Goal: Transaction & Acquisition: Purchase product/service

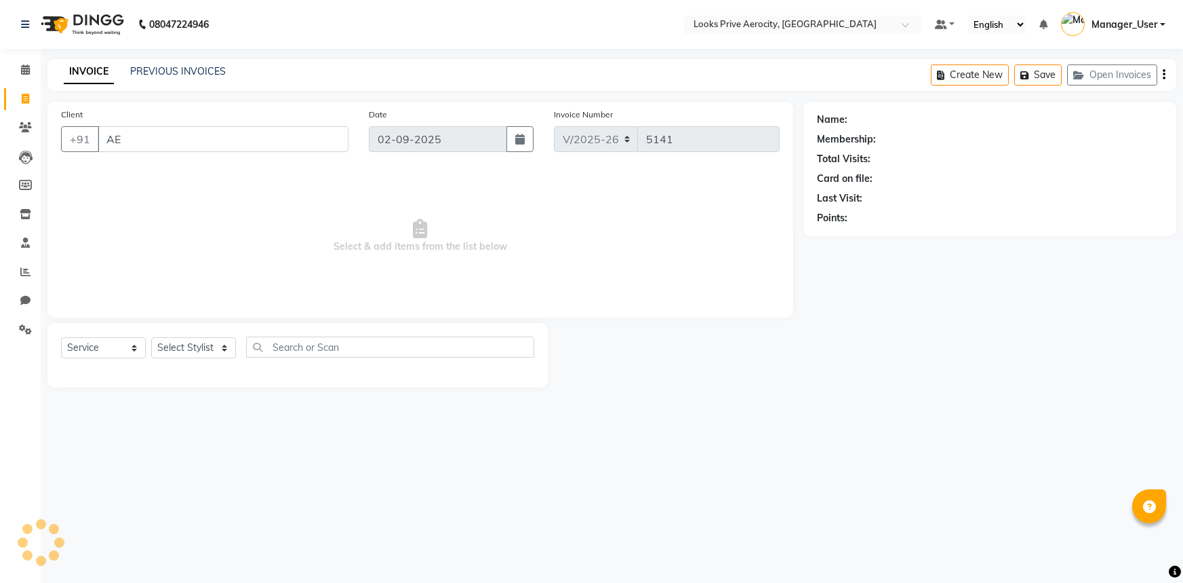
select select "5913"
select select "service"
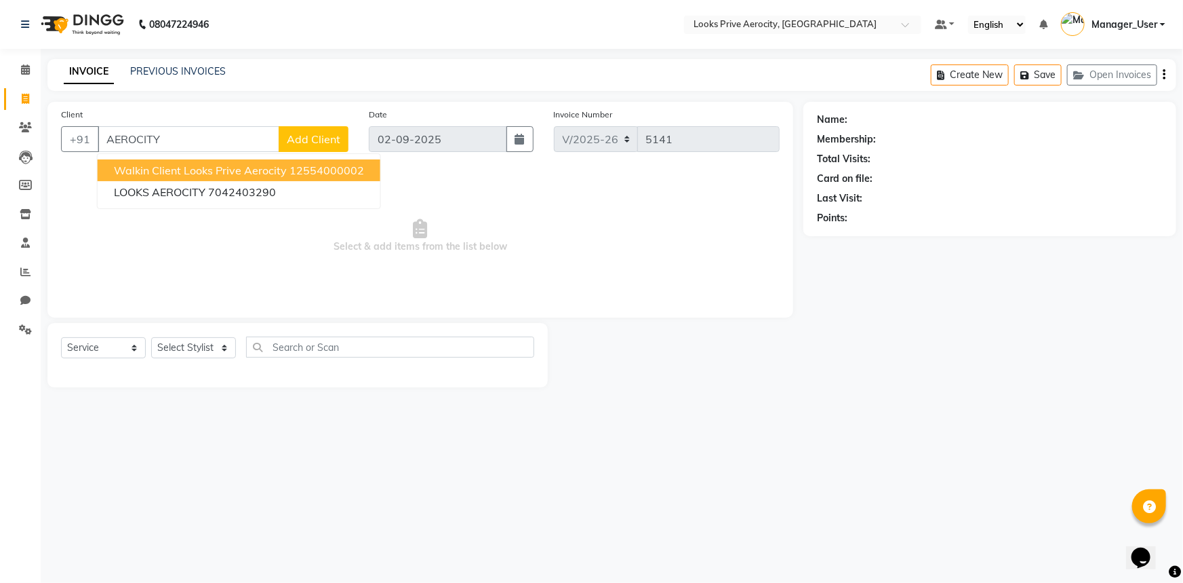
click at [163, 173] on span "Walkin Client Looks Prive Aerocity" at bounding box center [200, 170] width 173 height 14
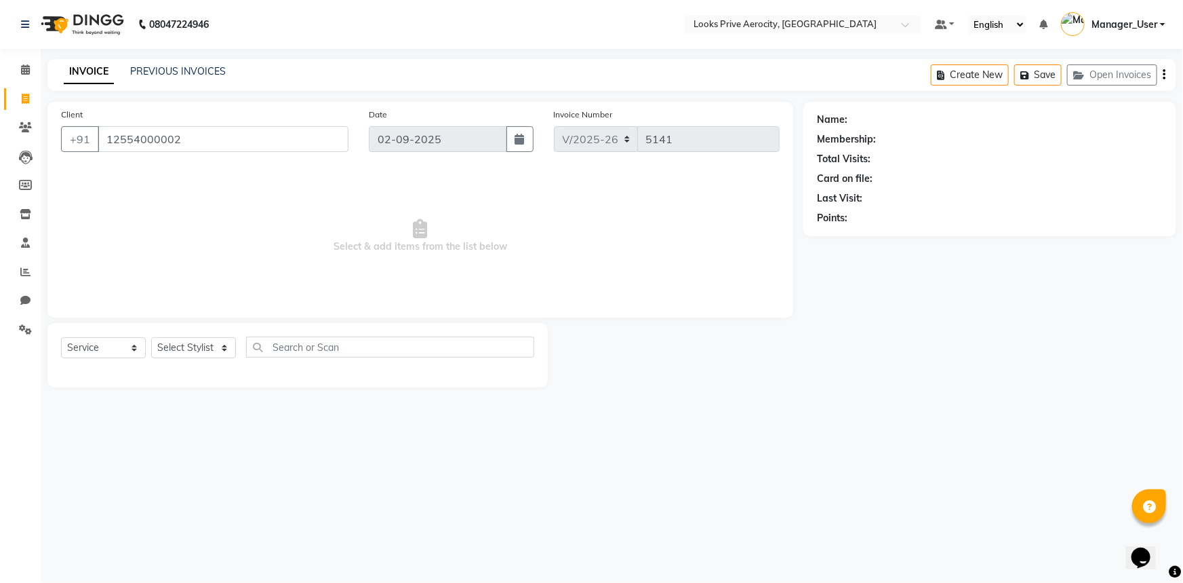
type input "12554000002"
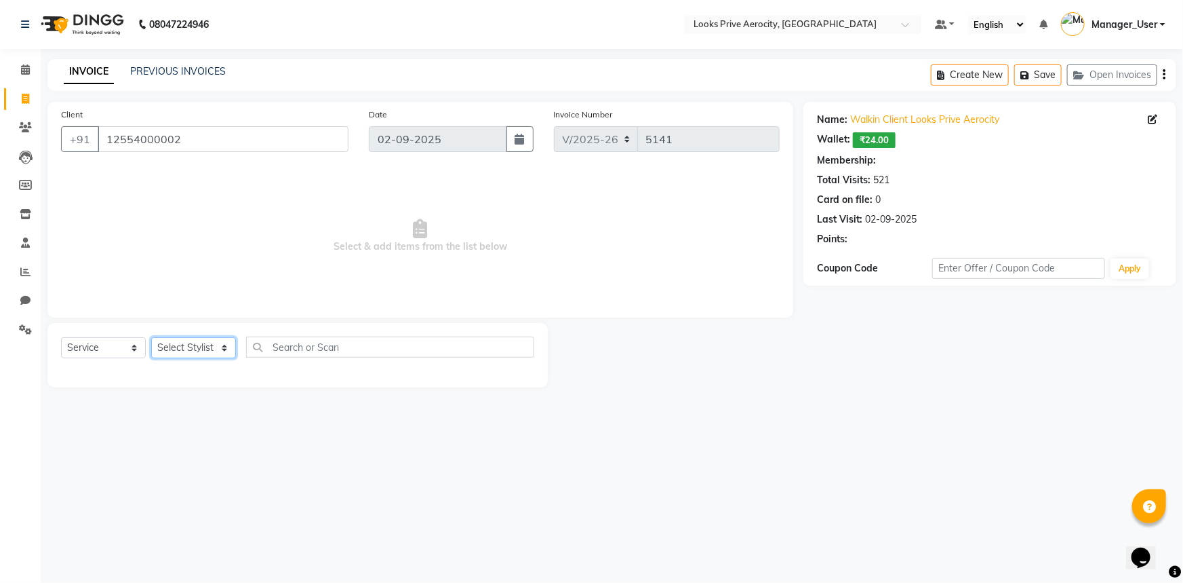
click at [184, 348] on select "Select Stylist Aman_Barber Amit Amu Dharma [PERSON_NAME] Eric_asst [PERSON_NAME…" at bounding box center [193, 347] width 85 height 21
select select "1: Object"
select select "66241"
click at [151, 337] on select "Select Stylist Aman_Barber Amit Amu Dharma [PERSON_NAME] Eric_asst [PERSON_NAME…" at bounding box center [193, 347] width 85 height 21
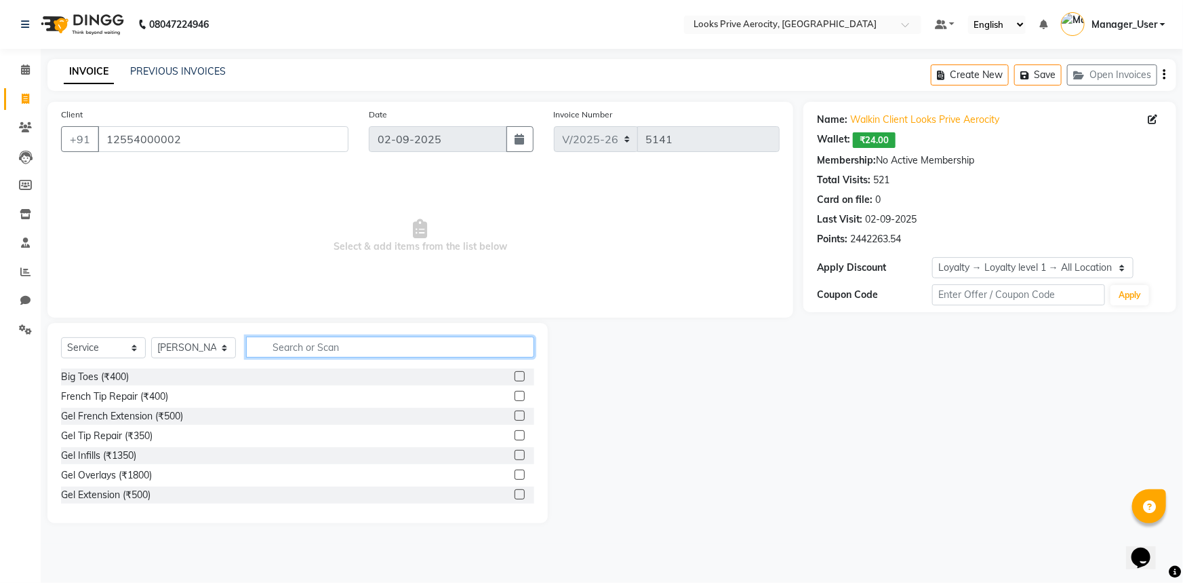
click at [285, 338] on input "text" at bounding box center [390, 346] width 288 height 21
type input "CUT"
click at [515, 456] on label at bounding box center [520, 455] width 10 height 10
click at [515, 456] on input "checkbox" at bounding box center [519, 455] width 9 height 9
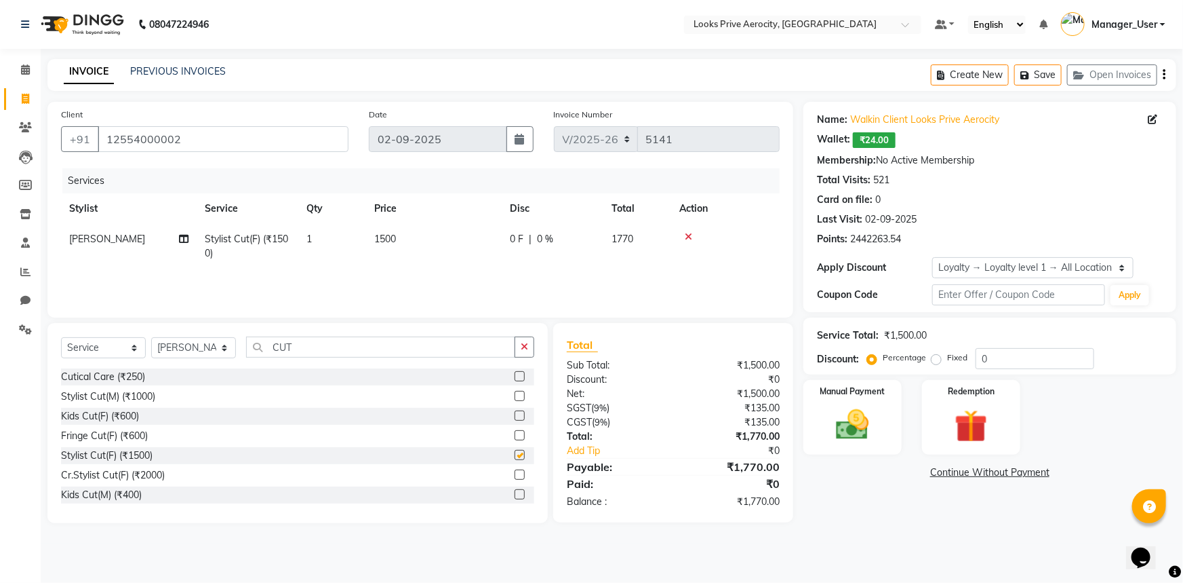
checkbox input "false"
click at [340, 353] on input "CUT" at bounding box center [380, 346] width 269 height 21
type input "C"
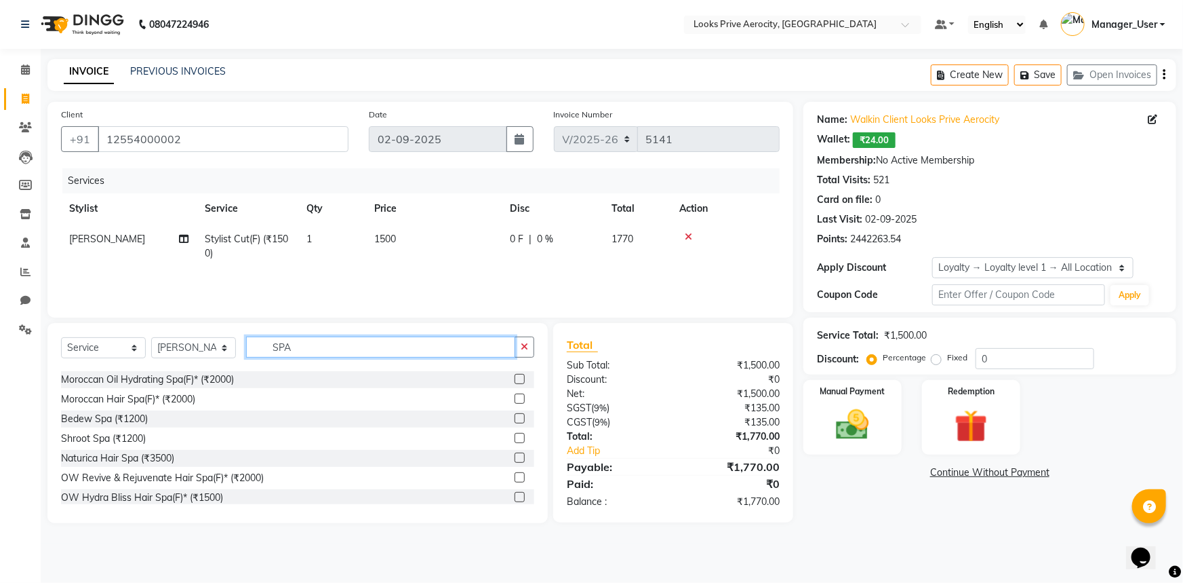
scroll to position [81, 0]
type input "S"
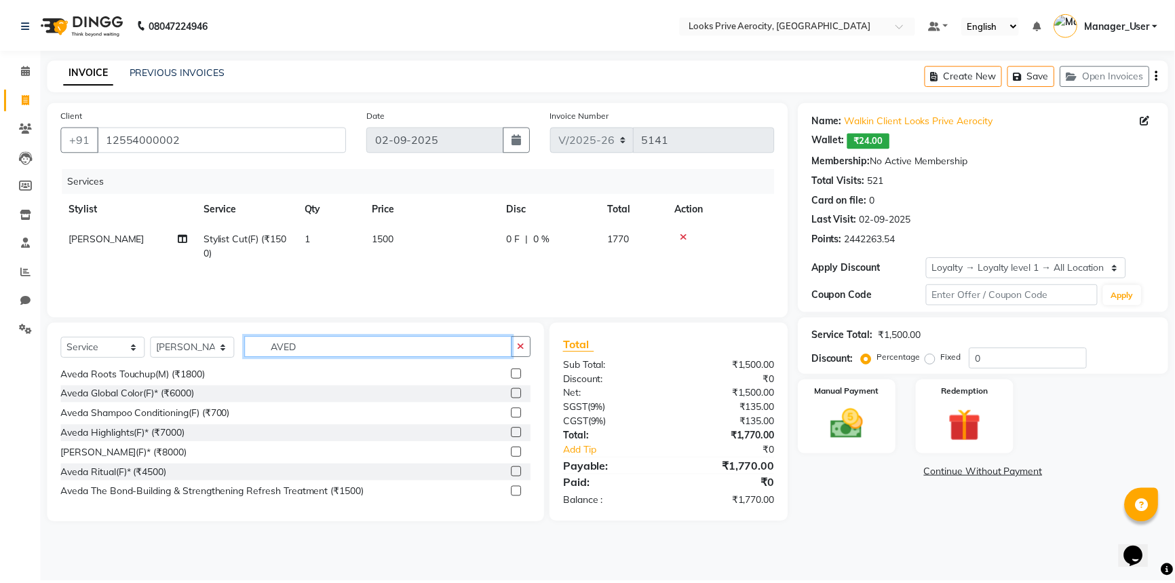
scroll to position [0, 0]
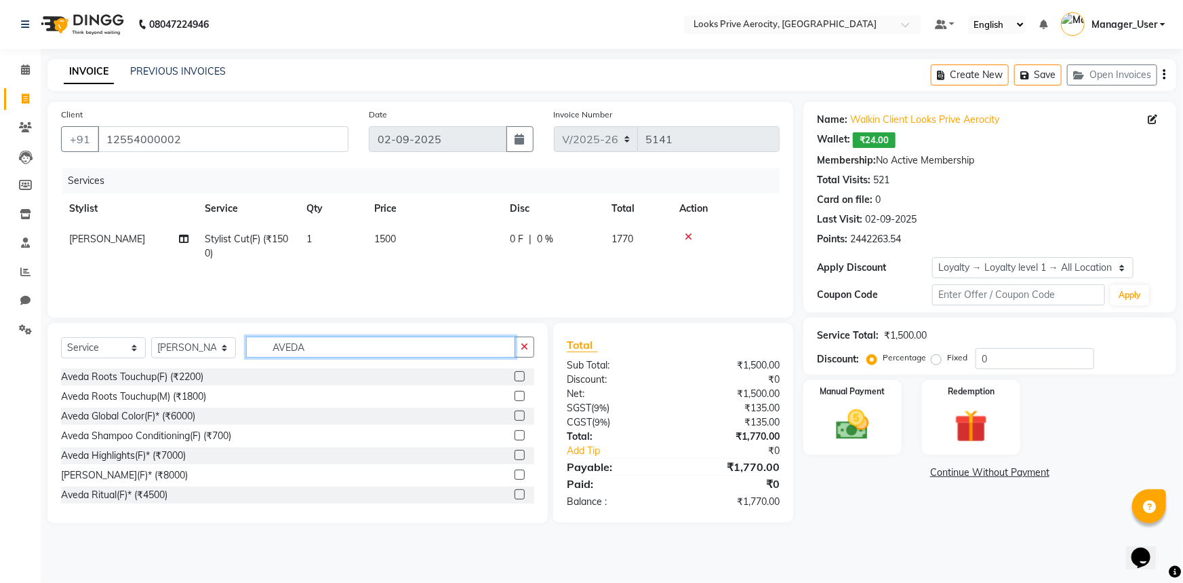
type input "AVEDA"
click at [515, 492] on label at bounding box center [520, 494] width 10 height 10
click at [515, 492] on input "checkbox" at bounding box center [519, 494] width 9 height 9
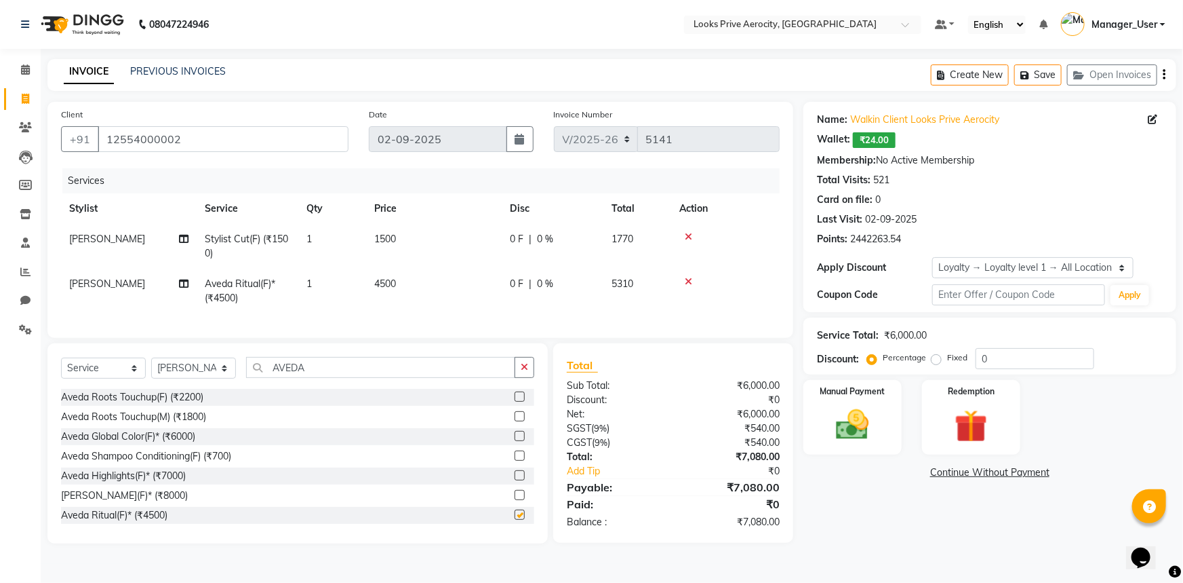
checkbox input "false"
click at [175, 378] on select "Select Stylist Aman_Barber Amit Amu Dharma Erica CR Eric_asst Esha Ishita kapil…" at bounding box center [193, 367] width 85 height 21
click at [151, 367] on select "Select Stylist Aman_Barber Amit Amu Dharma [PERSON_NAME] Eric_asst [PERSON_NAME…" at bounding box center [193, 367] width 85 height 21
click at [175, 377] on select "Select Stylist Aman_Barber Amit Amu Dharma [PERSON_NAME] Eric_asst [PERSON_NAME…" at bounding box center [193, 367] width 85 height 21
click at [151, 367] on select "Select Stylist Aman_Barber Amit Amu Dharma Erica CR Eric_asst Esha Ishita kapil…" at bounding box center [193, 367] width 85 height 21
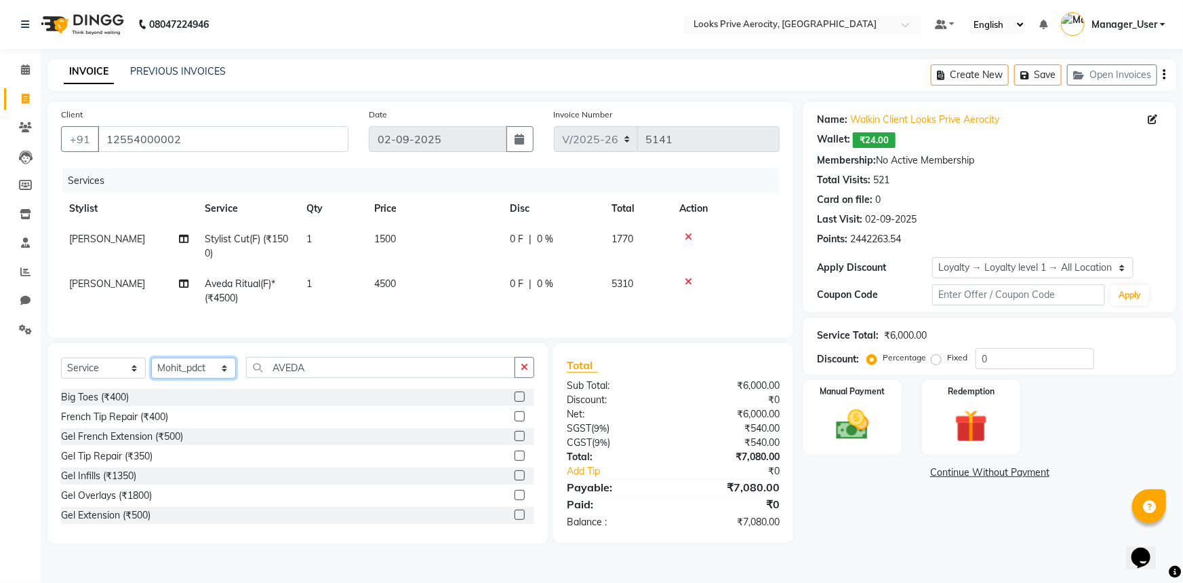
click at [221, 372] on select "Select Stylist Aman_Barber Amit Amu Dharma Erica CR Eric_asst Esha Ishita kapil…" at bounding box center [193, 367] width 85 height 21
select select "43244"
click at [151, 367] on select "Select Stylist Aman_Barber Amit Amu Dharma Erica CR Eric_asst Esha Ishita kapil…" at bounding box center [193, 367] width 85 height 21
click at [318, 374] on input "AVEDA" at bounding box center [380, 367] width 269 height 21
type input "A"
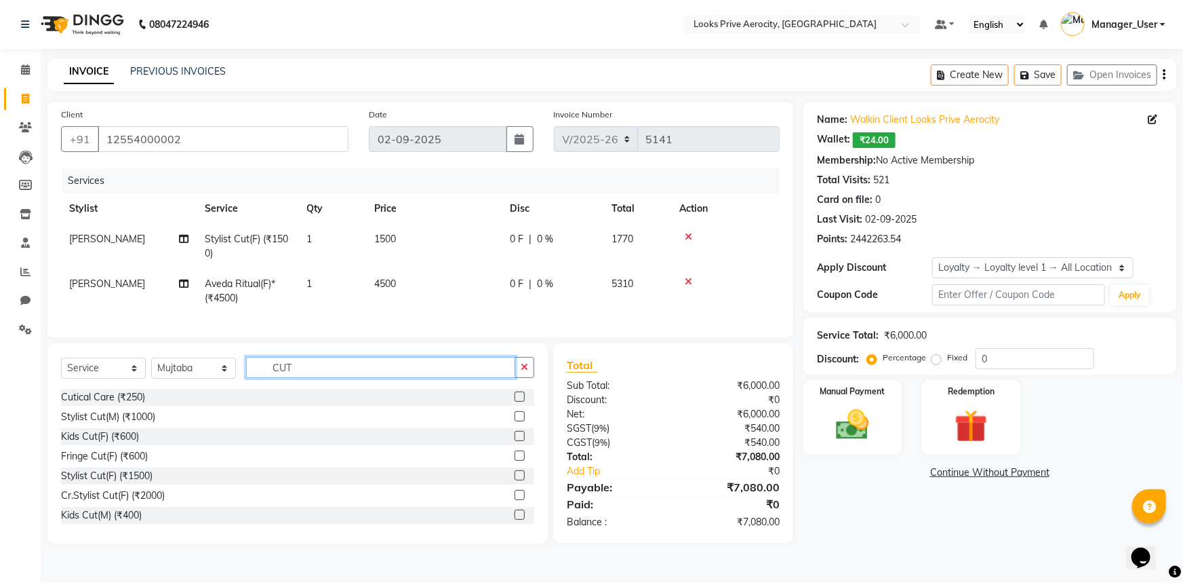
type input "CUT"
click at [515, 421] on label at bounding box center [520, 416] width 10 height 10
click at [515, 421] on input "checkbox" at bounding box center [519, 416] width 9 height 9
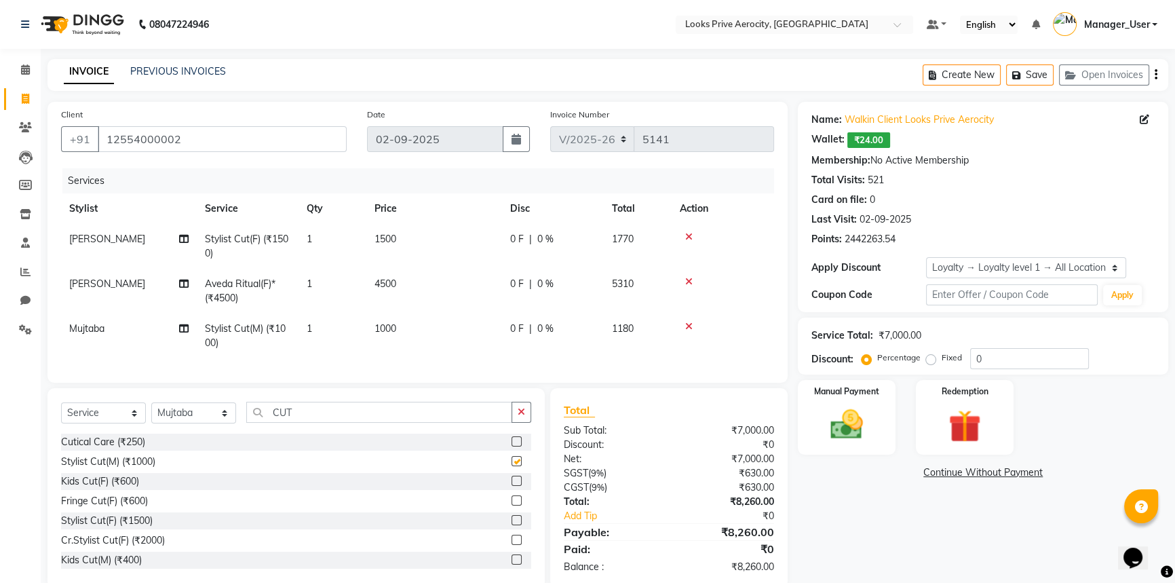
checkbox input "false"
click at [314, 323] on td "1" at bounding box center [332, 335] width 68 height 45
select select "43244"
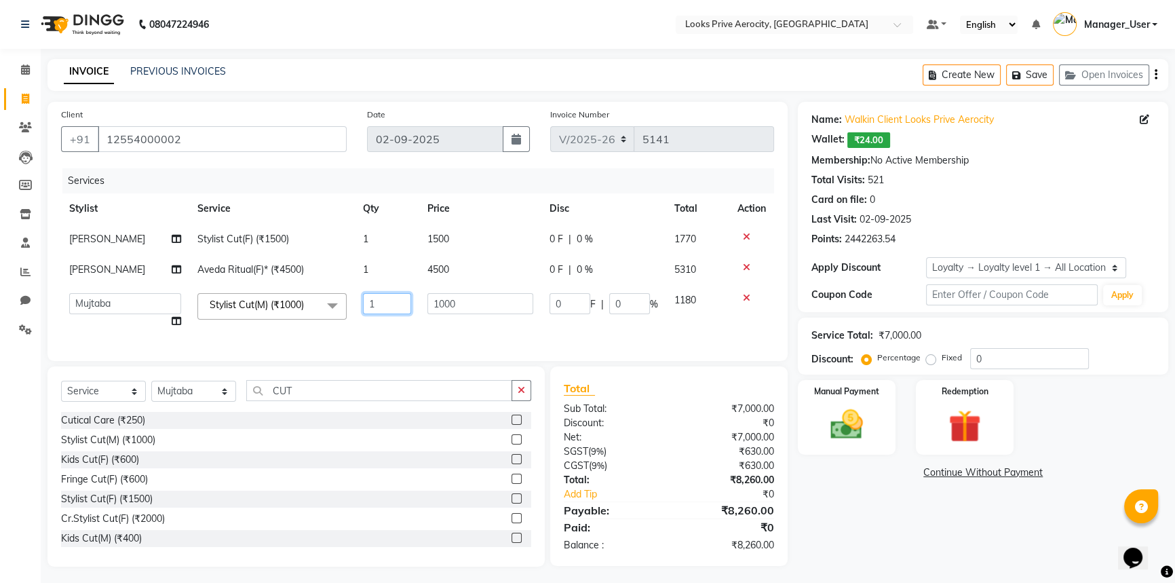
click at [372, 307] on input "1" at bounding box center [387, 303] width 48 height 21
type input "2"
click at [939, 517] on div "Name: Walkin Client Looks Prive Aerocity Wallet: ₹24.00 Membership: No Active M…" at bounding box center [988, 334] width 380 height 465
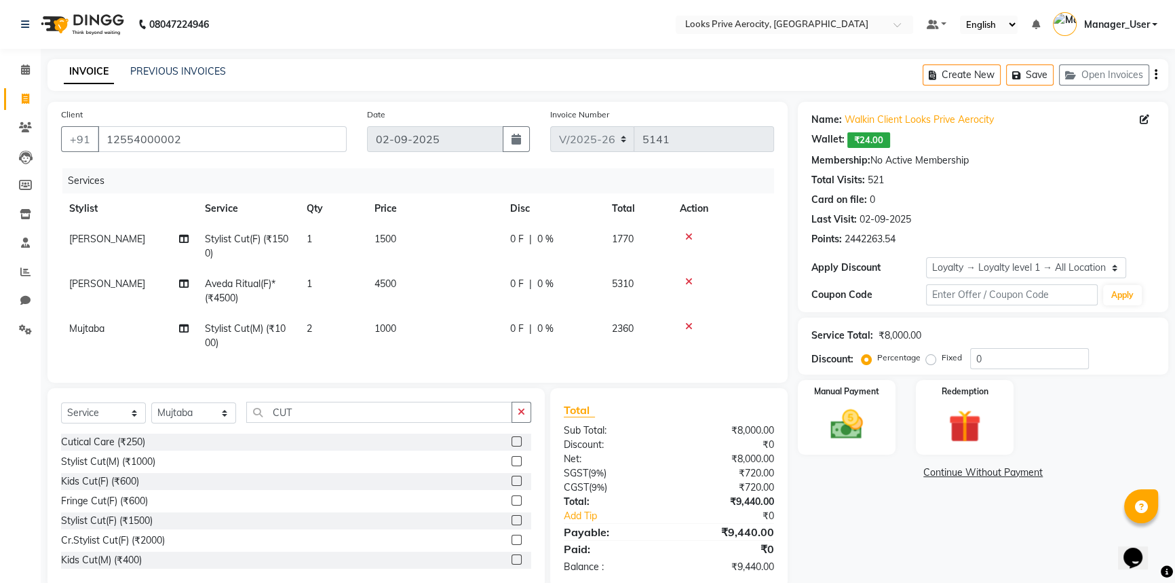
scroll to position [35, 0]
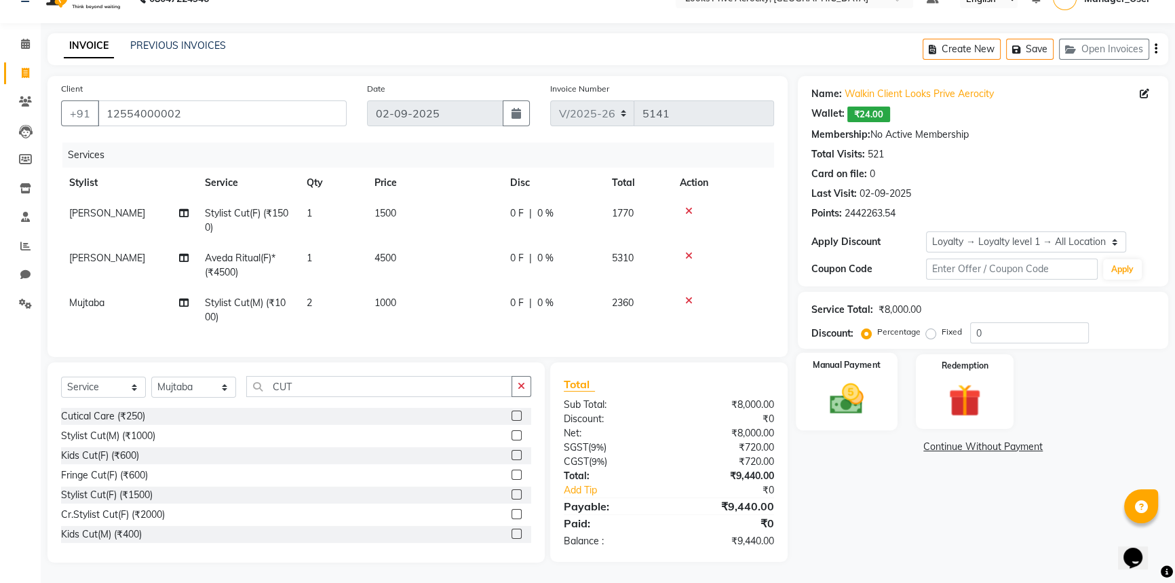
click at [876, 391] on div "Manual Payment" at bounding box center [847, 391] width 102 height 77
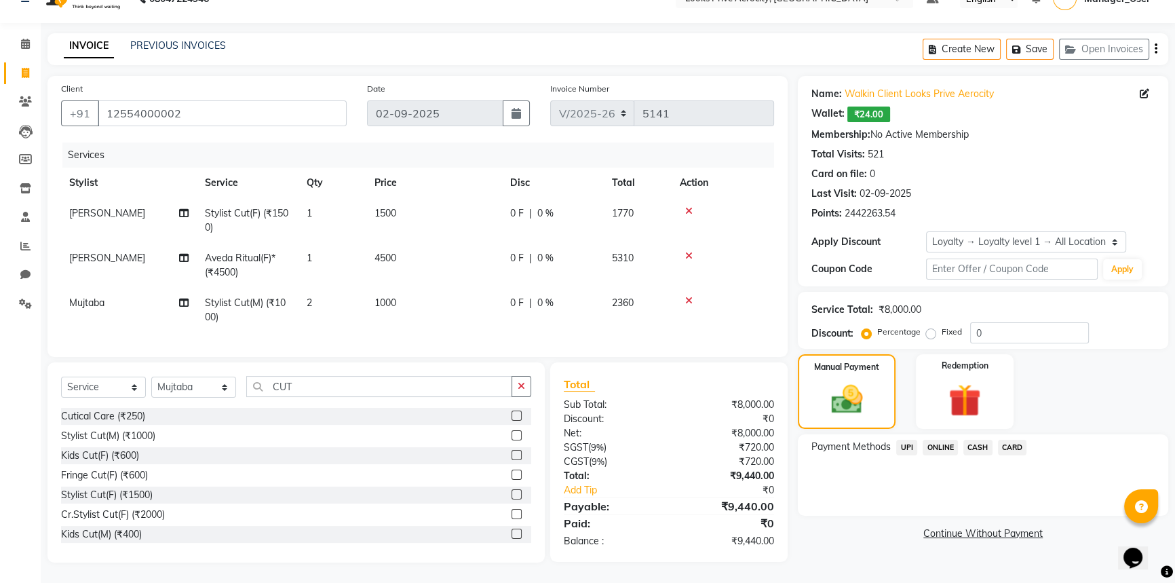
click at [911, 439] on span "UPI" at bounding box center [906, 447] width 21 height 16
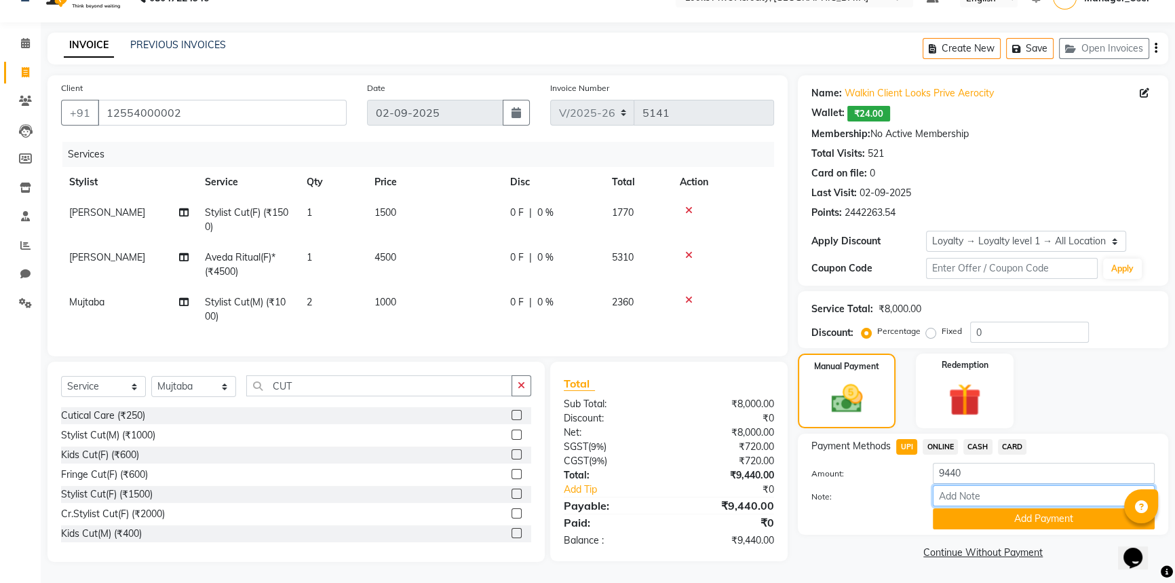
click at [957, 486] on input "Note:" at bounding box center [1044, 495] width 222 height 21
paste input "110694879995"
type input "110694879995"
click at [975, 513] on button "Add Payment" at bounding box center [1044, 518] width 222 height 21
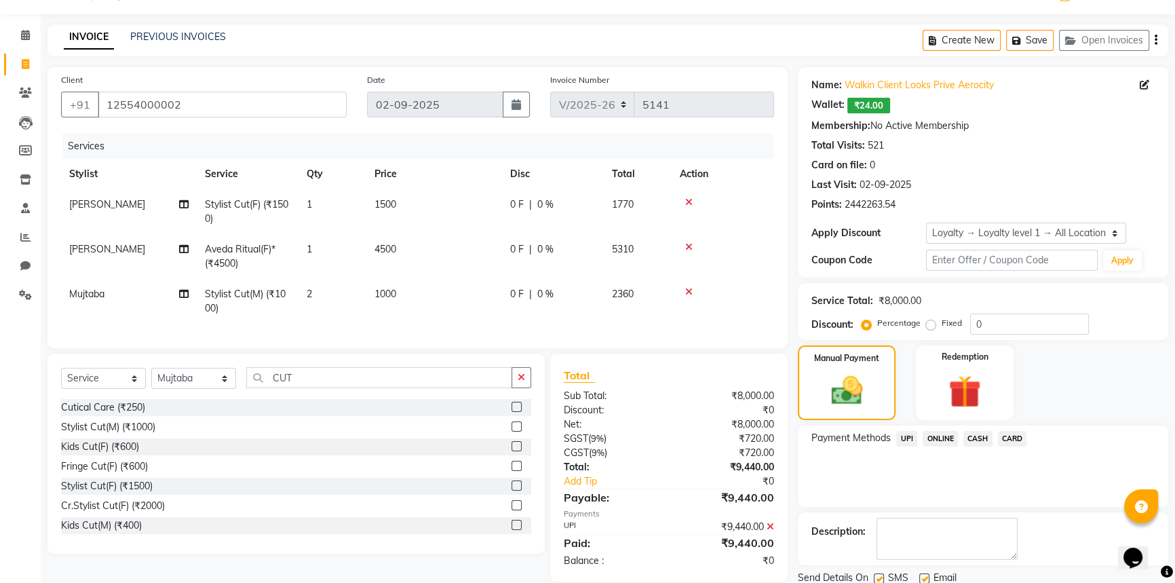
scroll to position [130, 0]
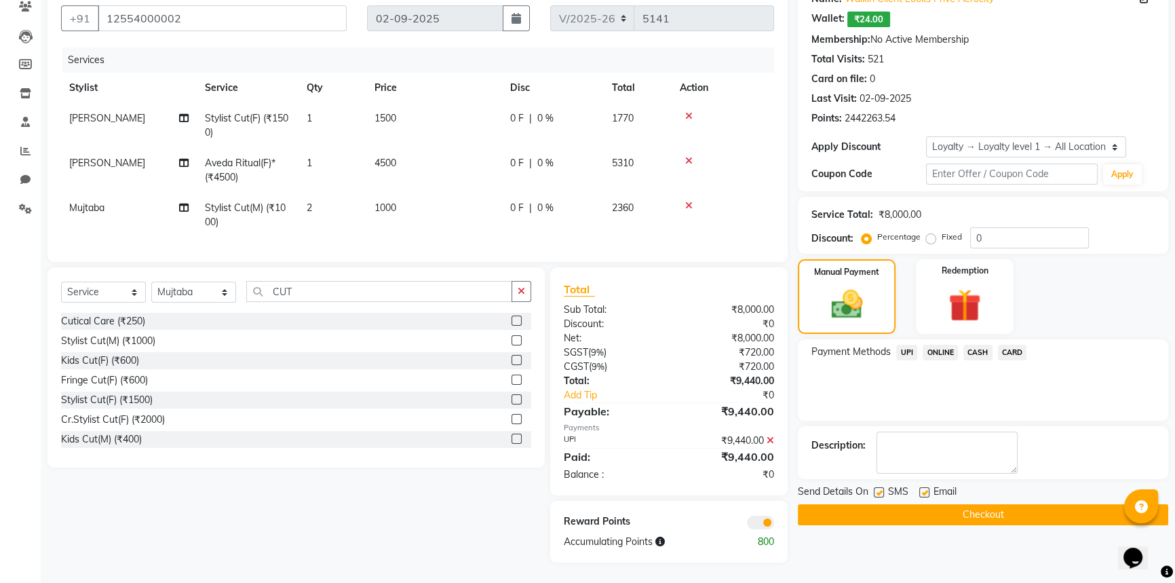
click at [882, 487] on label at bounding box center [879, 492] width 10 height 10
click at [882, 488] on input "checkbox" at bounding box center [878, 492] width 9 height 9
checkbox input "false"
click at [882, 504] on button "Checkout" at bounding box center [983, 514] width 370 height 21
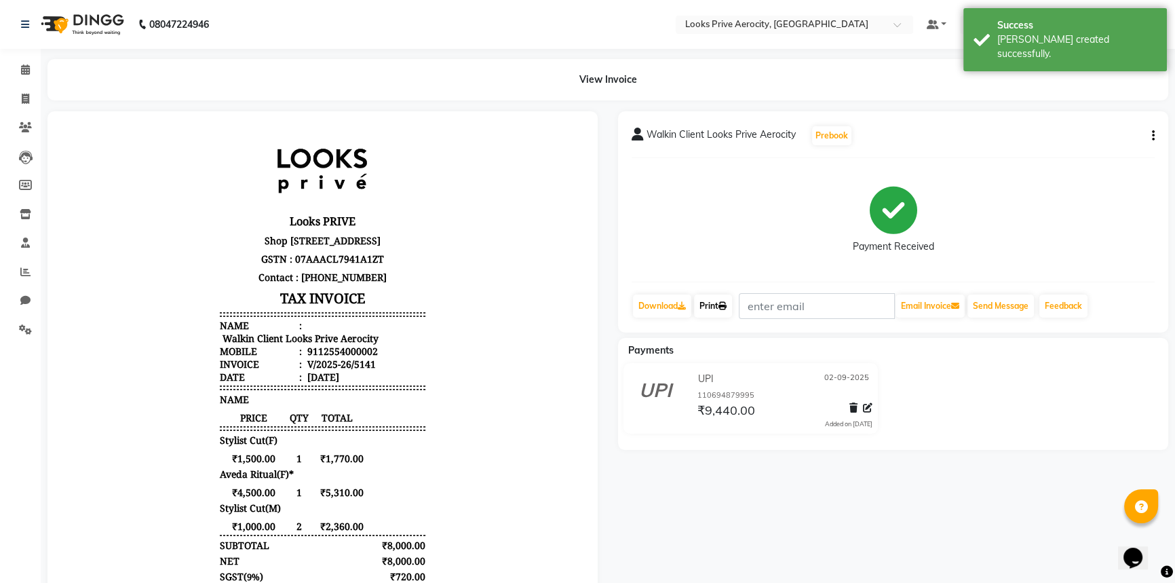
click at [732, 309] on link "Print" at bounding box center [713, 305] width 38 height 23
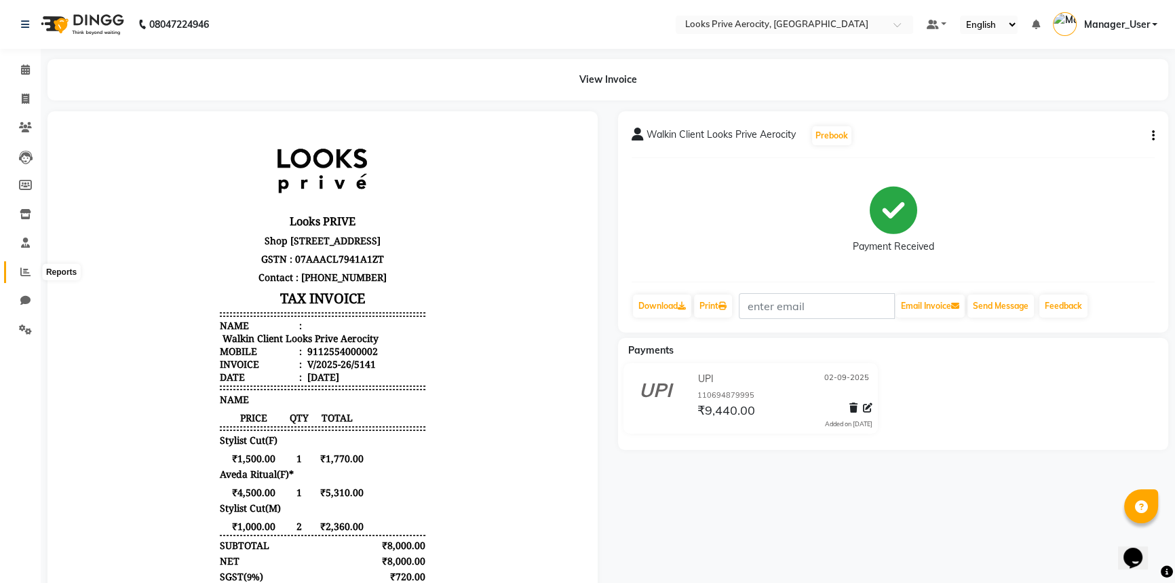
drag, startPoint x: 27, startPoint y: 268, endPoint x: 48, endPoint y: 268, distance: 21.0
click at [27, 268] on icon at bounding box center [25, 272] width 10 height 10
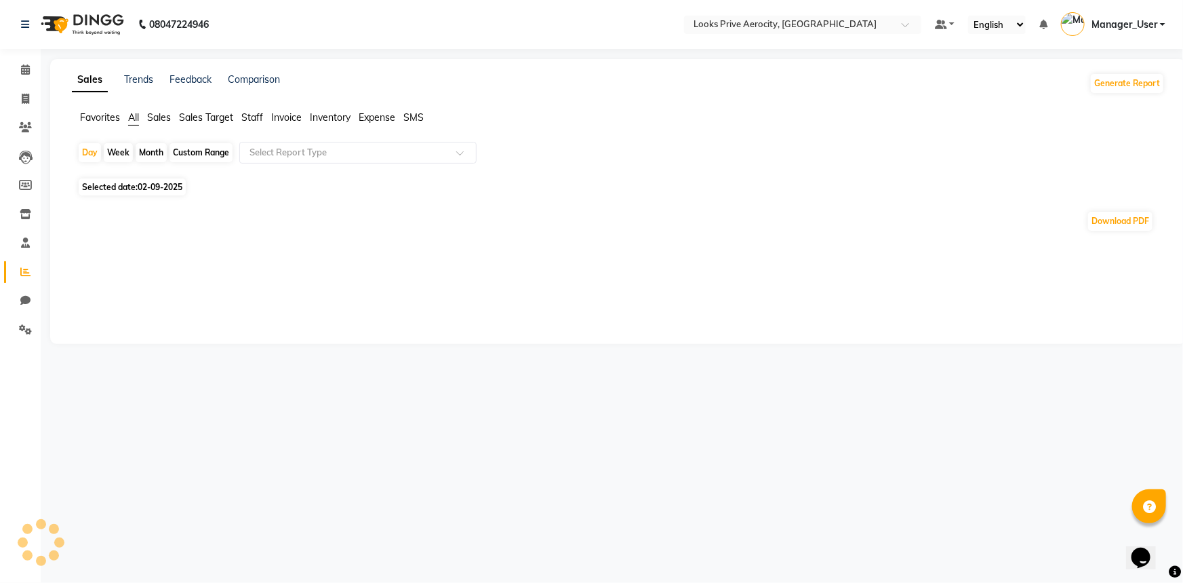
click at [255, 115] on span "Staff" at bounding box center [252, 117] width 22 height 12
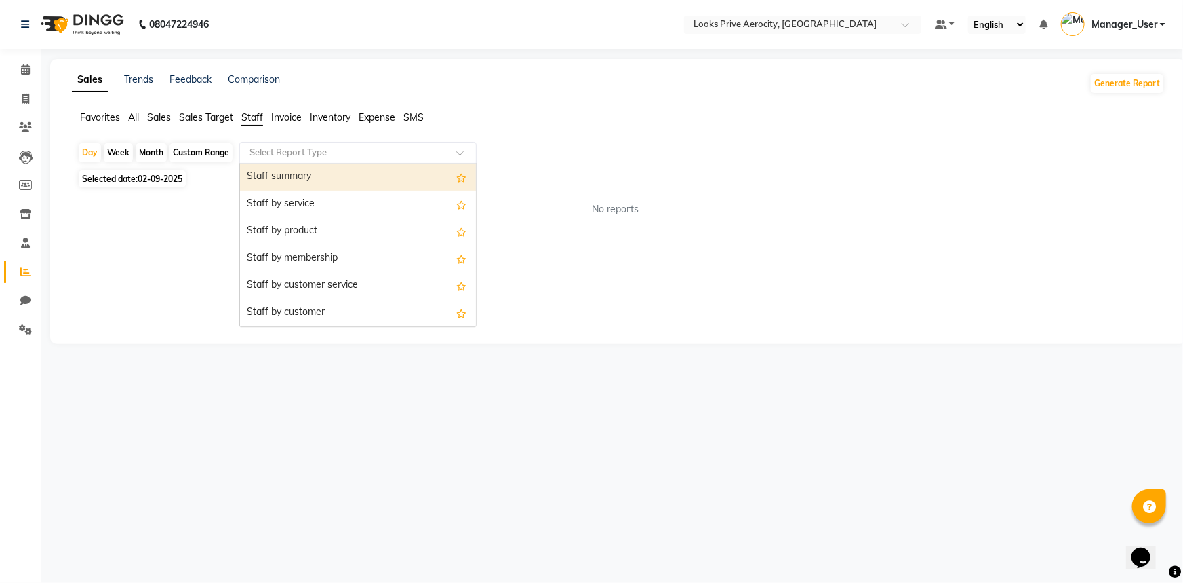
click at [278, 149] on input "text" at bounding box center [344, 153] width 195 height 14
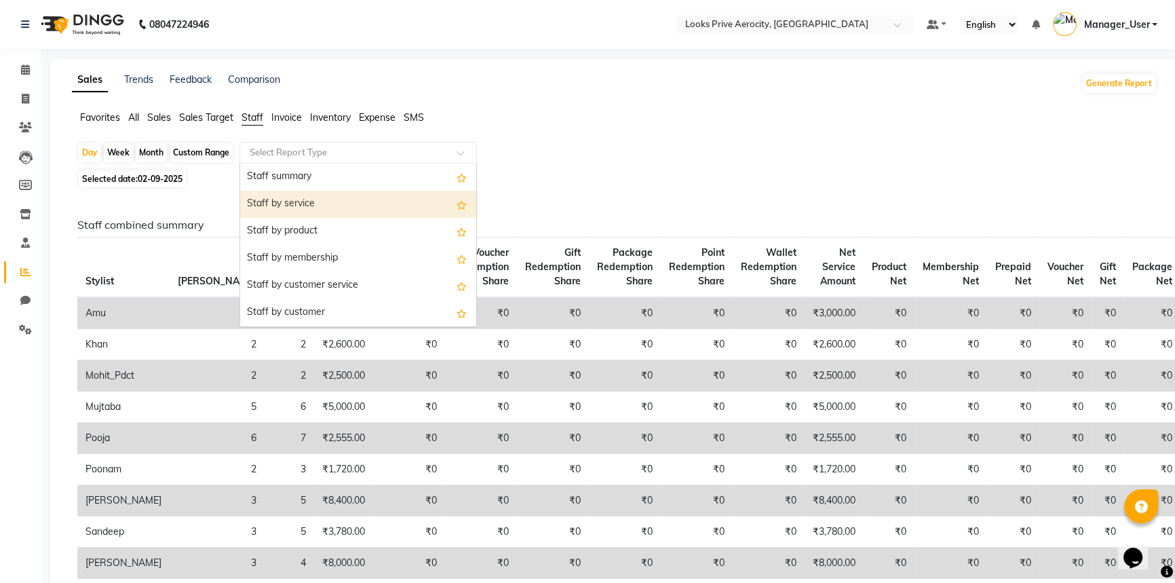
click at [309, 205] on div "Staff by service" at bounding box center [358, 204] width 236 height 27
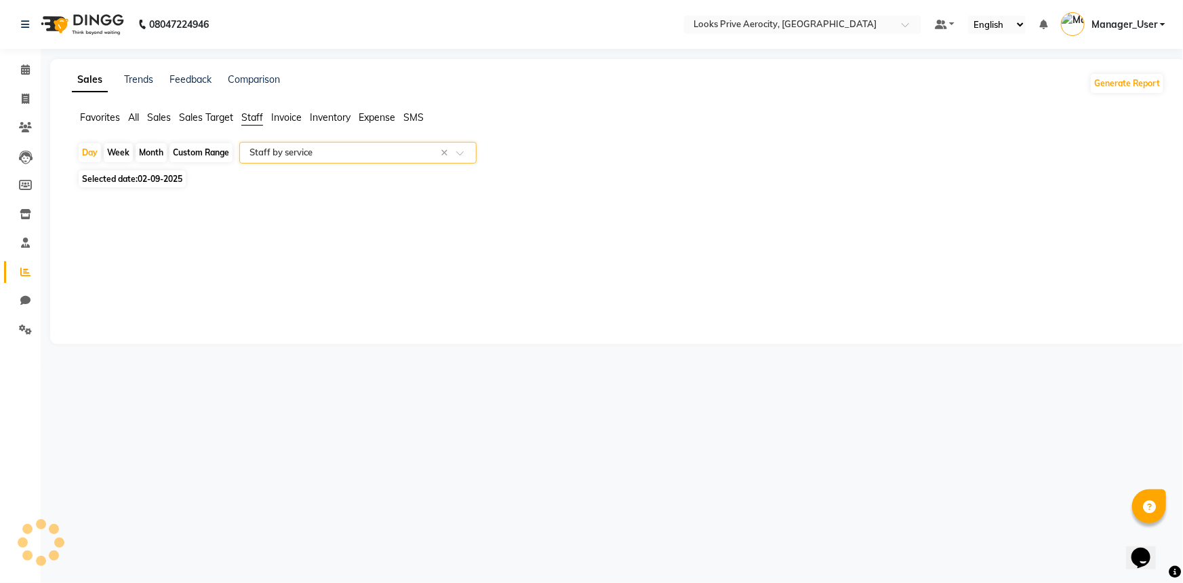
select select "full_report"
select select "csv"
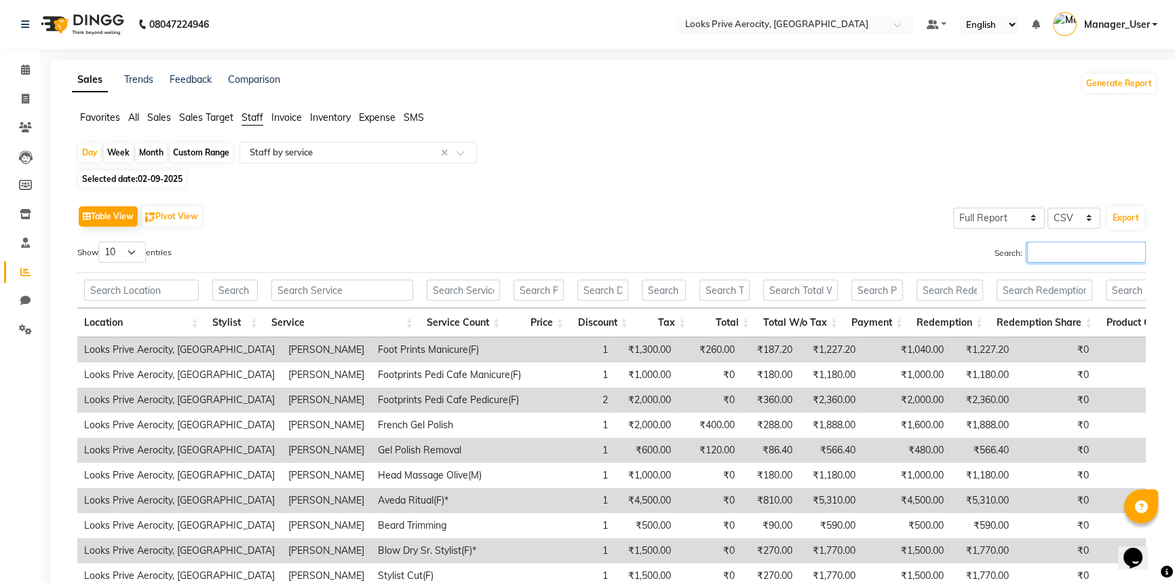
click at [1046, 251] on input "Search:" at bounding box center [1086, 251] width 119 height 21
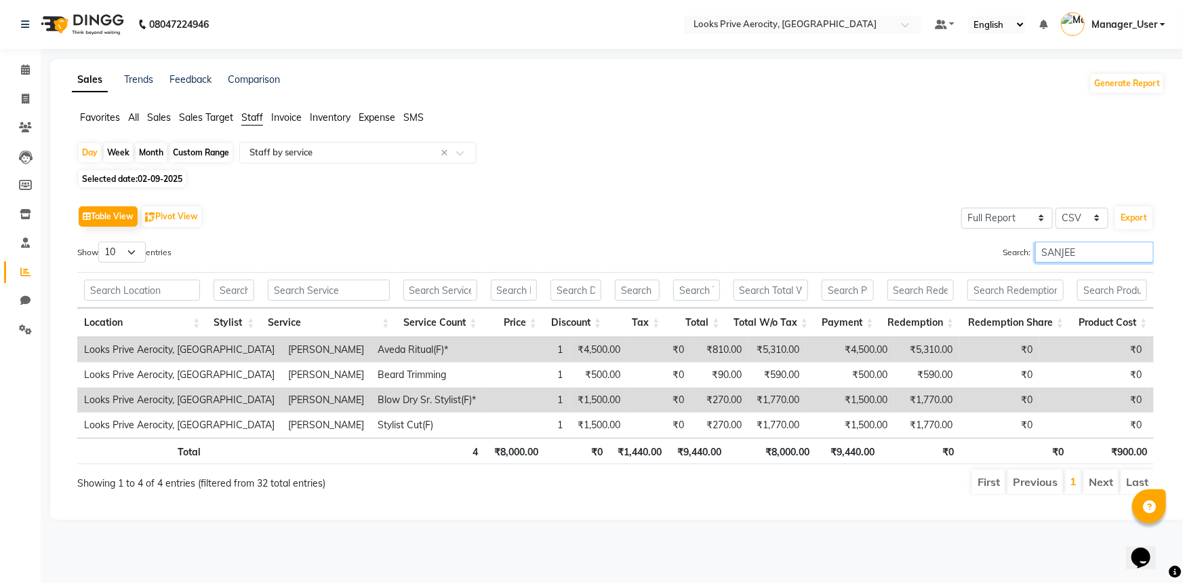
type input "SANJEE"
drag, startPoint x: 20, startPoint y: 92, endPoint x: 37, endPoint y: 95, distance: 17.8
click at [20, 92] on span at bounding box center [26, 100] width 24 height 16
select select "service"
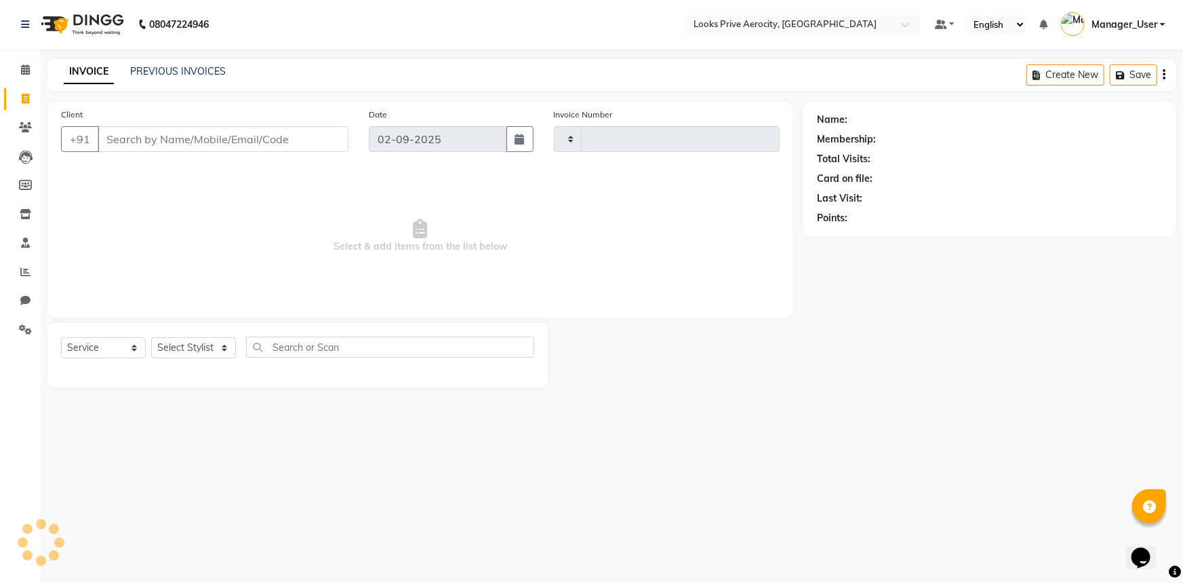
click at [198, 63] on div "INVOICE PREVIOUS INVOICES Create New Save" at bounding box center [611, 75] width 1129 height 32
type input "5142"
select select "5913"
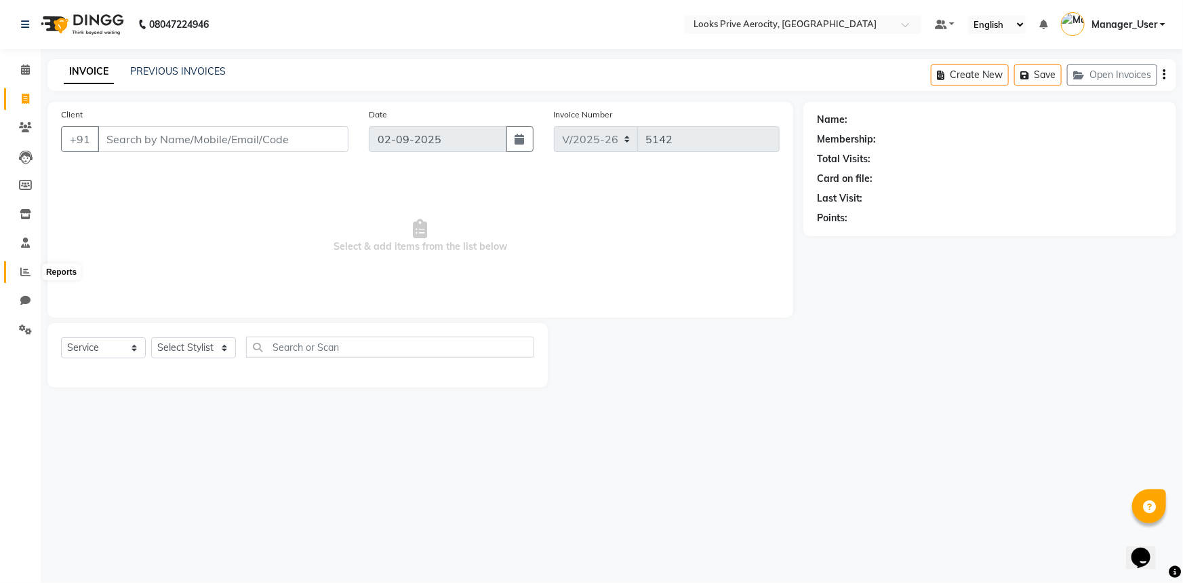
click at [21, 275] on icon at bounding box center [25, 272] width 10 height 10
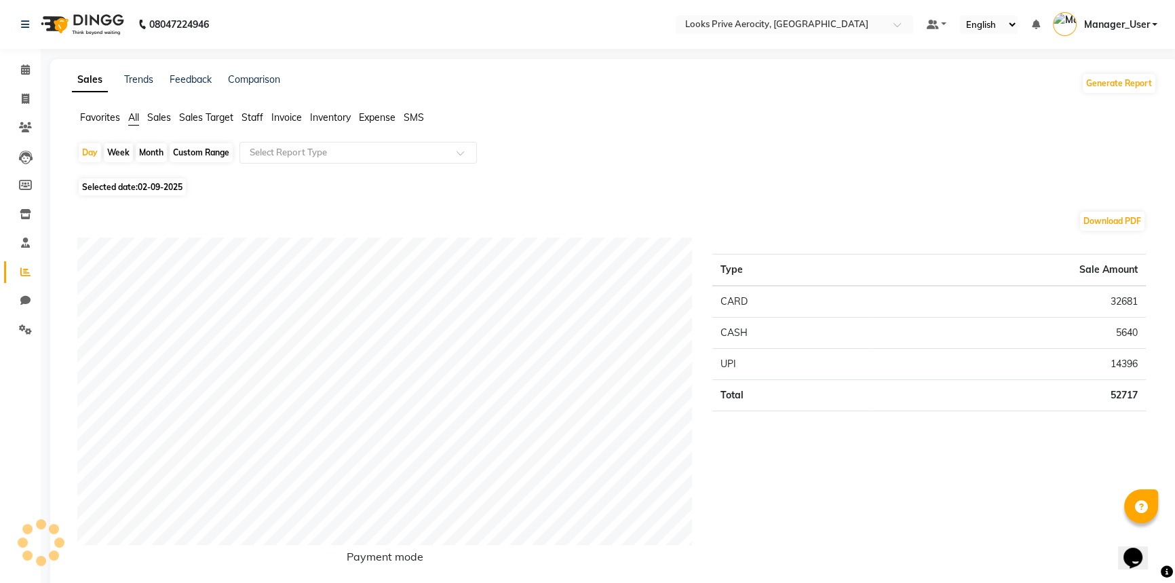
click at [252, 115] on span "Staff" at bounding box center [252, 117] width 22 height 12
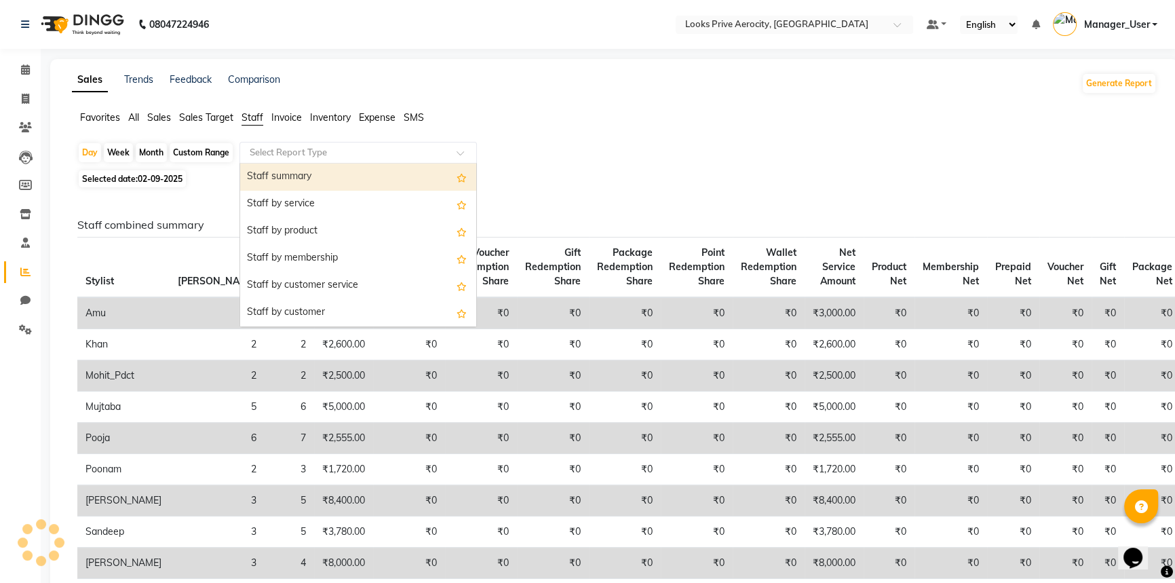
click at [263, 153] on input "text" at bounding box center [344, 153] width 195 height 14
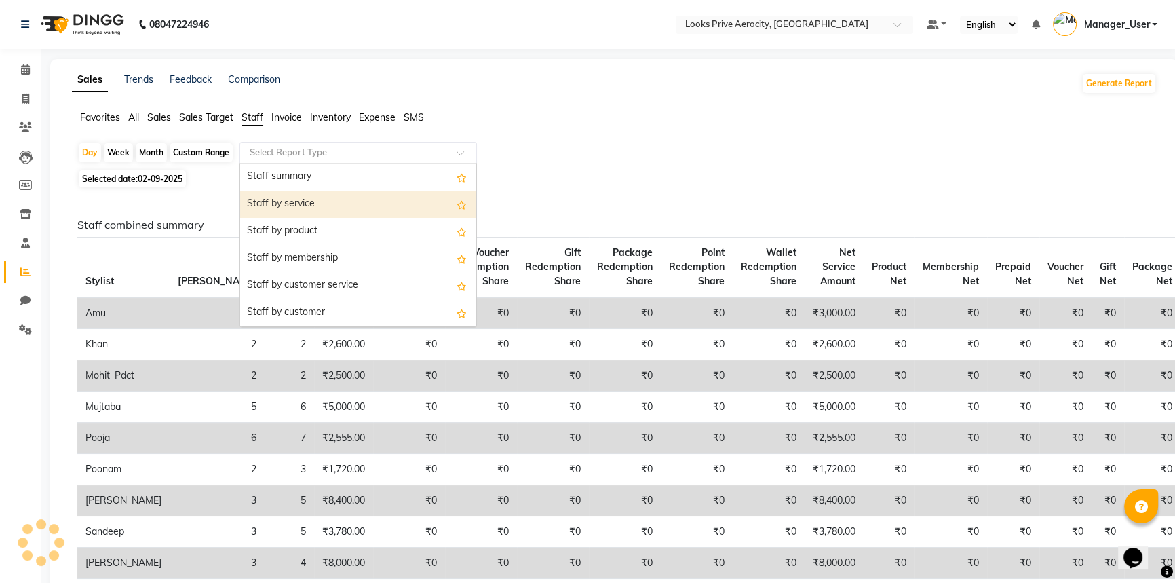
click at [294, 197] on div "Staff by service" at bounding box center [358, 204] width 236 height 27
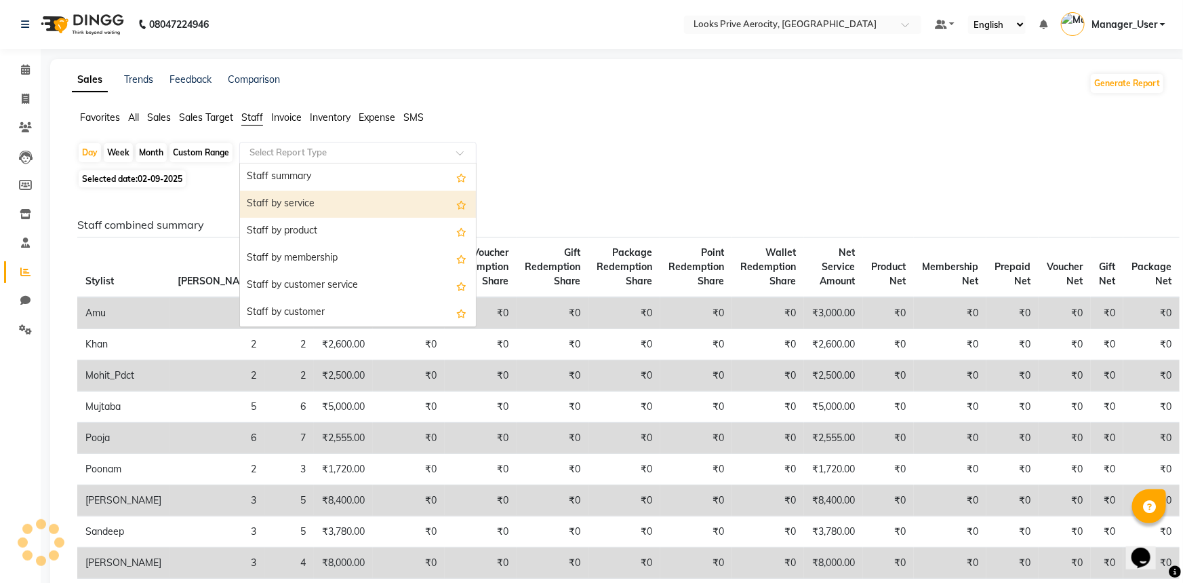
select select "full_report"
select select "csv"
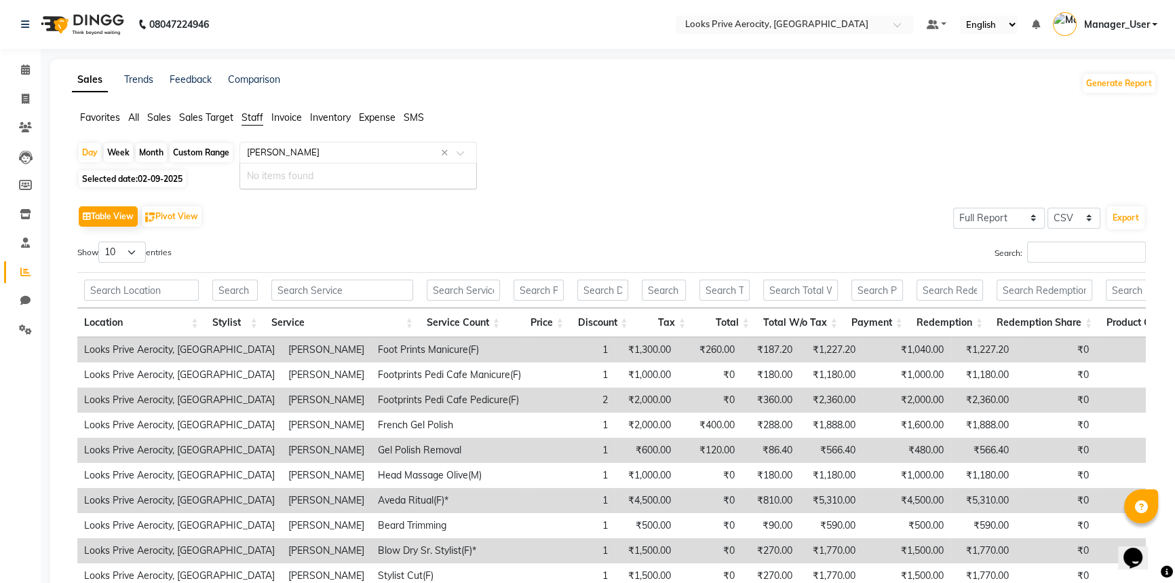
type input "SANDEE"
click at [286, 116] on span "Invoice" at bounding box center [286, 117] width 31 height 12
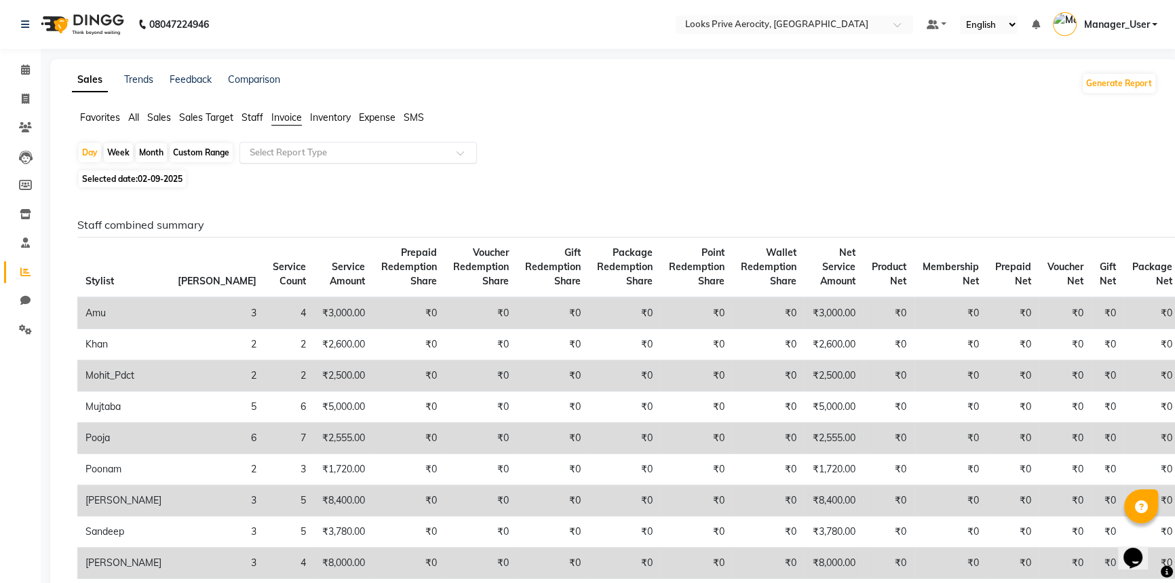
click at [289, 153] on input "text" at bounding box center [344, 153] width 195 height 14
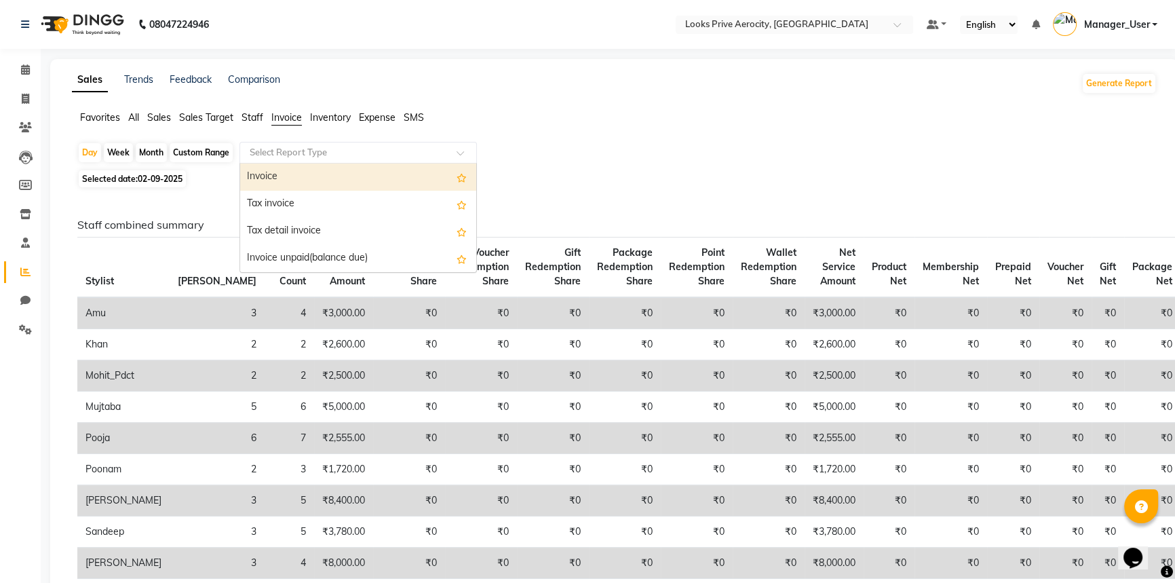
click at [258, 116] on span "Staff" at bounding box center [252, 117] width 22 height 12
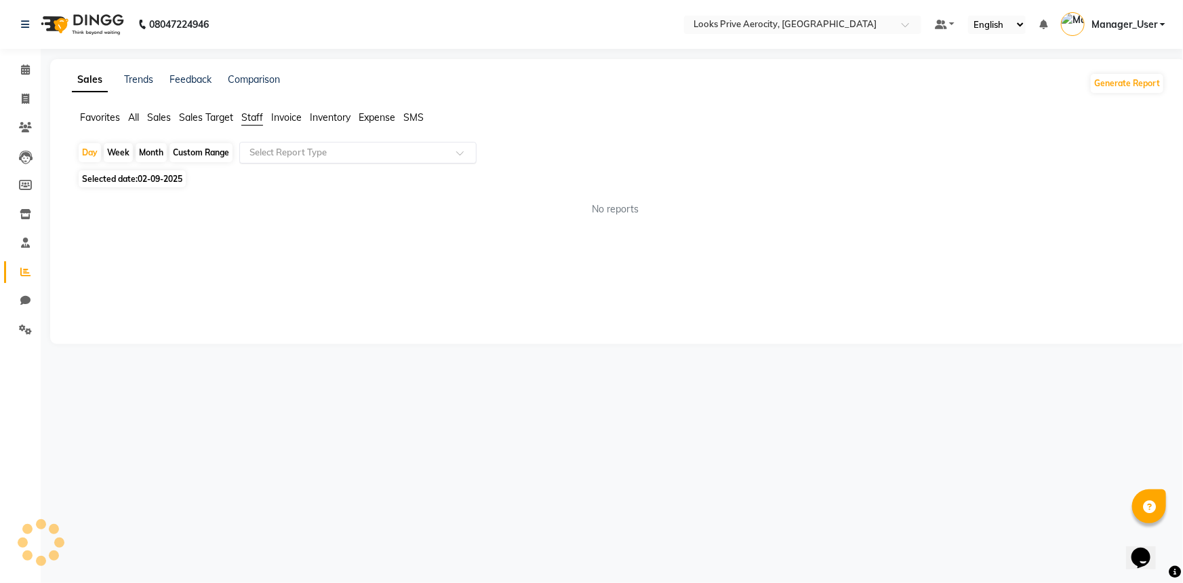
click at [285, 149] on input "text" at bounding box center [344, 153] width 195 height 14
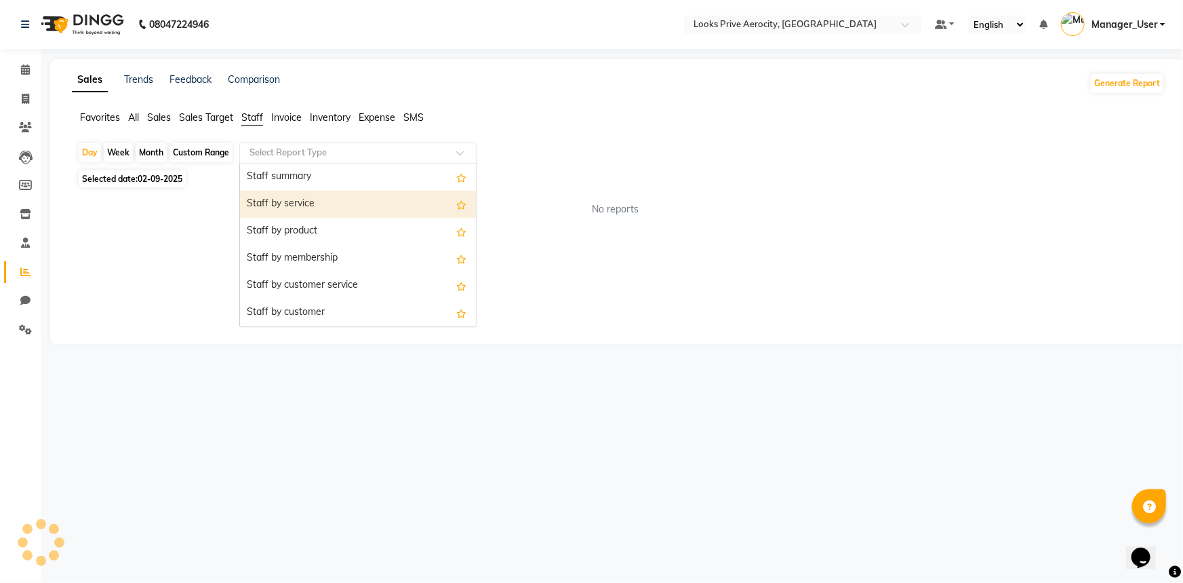
click at [313, 208] on div "Staff by service" at bounding box center [358, 204] width 236 height 27
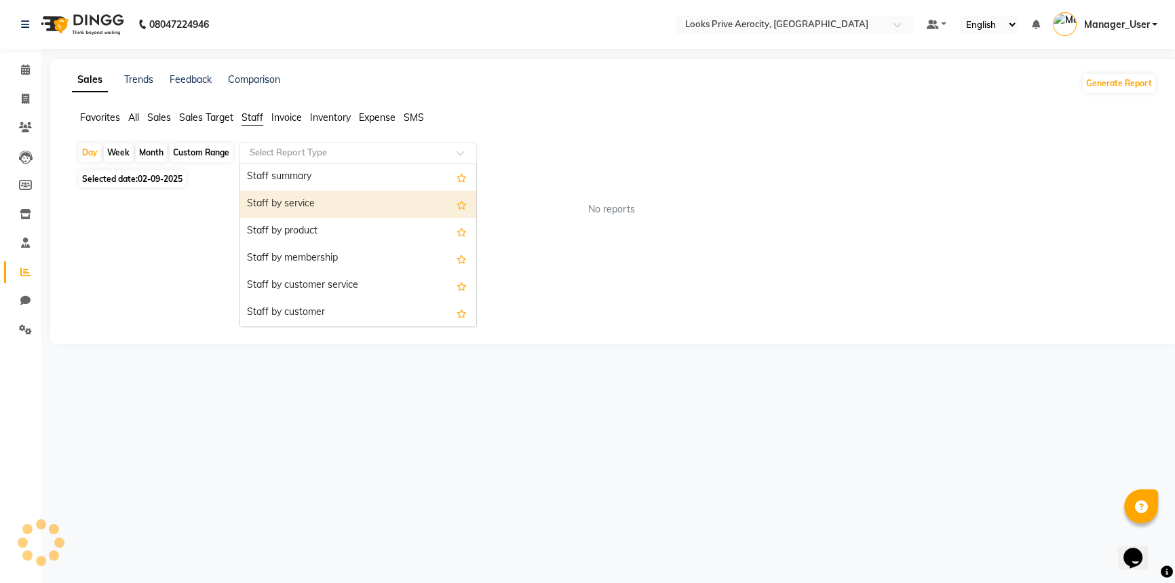
select select "full_report"
select select "csv"
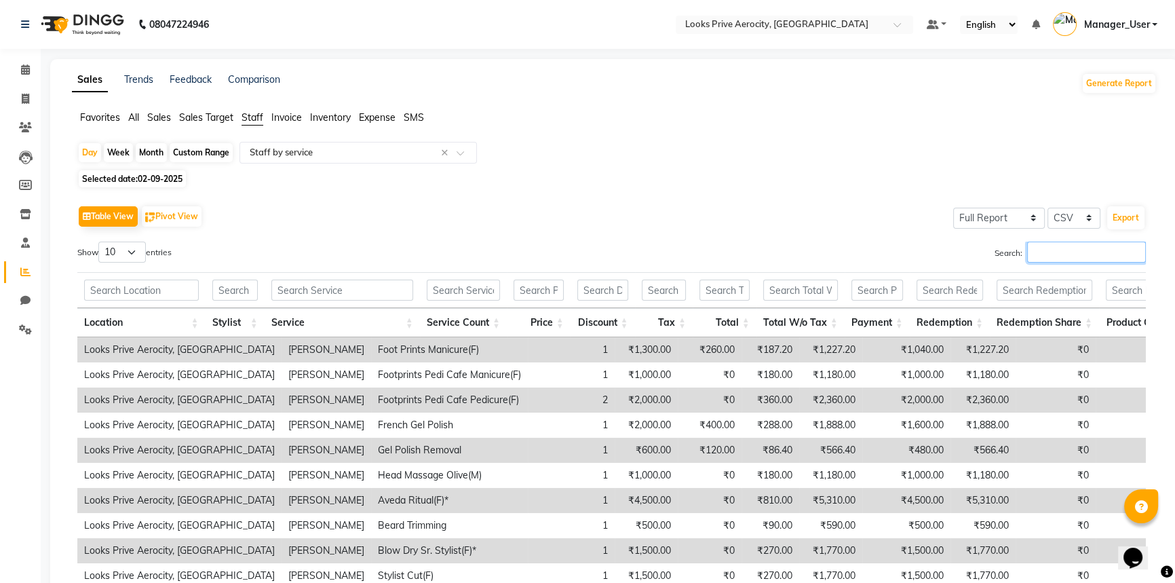
click at [1071, 253] on input "Search:" at bounding box center [1086, 251] width 119 height 21
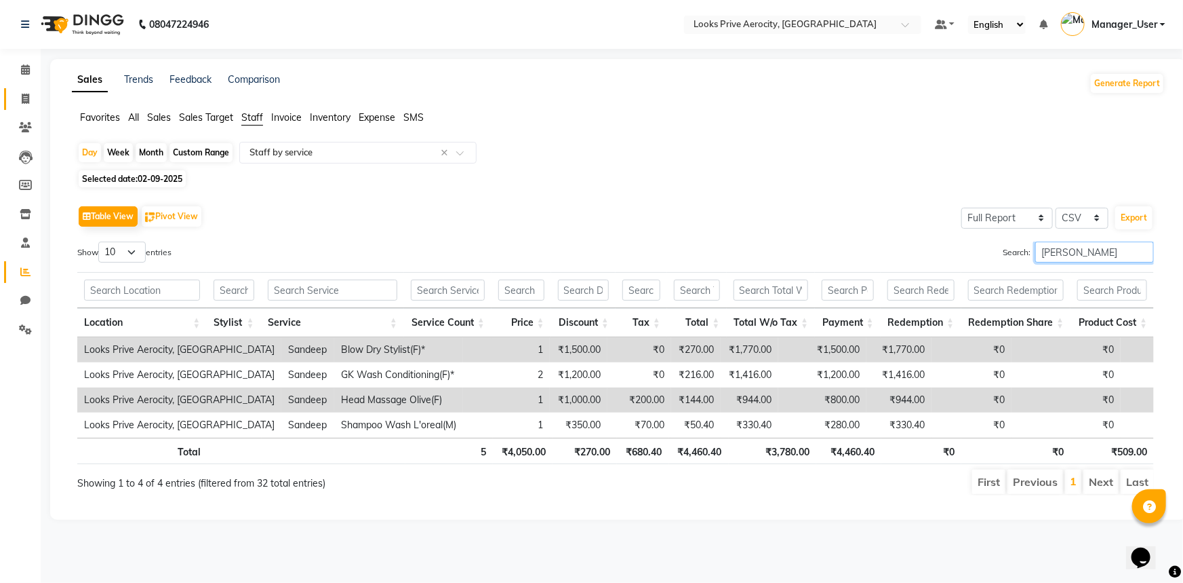
type input "SANDE"
click at [28, 96] on icon at bounding box center [25, 99] width 7 height 10
select select "service"
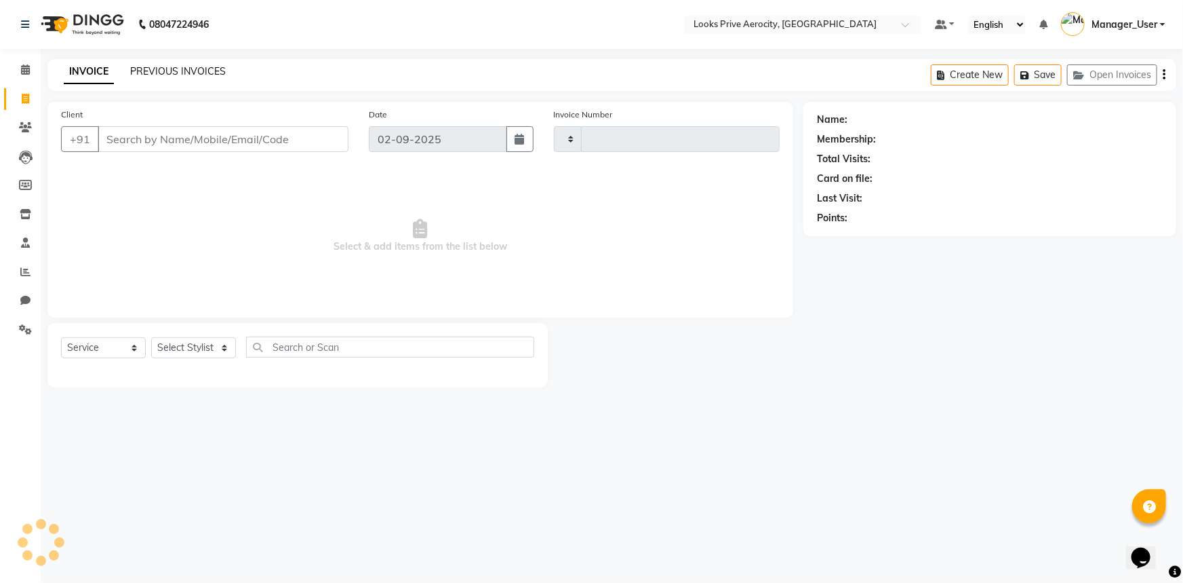
type input "5142"
select select "5913"
click at [167, 69] on link "PREVIOUS INVOICES" at bounding box center [178, 71] width 96 height 12
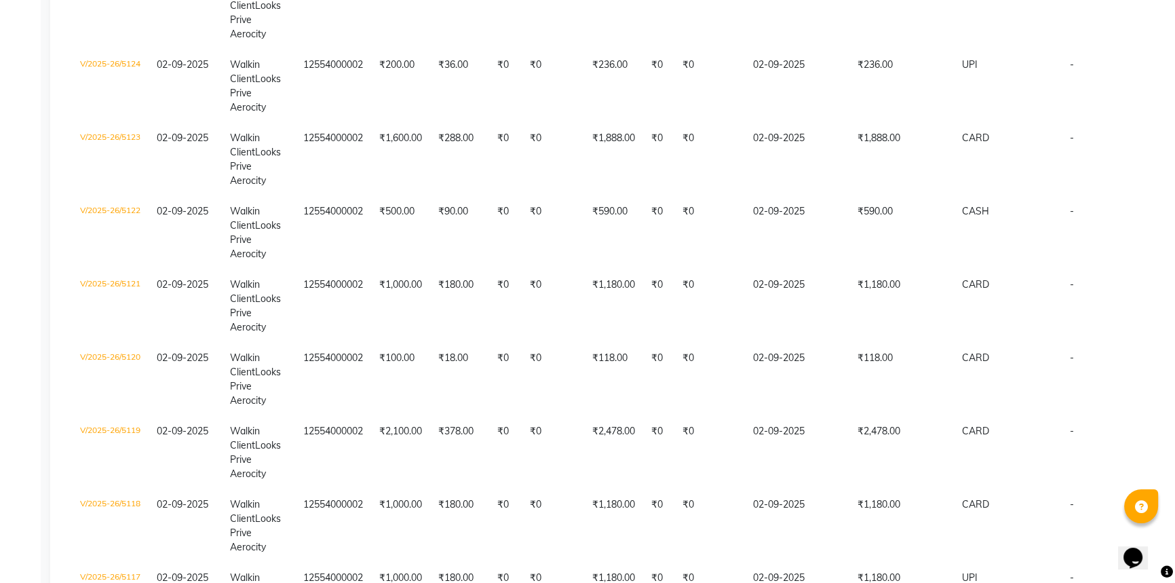
scroll to position [1479, 0]
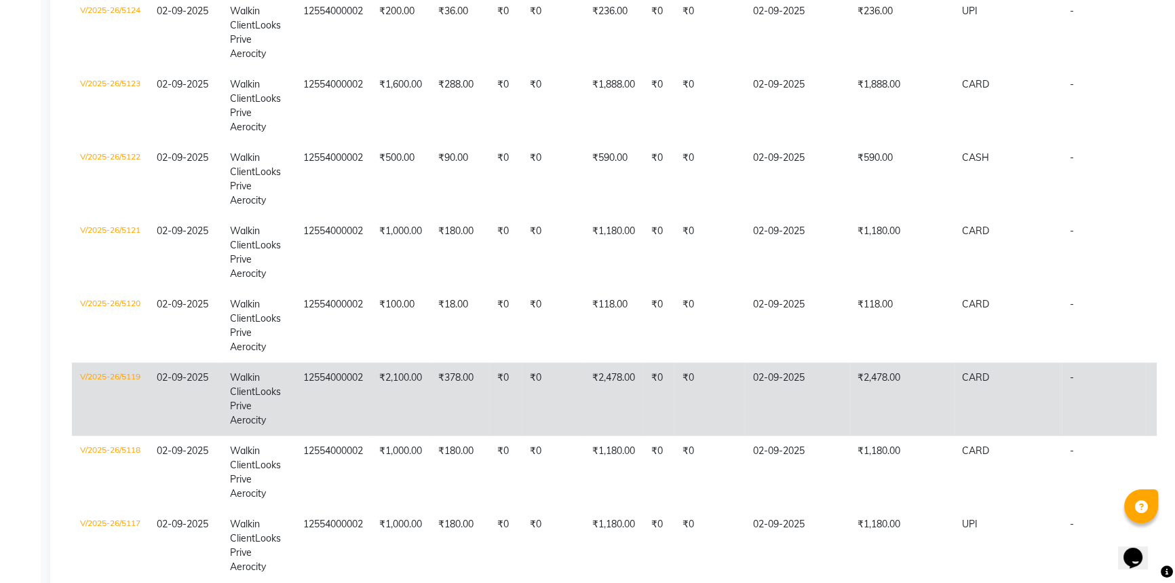
click at [903, 387] on td "₹2,478.00" at bounding box center [901, 398] width 104 height 73
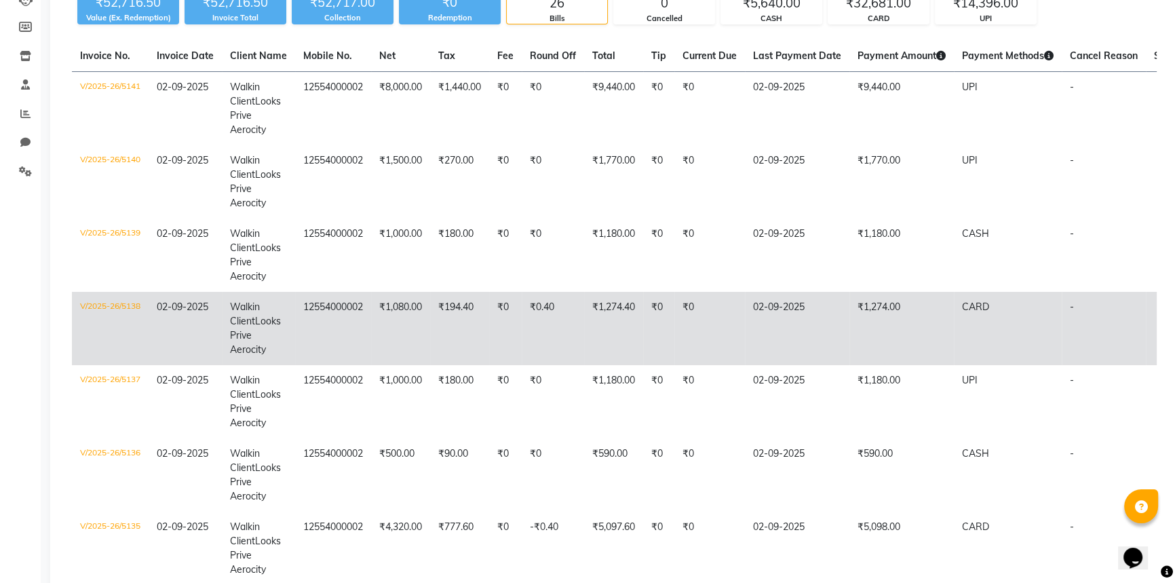
scroll to position [0, 0]
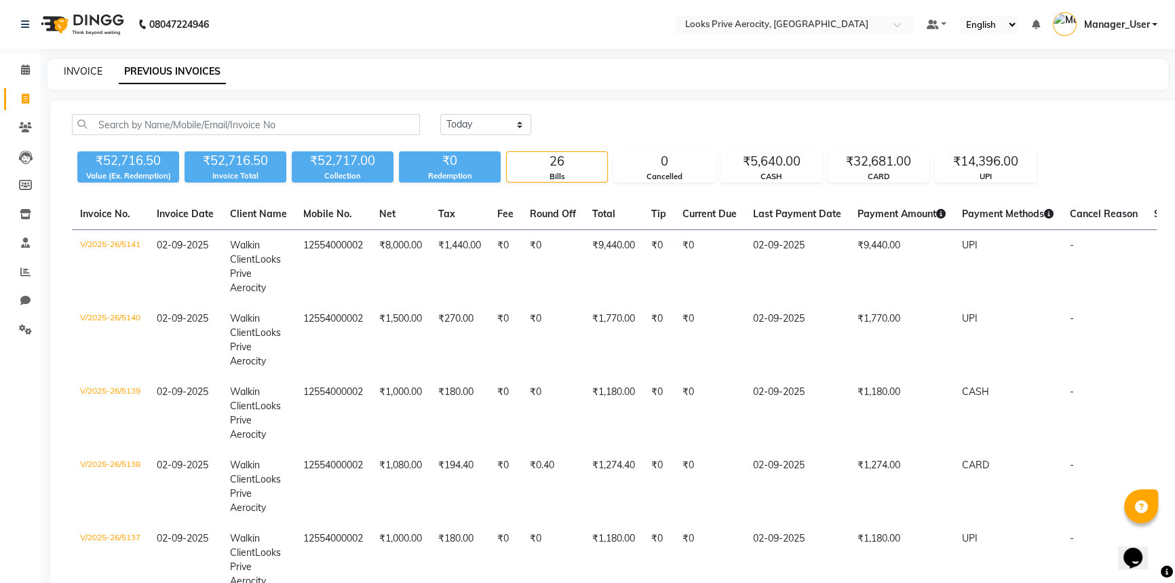
click at [67, 70] on link "INVOICE" at bounding box center [83, 71] width 39 height 12
select select "service"
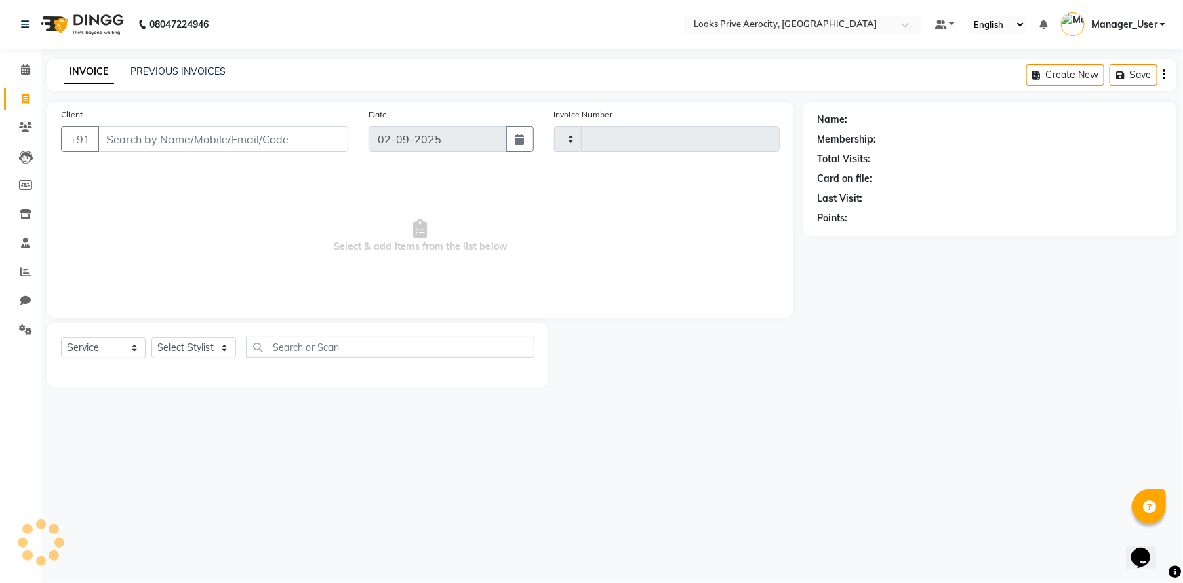
type input "5142"
select select "5913"
click at [26, 68] on icon at bounding box center [25, 69] width 9 height 10
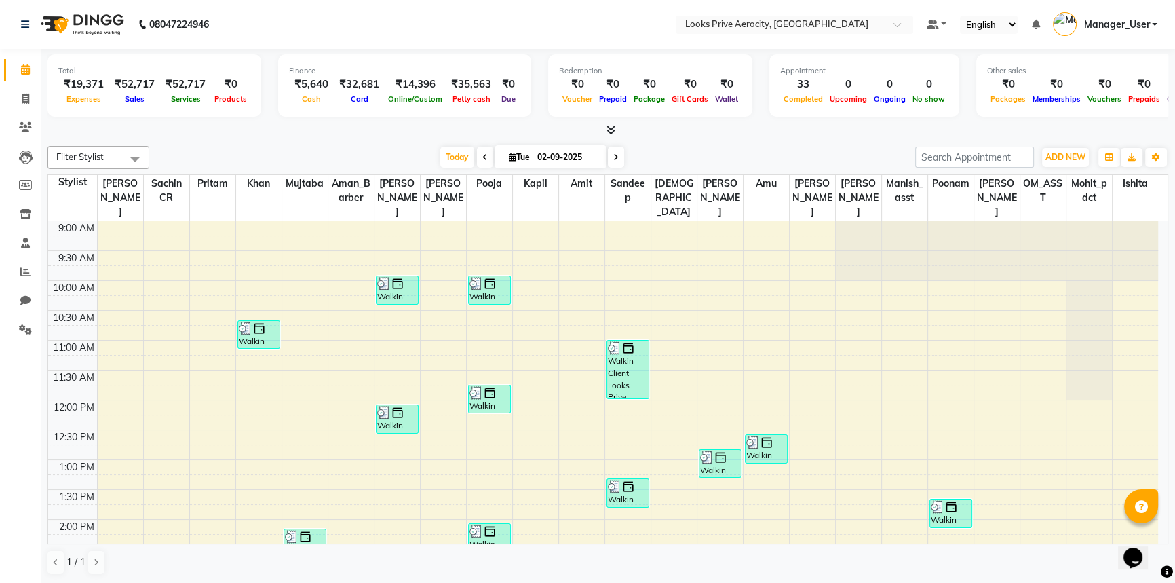
click at [351, 44] on nav "08047224946 Select Location × Looks Prive Aerocity, Delhi Default Panel My Pane…" at bounding box center [587, 24] width 1175 height 49
click at [361, 27] on nav "08047224946 Select Location × Looks Prive Aerocity, Delhi Default Panel My Pane…" at bounding box center [587, 24] width 1175 height 49
click at [26, 96] on icon at bounding box center [25, 99] width 7 height 10
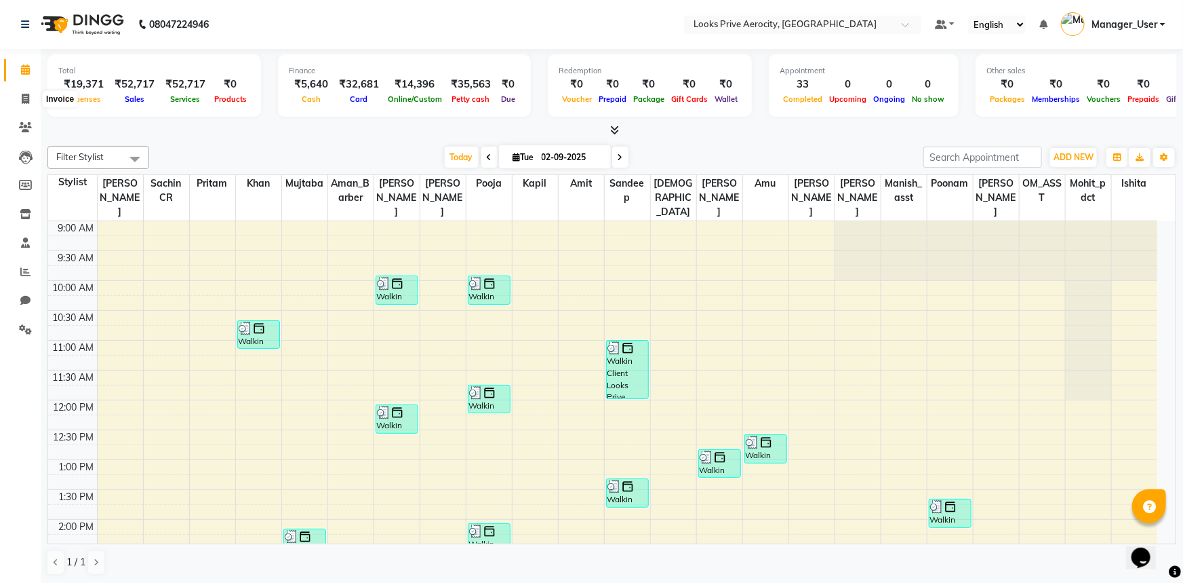
select select "service"
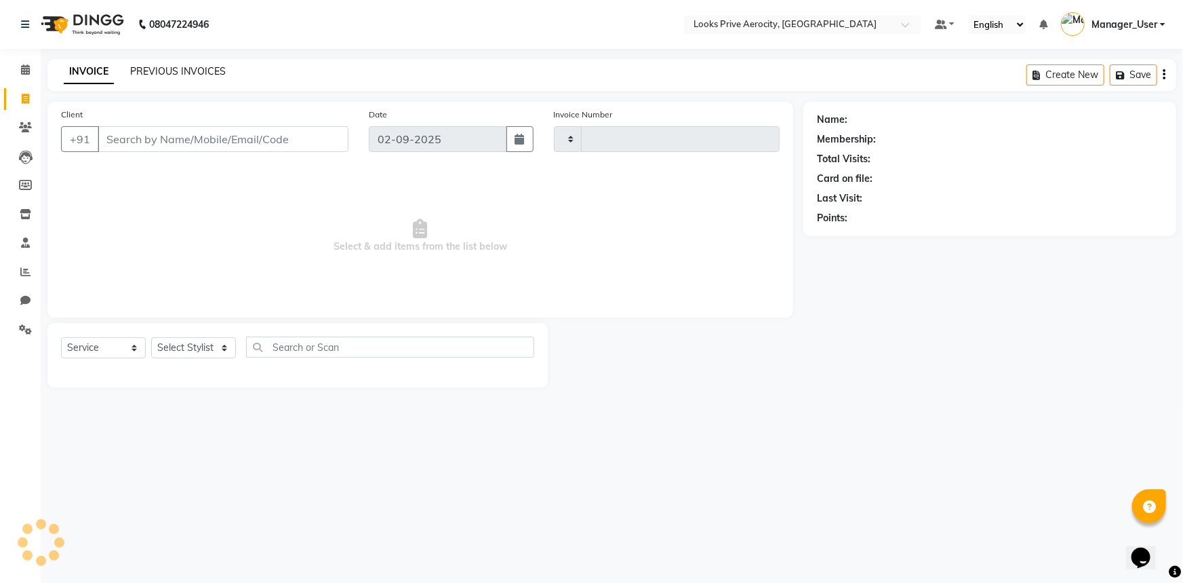
type input "5142"
select select "5913"
click at [161, 71] on link "PREVIOUS INVOICES" at bounding box center [178, 71] width 96 height 12
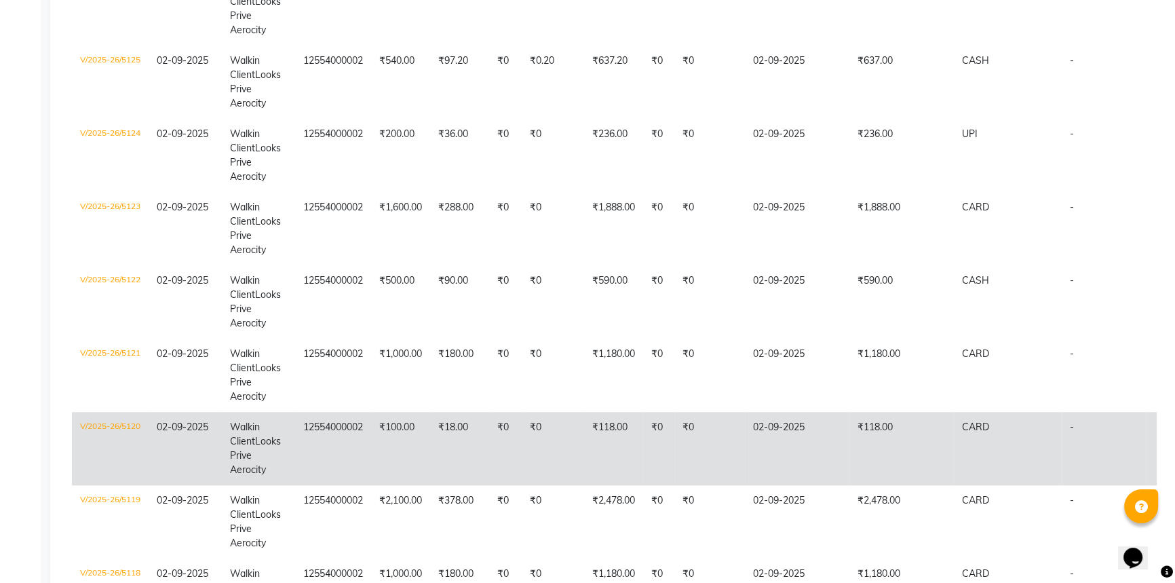
scroll to position [1541, 0]
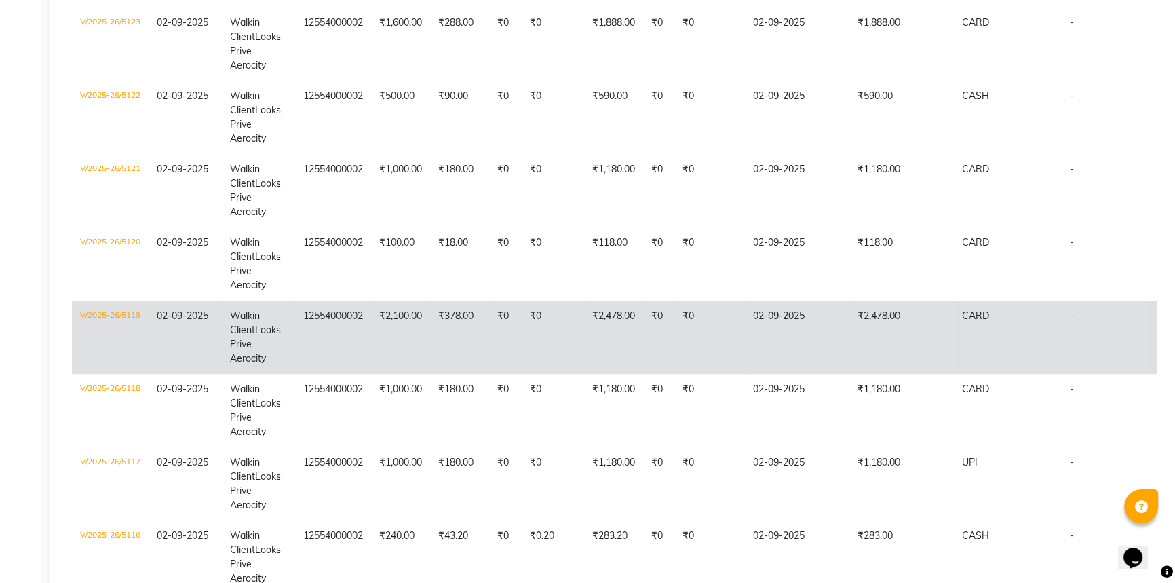
click at [905, 342] on td "₹2,478.00" at bounding box center [901, 336] width 104 height 73
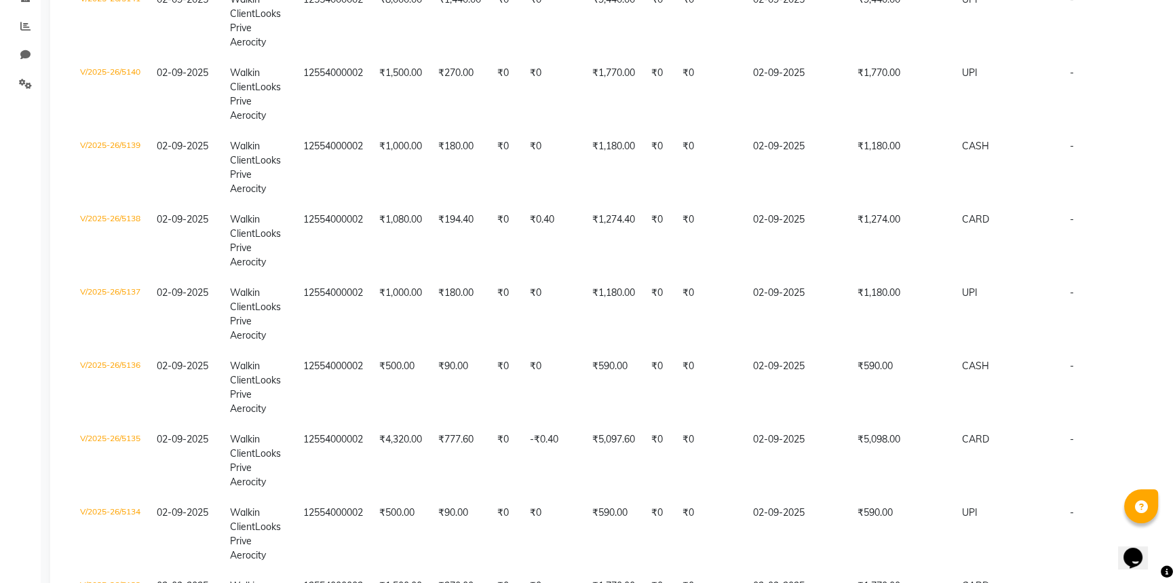
scroll to position [0, 0]
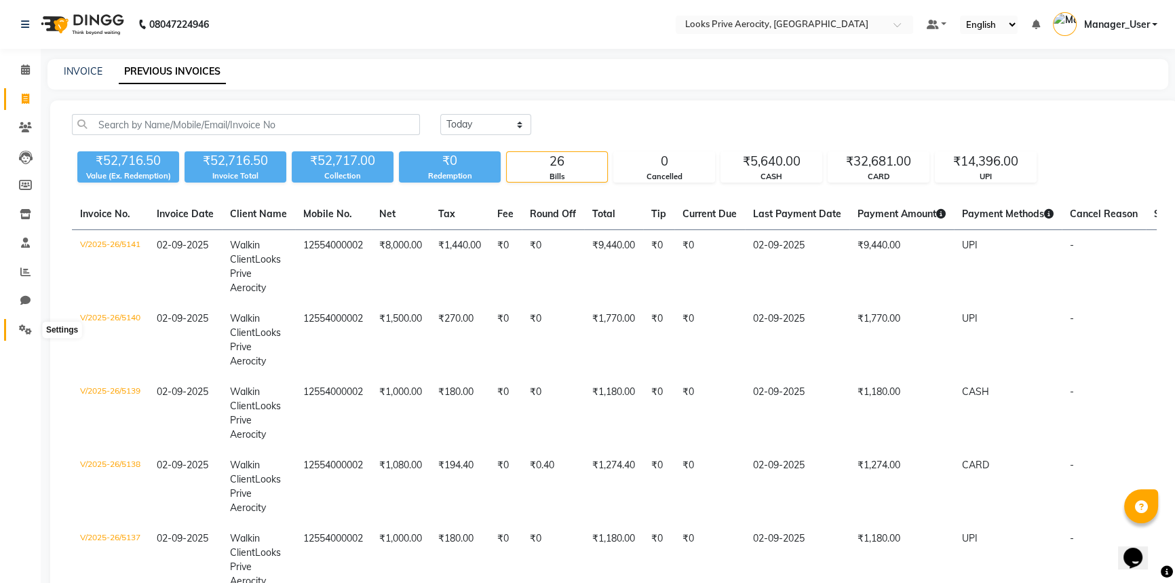
drag, startPoint x: 15, startPoint y: 328, endPoint x: 243, endPoint y: 262, distance: 237.6
click at [16, 328] on span at bounding box center [26, 330] width 24 height 16
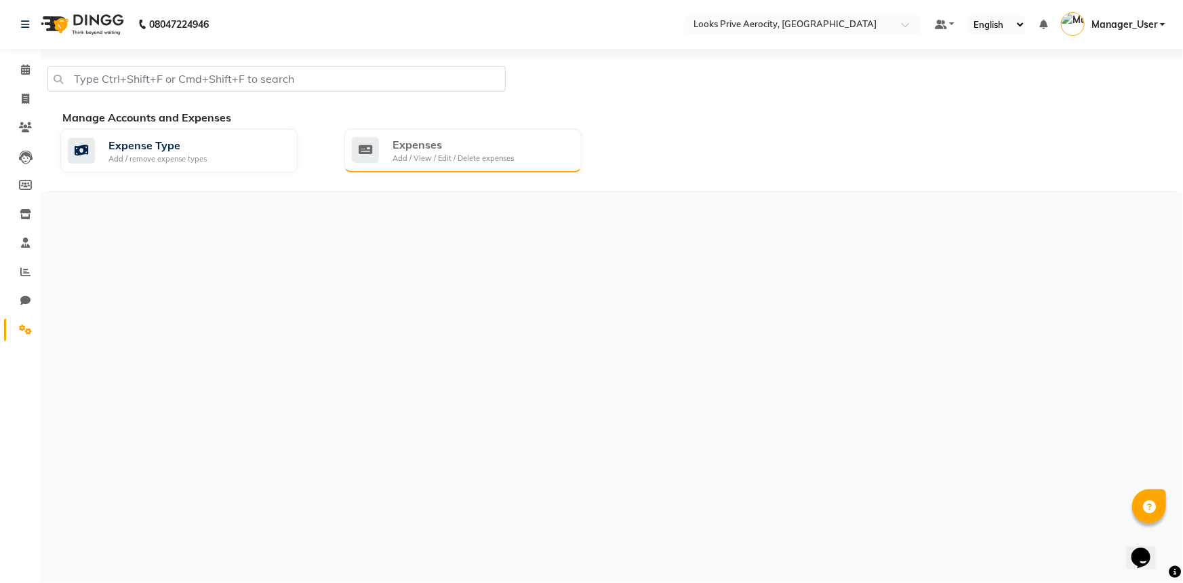
click at [407, 158] on div "Add / View / Edit / Delete expenses" at bounding box center [453, 159] width 121 height 12
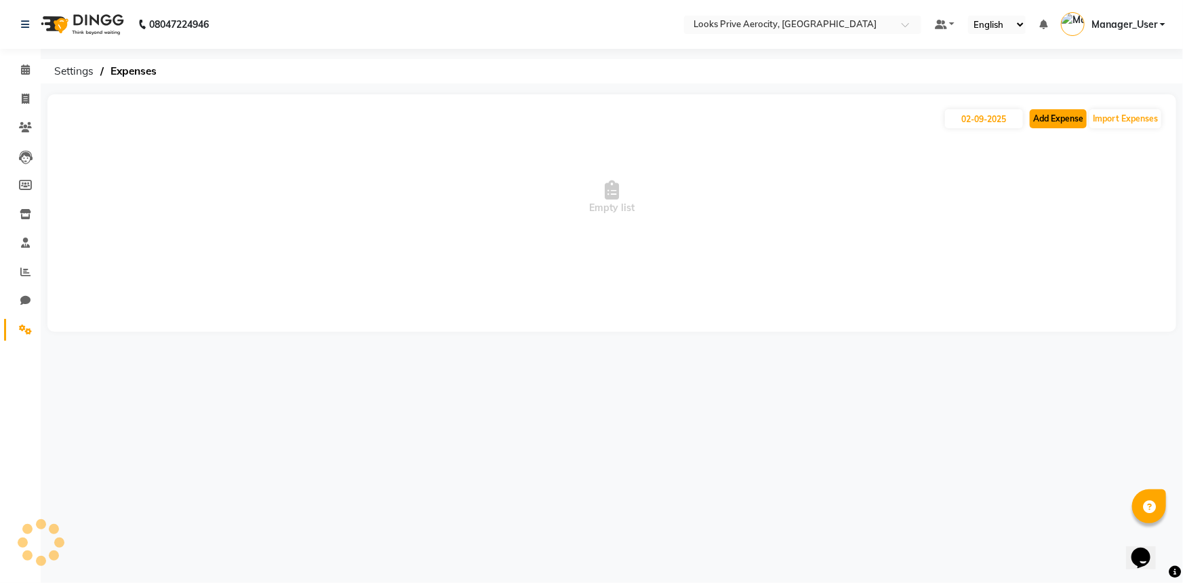
click at [1046, 125] on button "Add Expense" at bounding box center [1058, 118] width 57 height 19
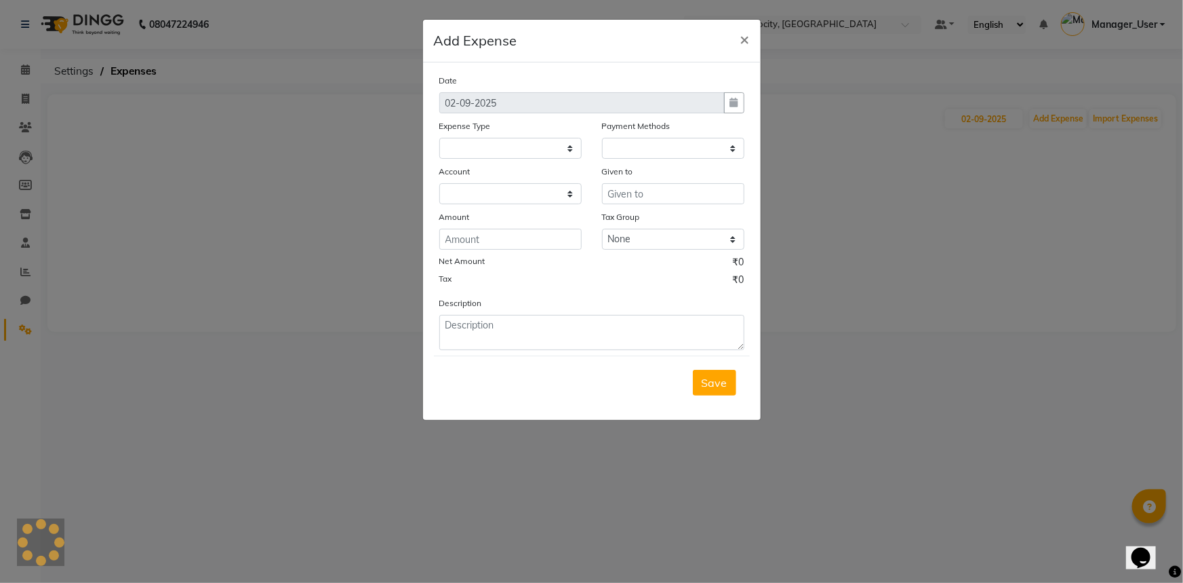
select select
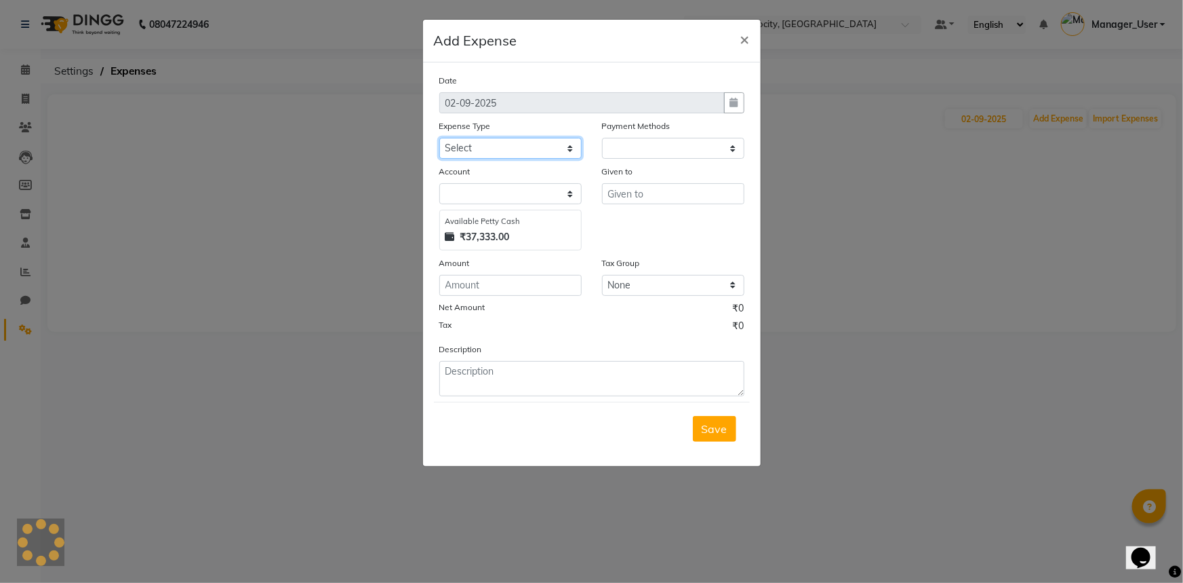
click at [487, 147] on select "Select Bank Deposit Blinkit Cash Handover CLIENT Client ordered food Client Ref…" at bounding box center [510, 148] width 142 height 21
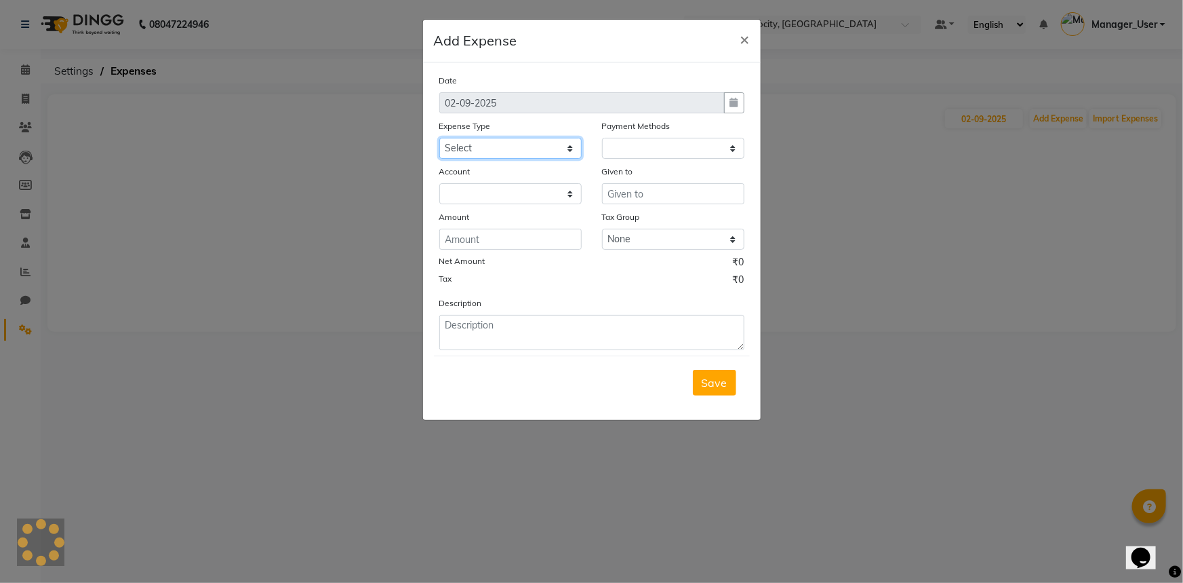
select select "1"
select select "4876"
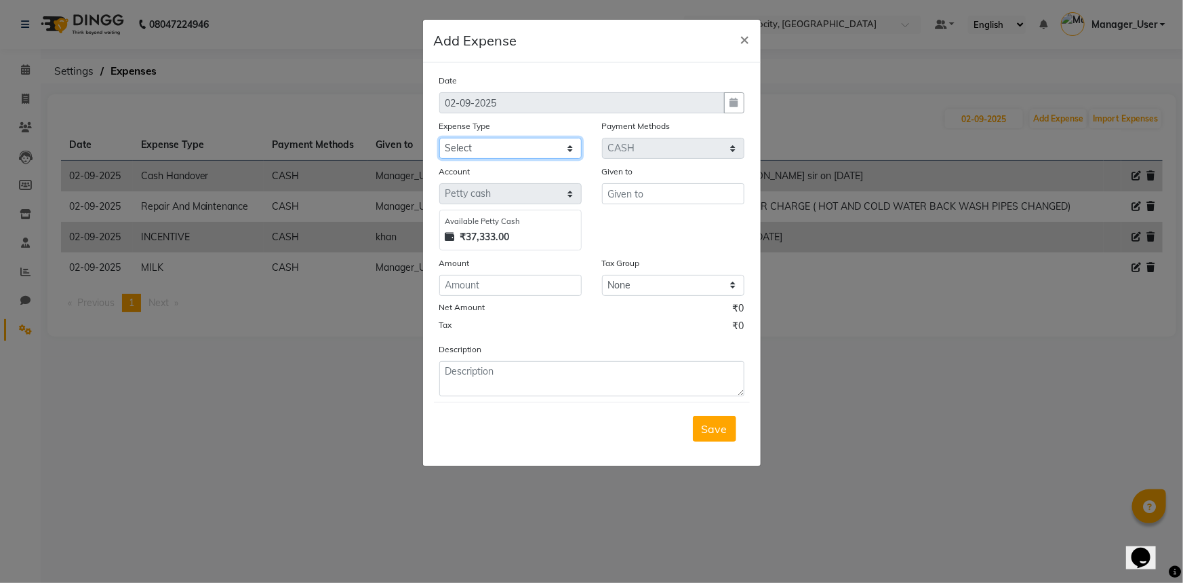
select select "5134"
click at [439, 138] on select "Select Bank Deposit Blinkit Cash Handover CLIENT Client ordered food Client Ref…" at bounding box center [510, 148] width 142 height 21
click at [653, 203] on input "text" at bounding box center [673, 193] width 142 height 21
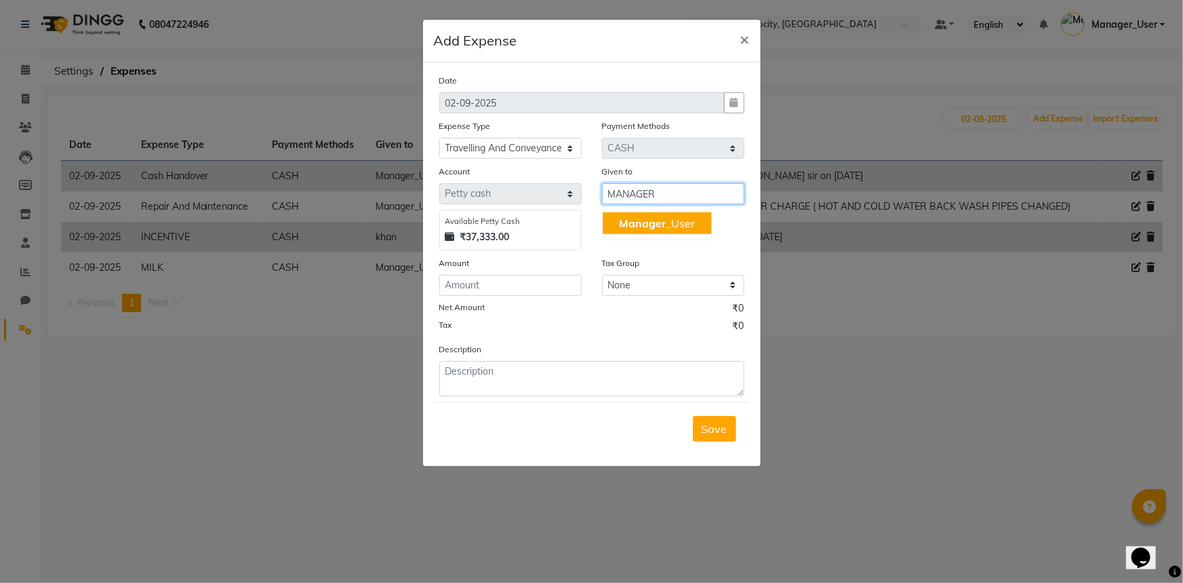
click at [677, 231] on button "Manager _User" at bounding box center [657, 223] width 109 height 22
type input "Manager_User"
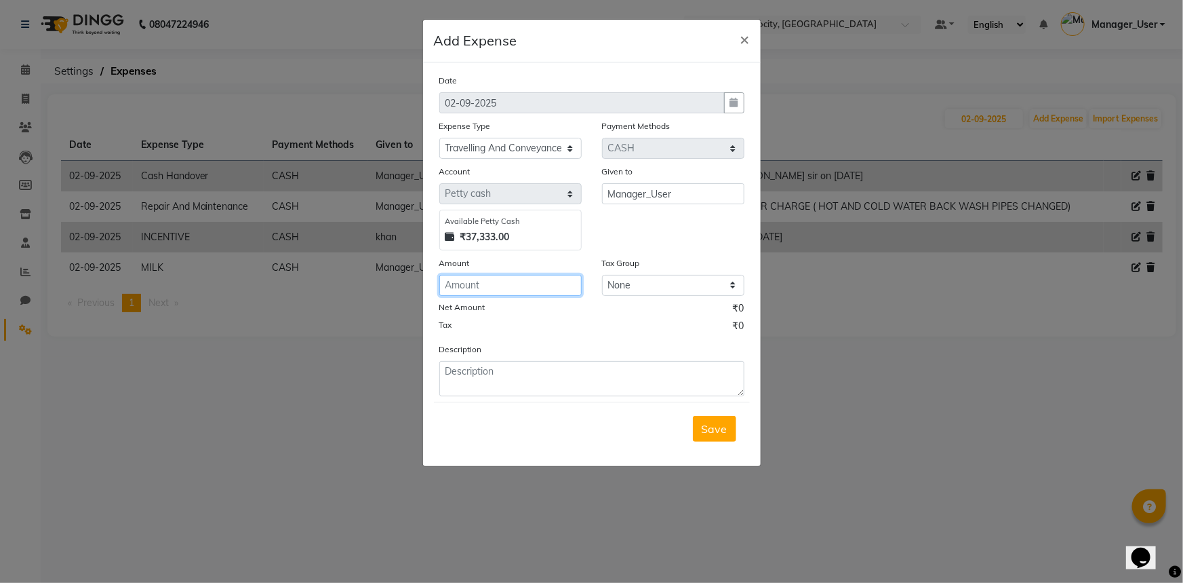
click at [535, 291] on input "number" at bounding box center [510, 285] width 142 height 21
type input "350"
click at [555, 391] on textarea at bounding box center [591, 378] width 305 height 35
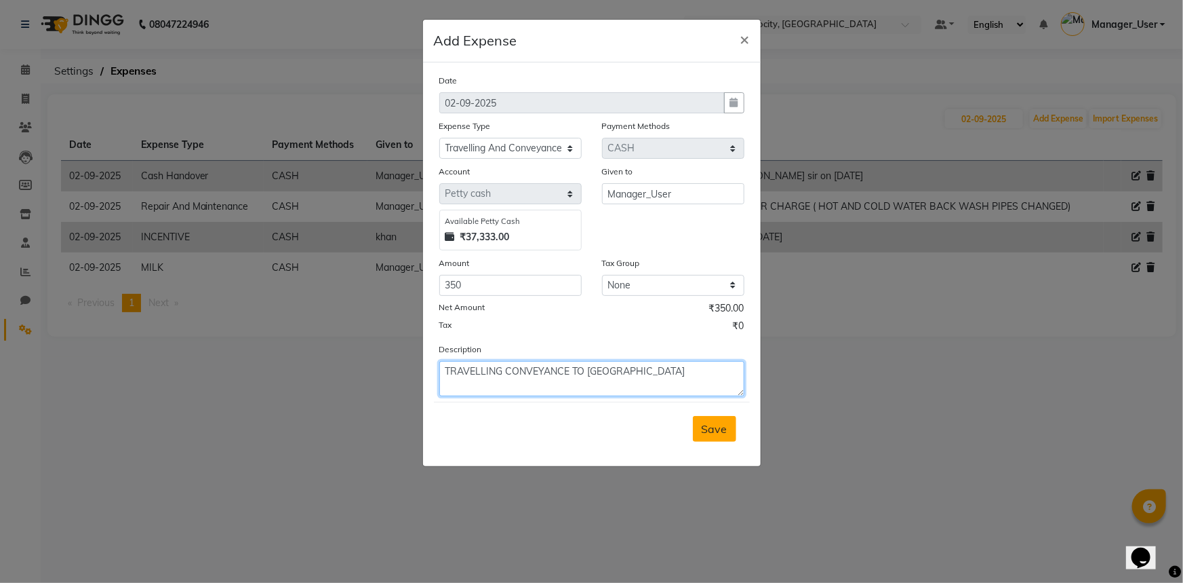
type textarea "TRAVELLING CONVEYANCE TO MANSI"
click at [718, 434] on span "Save" at bounding box center [715, 429] width 26 height 14
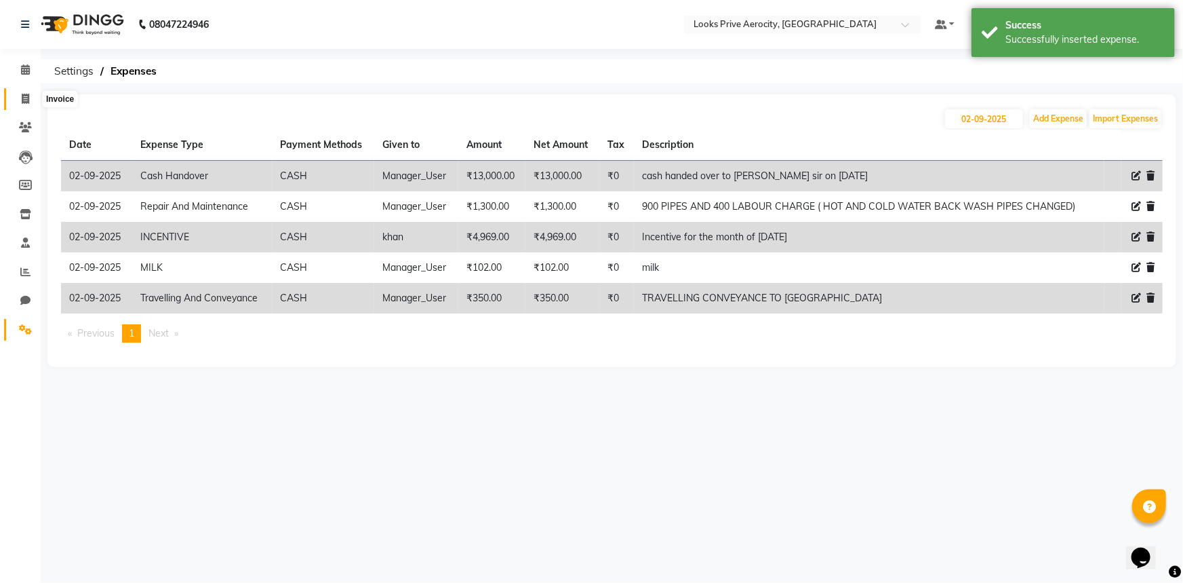
click at [26, 96] on icon at bounding box center [25, 99] width 7 height 10
select select "service"
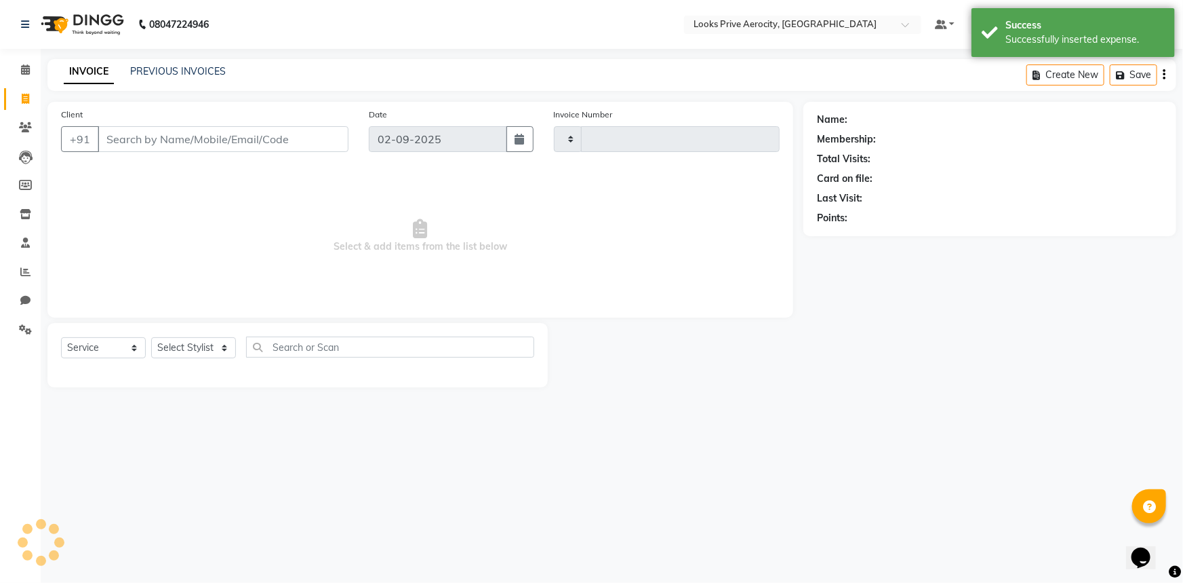
type input "5143"
select select "5913"
click at [22, 68] on icon at bounding box center [25, 69] width 9 height 10
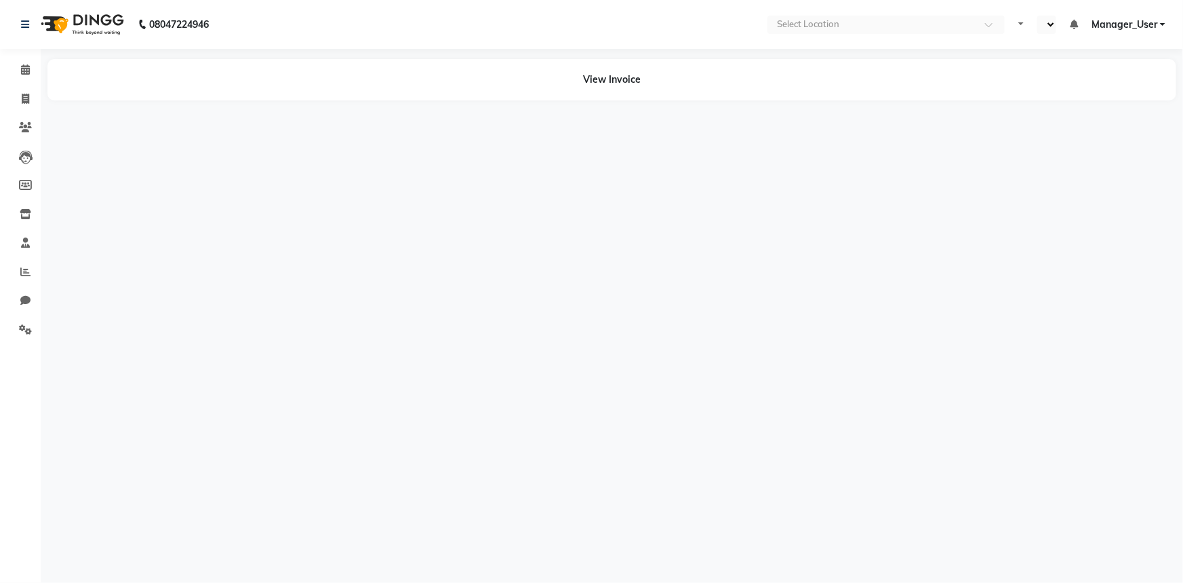
select select "en"
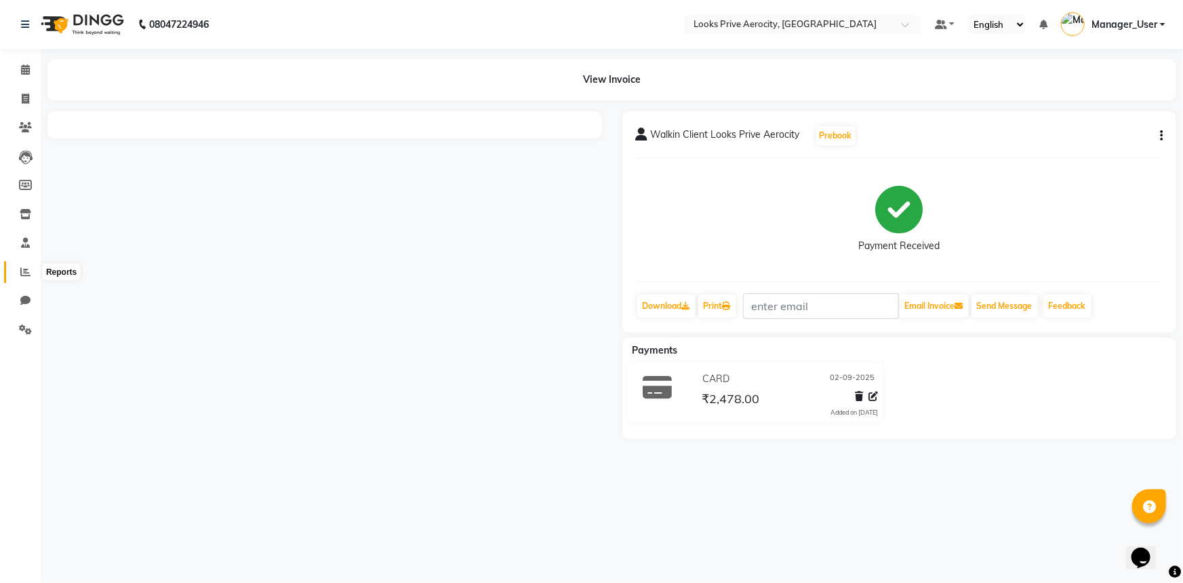
click at [22, 275] on icon at bounding box center [25, 272] width 10 height 10
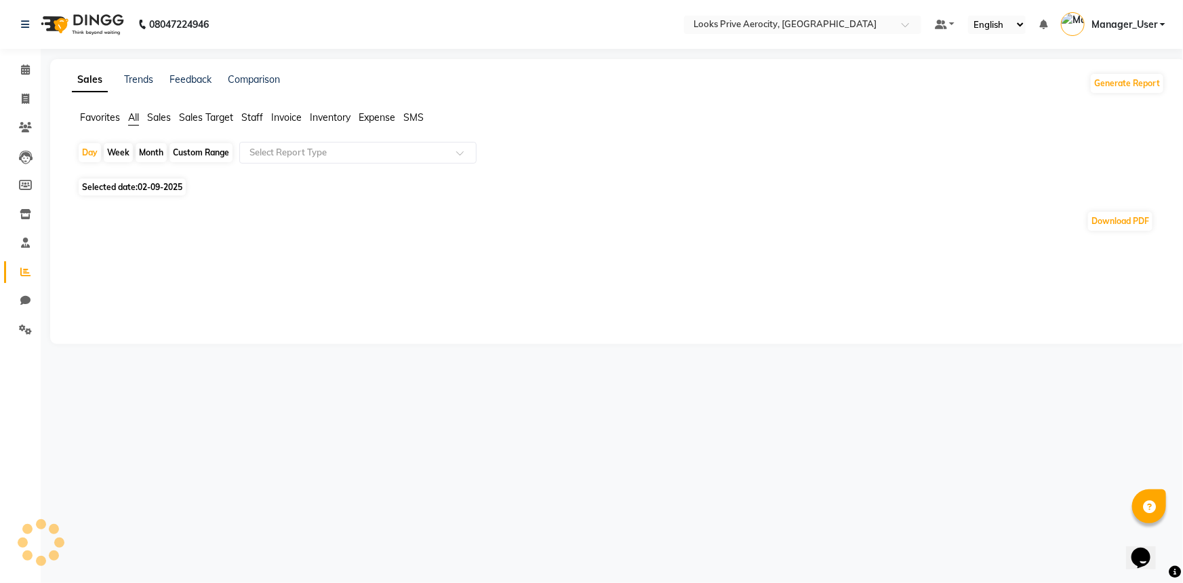
click at [258, 115] on span "Staff" at bounding box center [252, 117] width 22 height 12
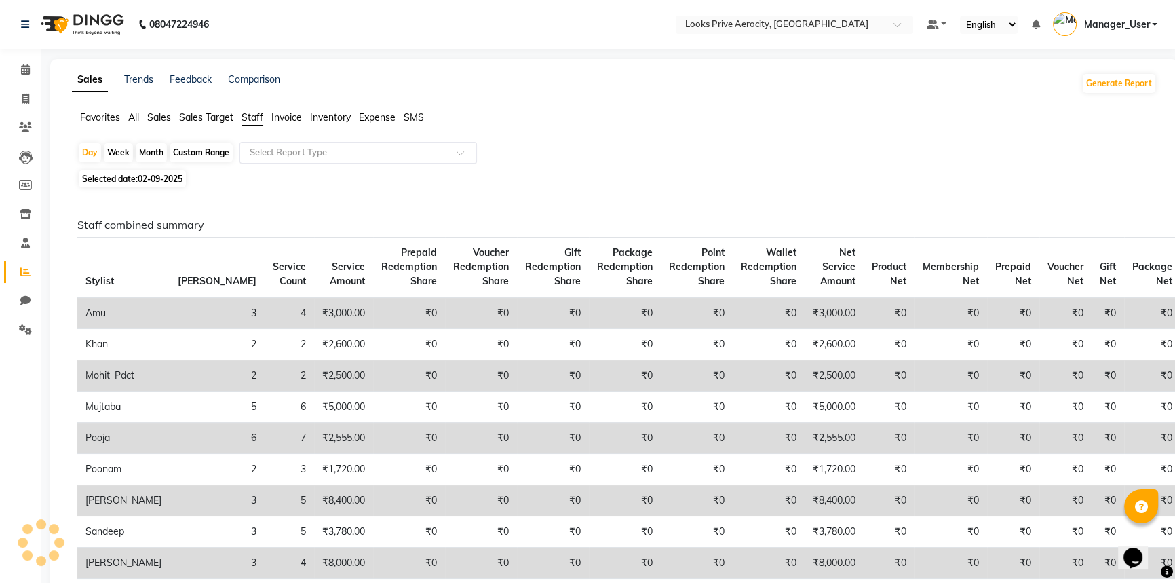
click at [298, 158] on input "text" at bounding box center [344, 153] width 195 height 14
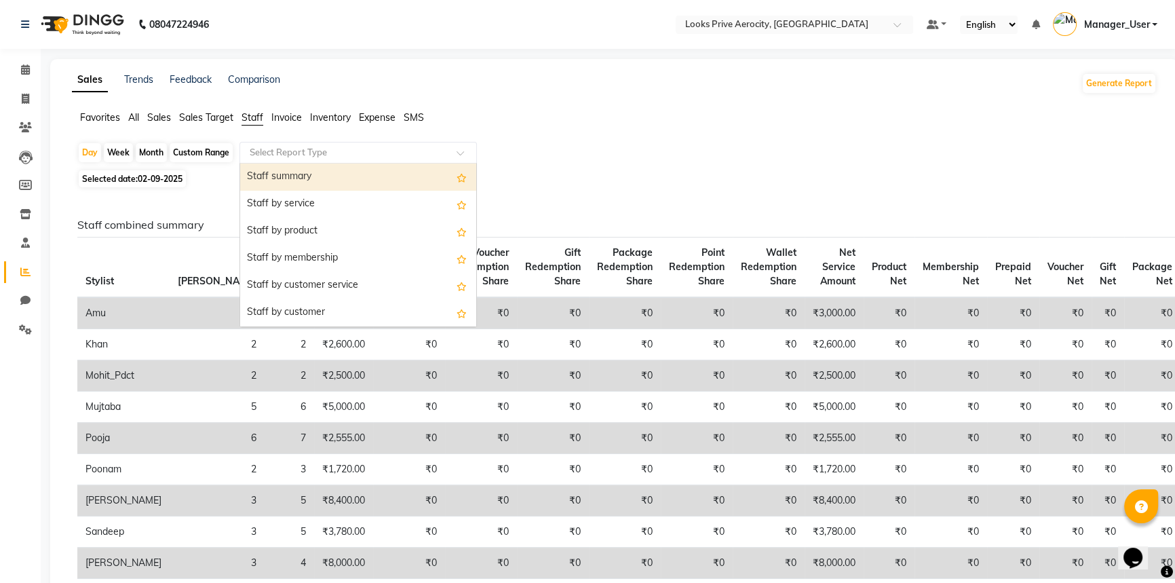
click at [537, 161] on div "Day Week Month Custom Range Select Report Type Staff summary Staff by service S…" at bounding box center [614, 154] width 1074 height 24
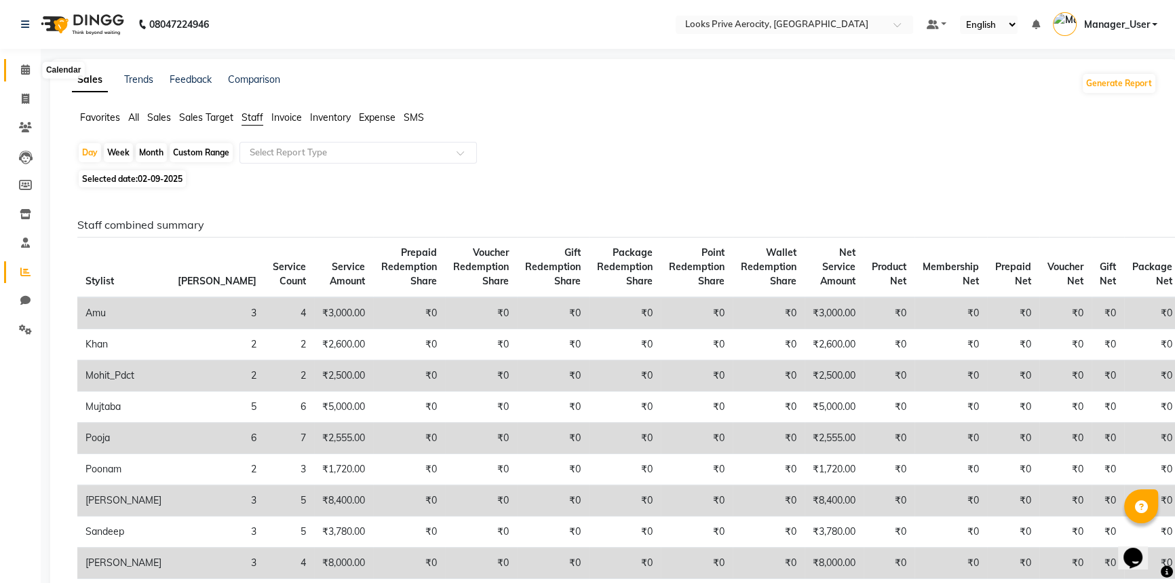
click at [27, 69] on icon at bounding box center [25, 69] width 9 height 10
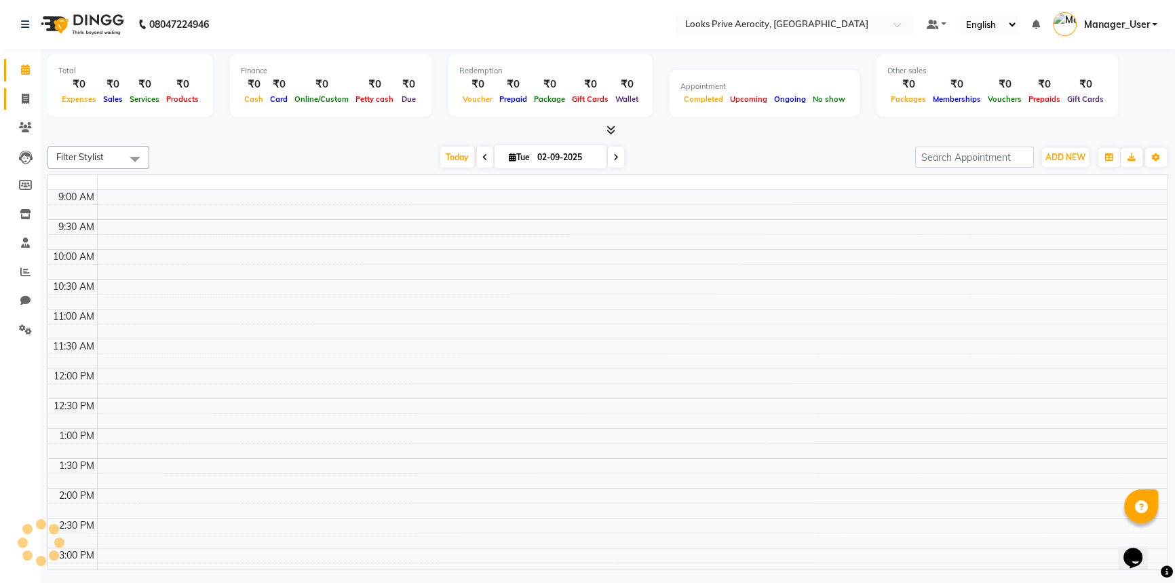
click at [23, 92] on span at bounding box center [26, 100] width 24 height 16
select select "service"
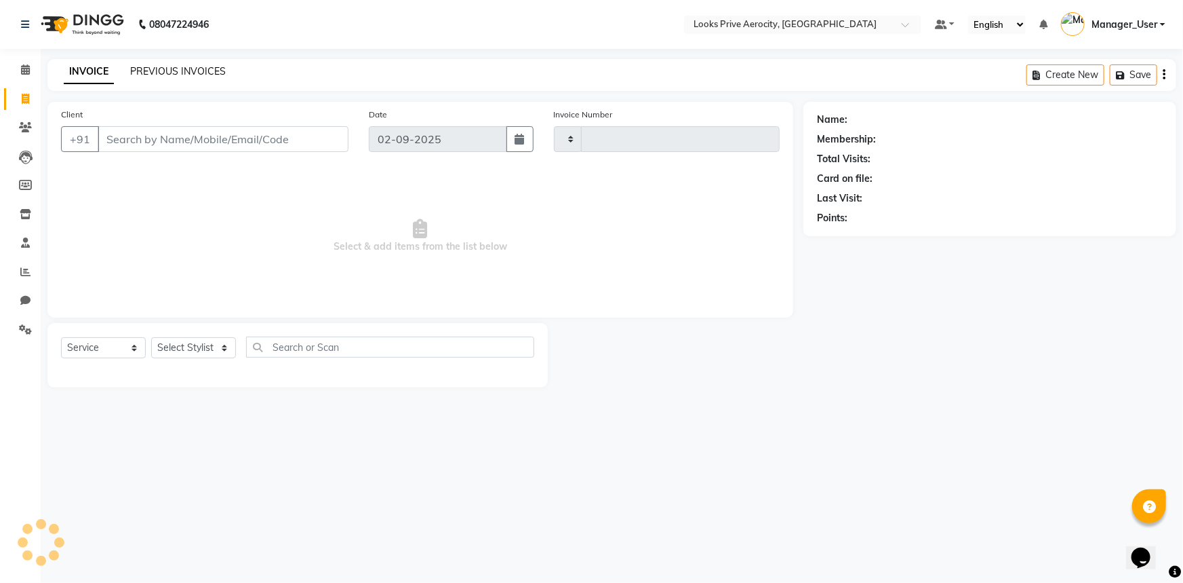
click at [159, 73] on link "PREVIOUS INVOICES" at bounding box center [178, 71] width 96 height 12
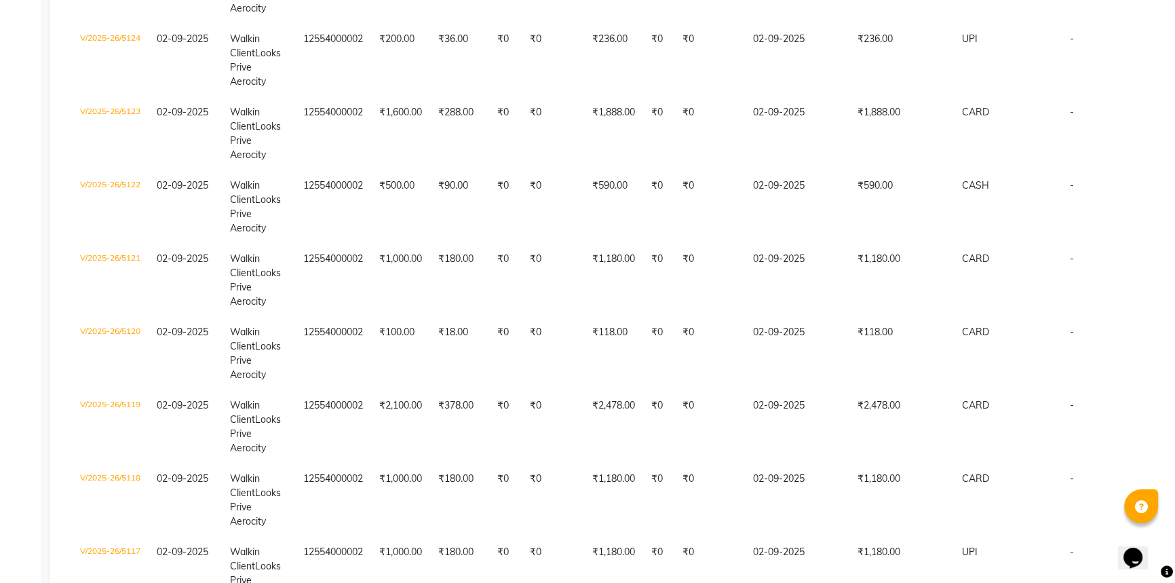
scroll to position [1479, 0]
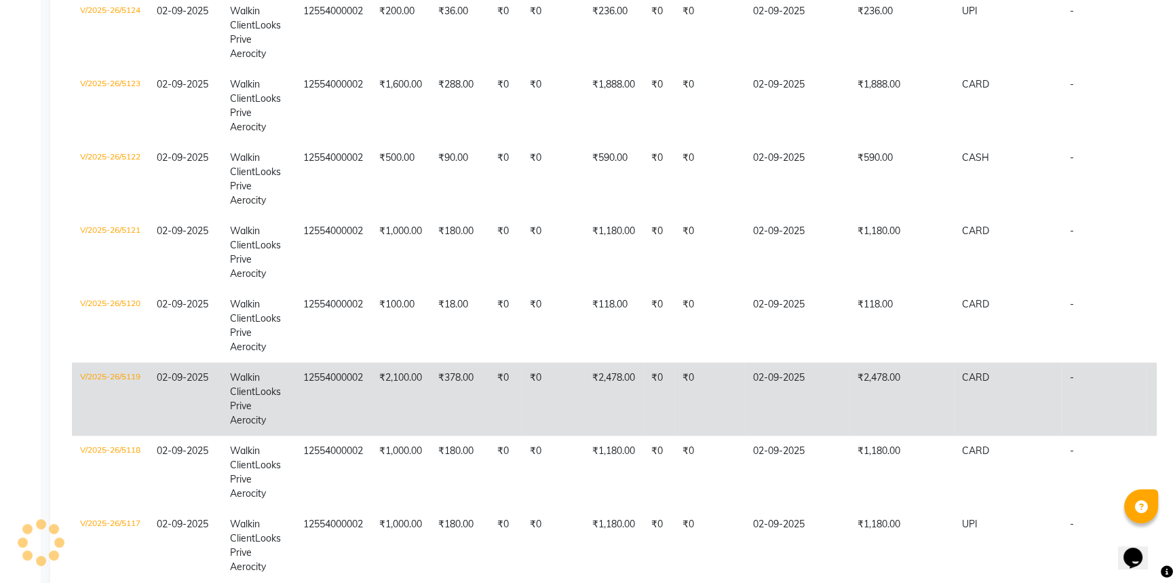
click at [911, 372] on td "₹2,478.00" at bounding box center [901, 398] width 104 height 73
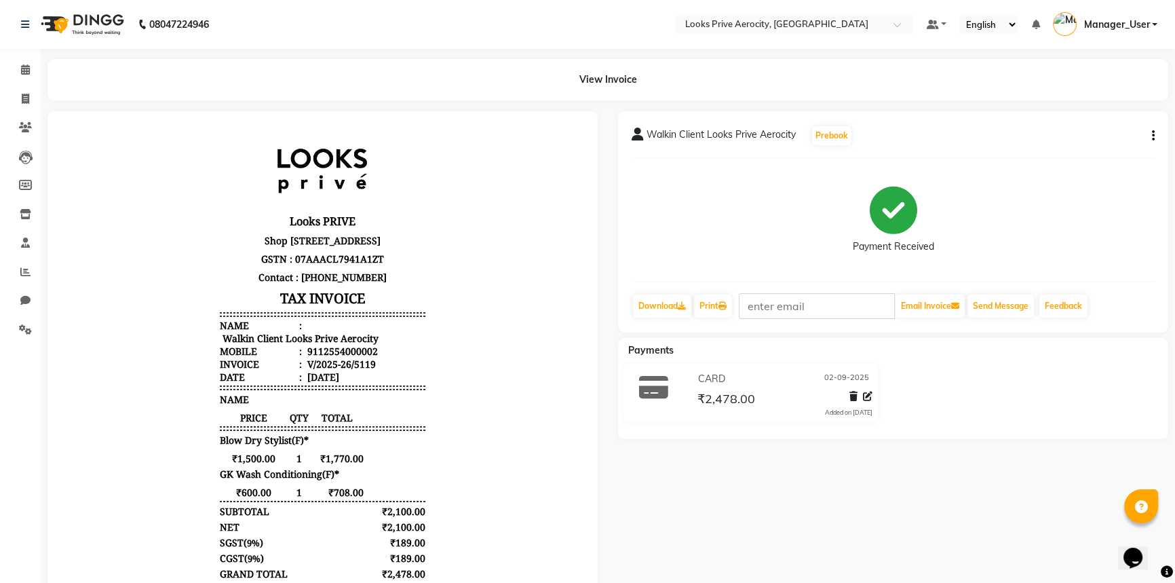
click at [1153, 136] on icon "button" at bounding box center [1153, 136] width 3 height 1
click at [1100, 146] on div "Edit Item Staff" at bounding box center [1084, 144] width 93 height 17
select select
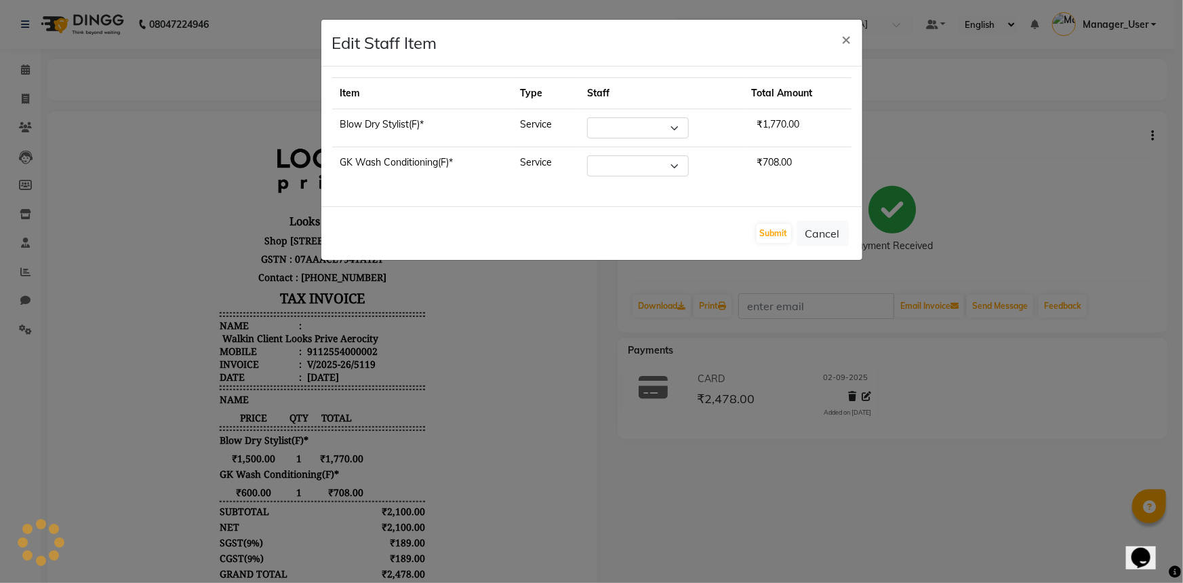
select select "43253"
click at [673, 130] on select "Select Aman_Barber Amit Amu Dharma Erica CR Eric_asst Esha Ishita kapil khan Ma…" at bounding box center [632, 127] width 102 height 21
select select "66241"
click at [589, 117] on select "Select Aman_Barber Amit Amu Dharma Erica CR Eric_asst Esha Ishita kapil khan Ma…" at bounding box center [632, 127] width 102 height 21
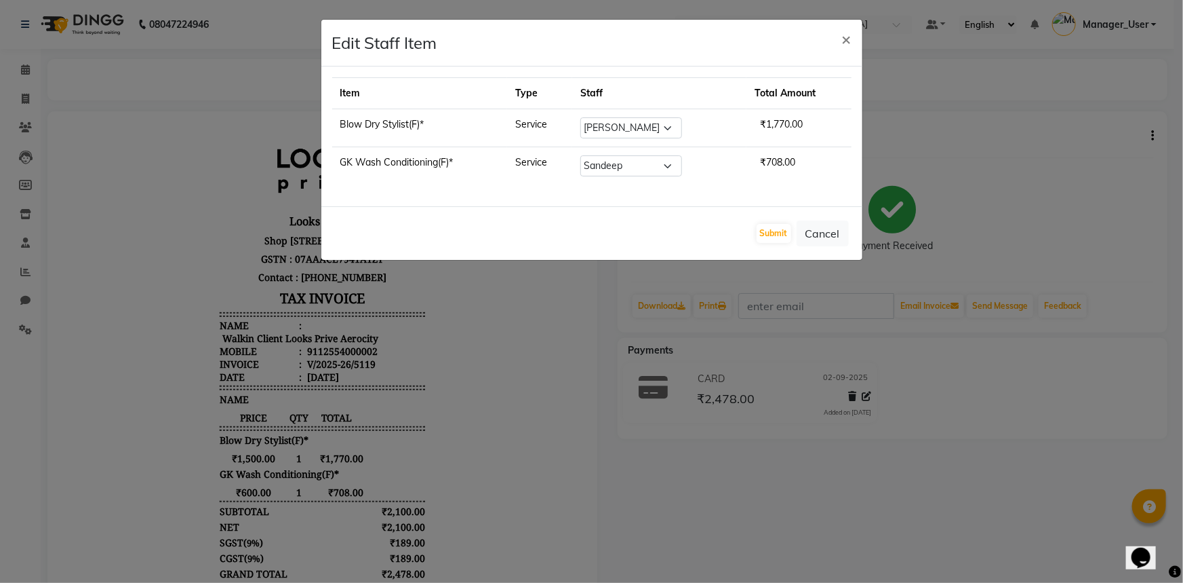
click at [787, 220] on div "Submit Cancel" at bounding box center [591, 233] width 541 height 54
click at [787, 235] on button "Submit" at bounding box center [774, 233] width 35 height 19
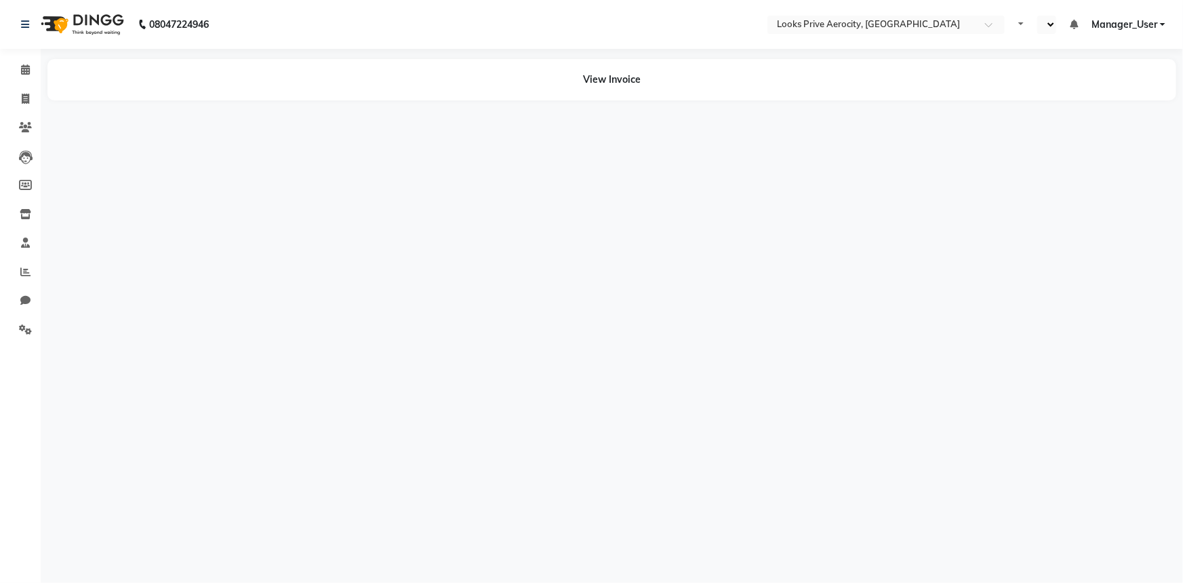
select select "en"
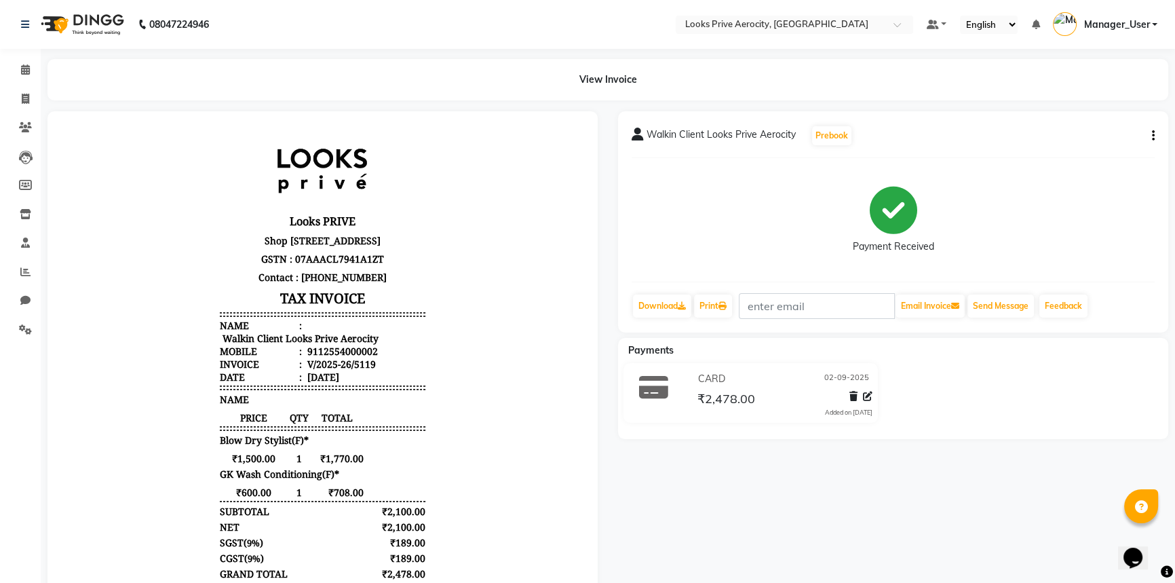
click at [1155, 132] on div "Walkin Client Looks Prive Aerocity Prebook Payment Received Download Print Emai…" at bounding box center [893, 221] width 550 height 221
click at [1152, 136] on icon "button" at bounding box center [1153, 136] width 3 height 1
click at [1038, 145] on div "Edit Item Staff" at bounding box center [1084, 144] width 93 height 17
select select
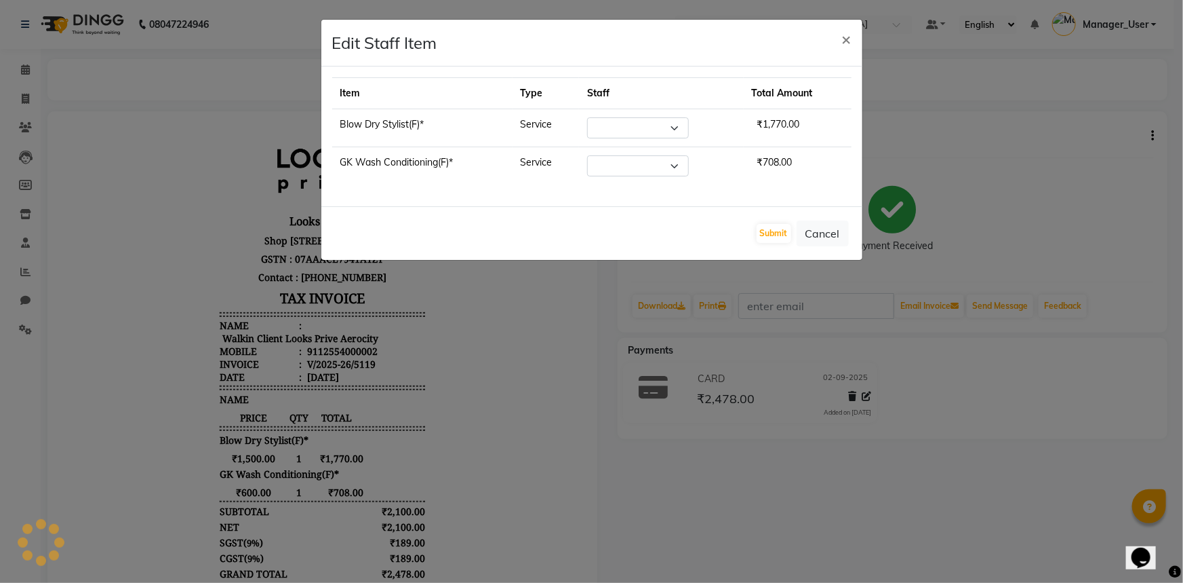
select select "66241"
select select "43253"
click at [646, 130] on select "Select Aman_Barber Amit Amu Dharma Erica CR Eric_asst Esha Ishita kapil khan Ma…" at bounding box center [632, 127] width 102 height 21
select select "43253"
click at [589, 117] on select "Select Aman_Barber Amit Amu Dharma Erica CR Eric_asst Esha Ishita kapil khan Ma…" at bounding box center [632, 127] width 102 height 21
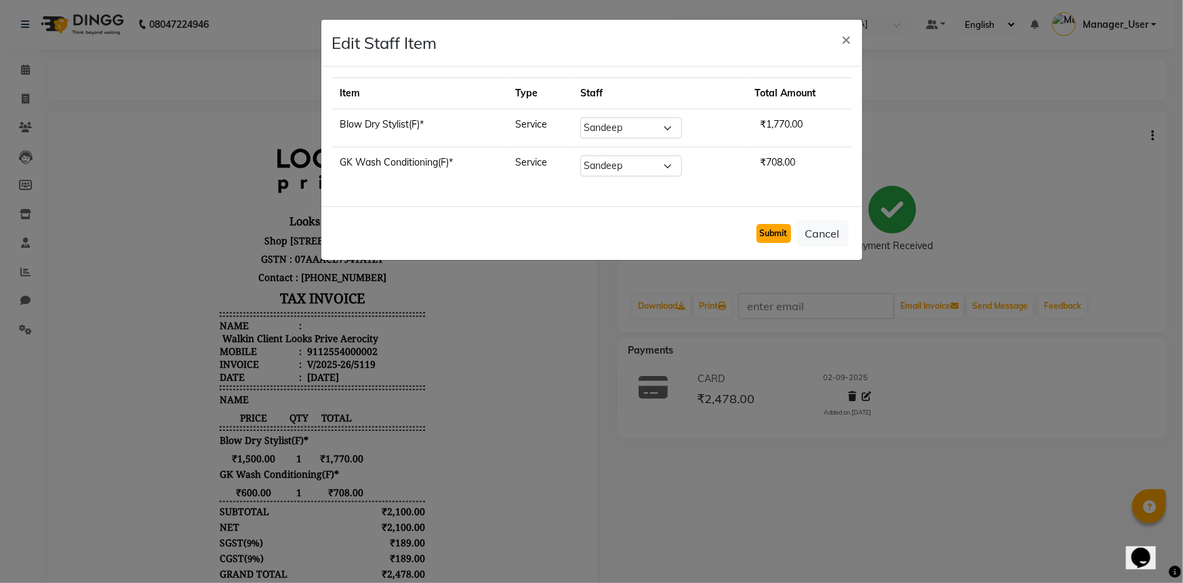
click at [783, 231] on button "Submit" at bounding box center [774, 233] width 35 height 19
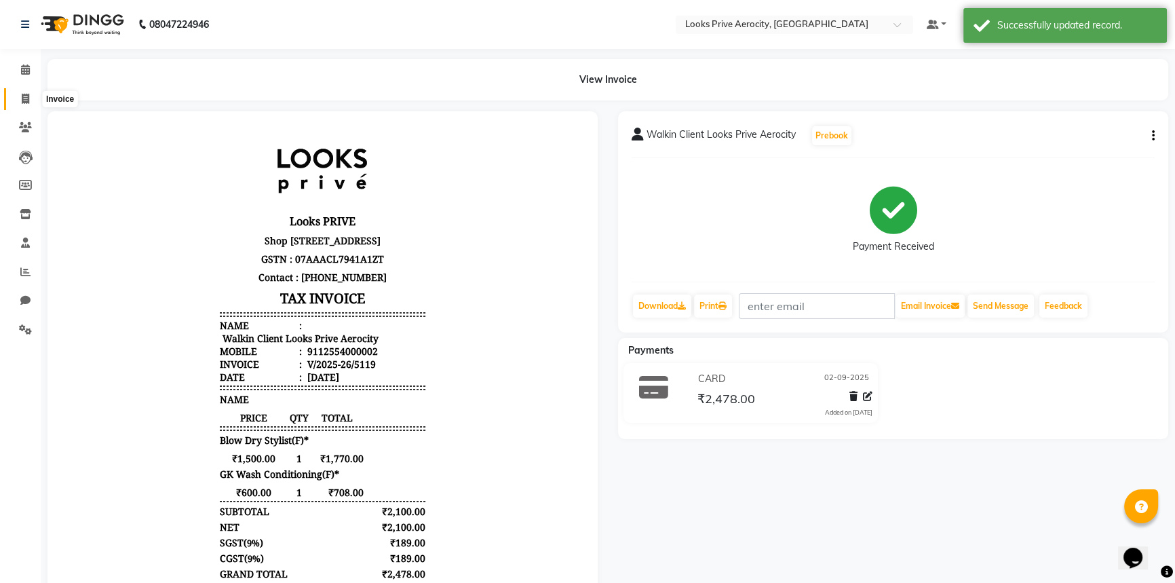
click at [22, 98] on icon at bounding box center [25, 99] width 7 height 10
select select "service"
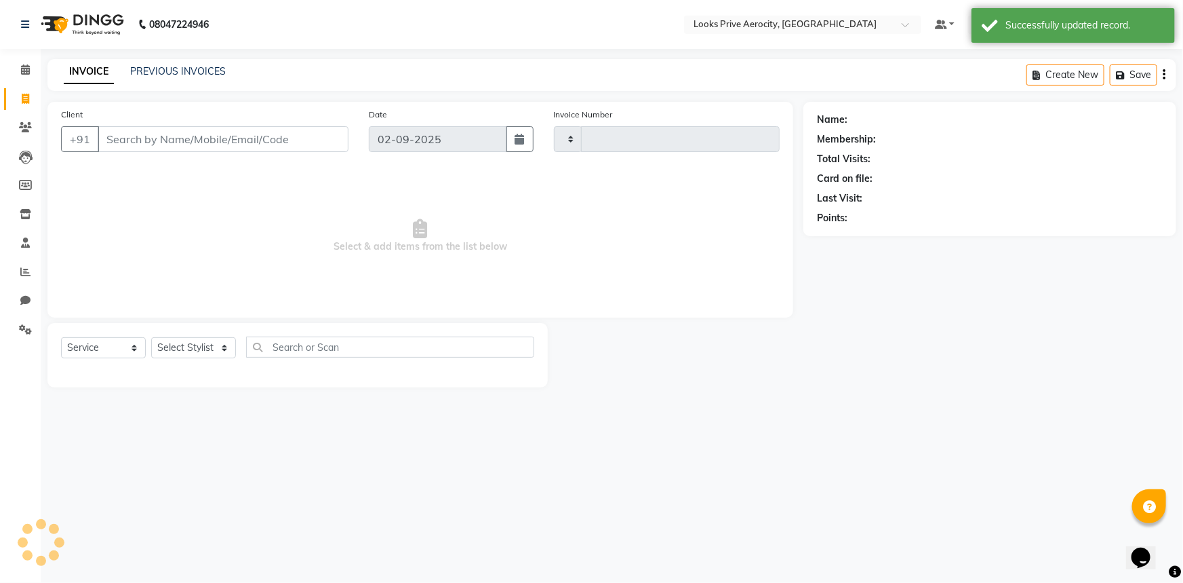
type input "5142"
select select "5913"
click at [191, 146] on input "Client" at bounding box center [223, 139] width 251 height 26
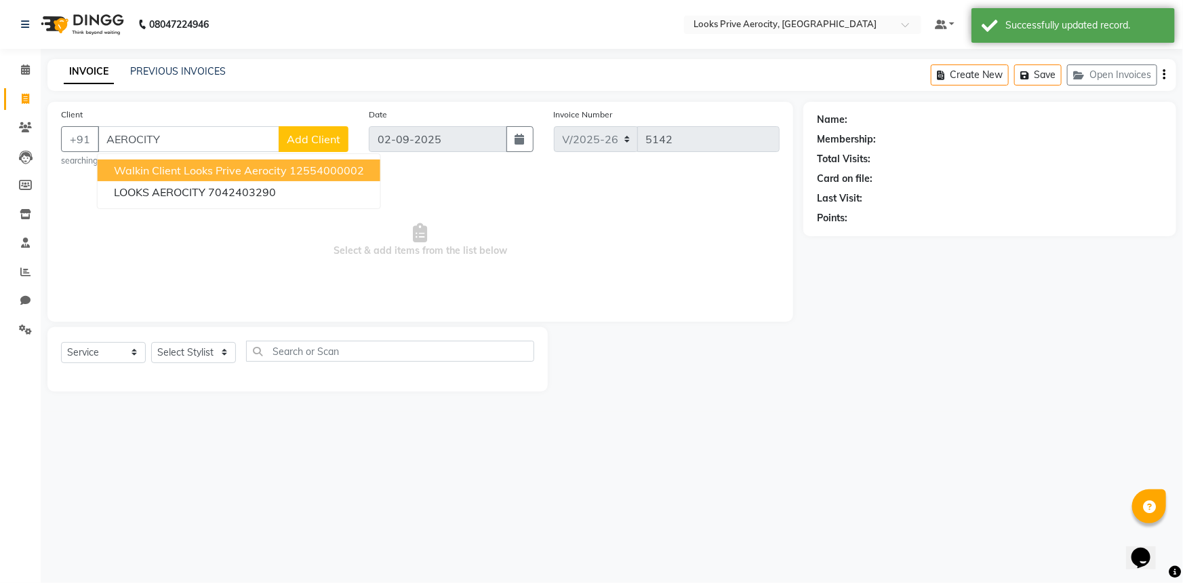
click at [187, 172] on span "Walkin Client Looks Prive Aerocity" at bounding box center [200, 170] width 173 height 14
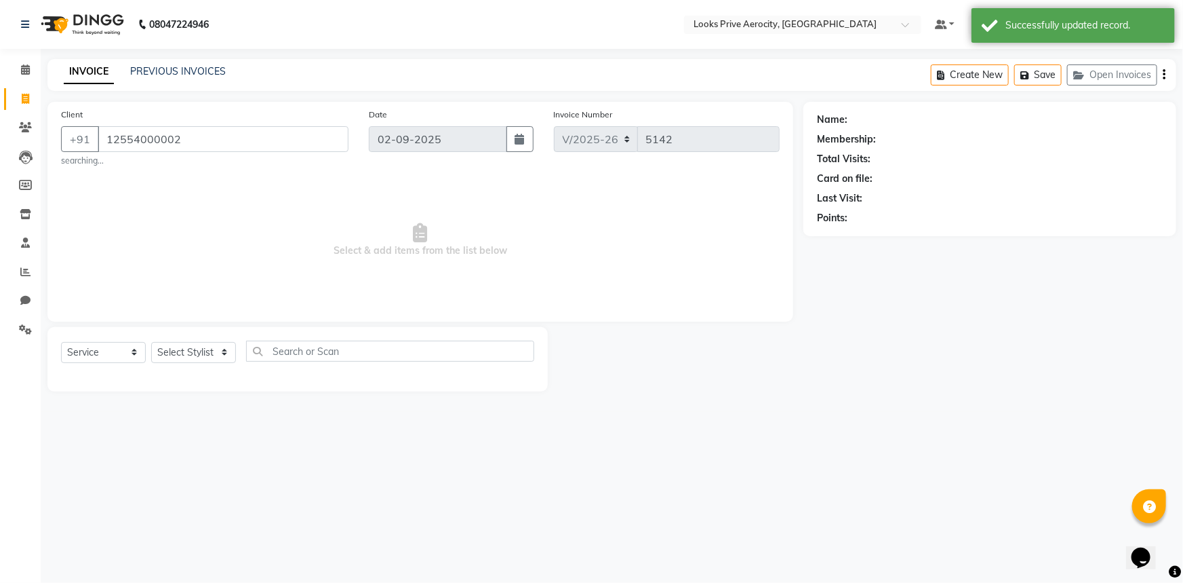
type input "12554000002"
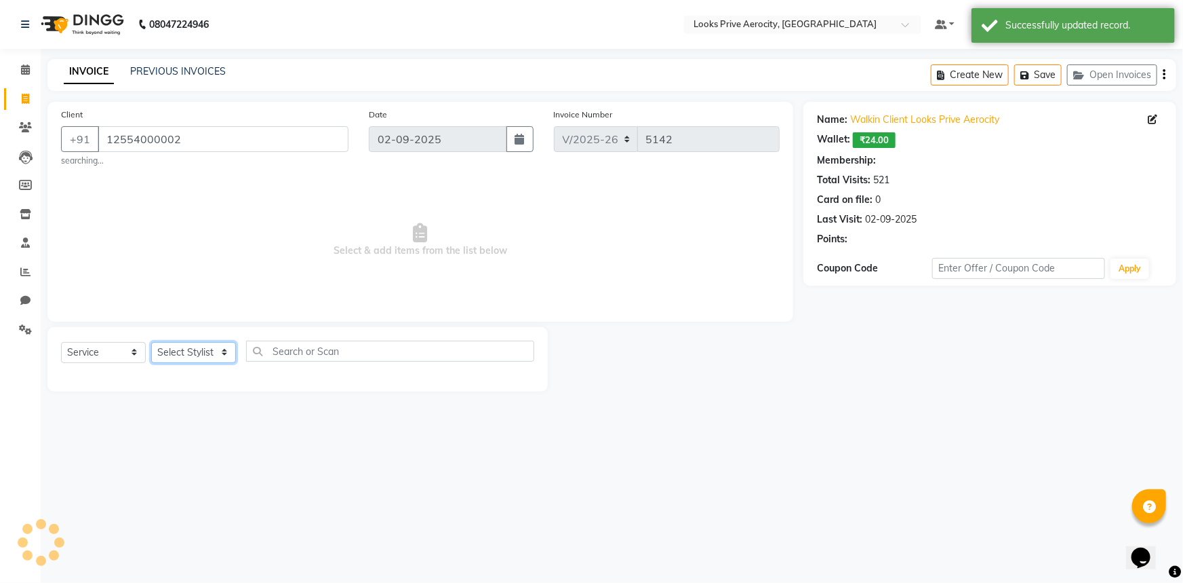
select select "1: Object"
click at [195, 351] on select "Select Stylist Aman_Barber Amit Amu Dharma Erica CR Eric_asst Esha Ishita kapil…" at bounding box center [193, 352] width 85 height 21
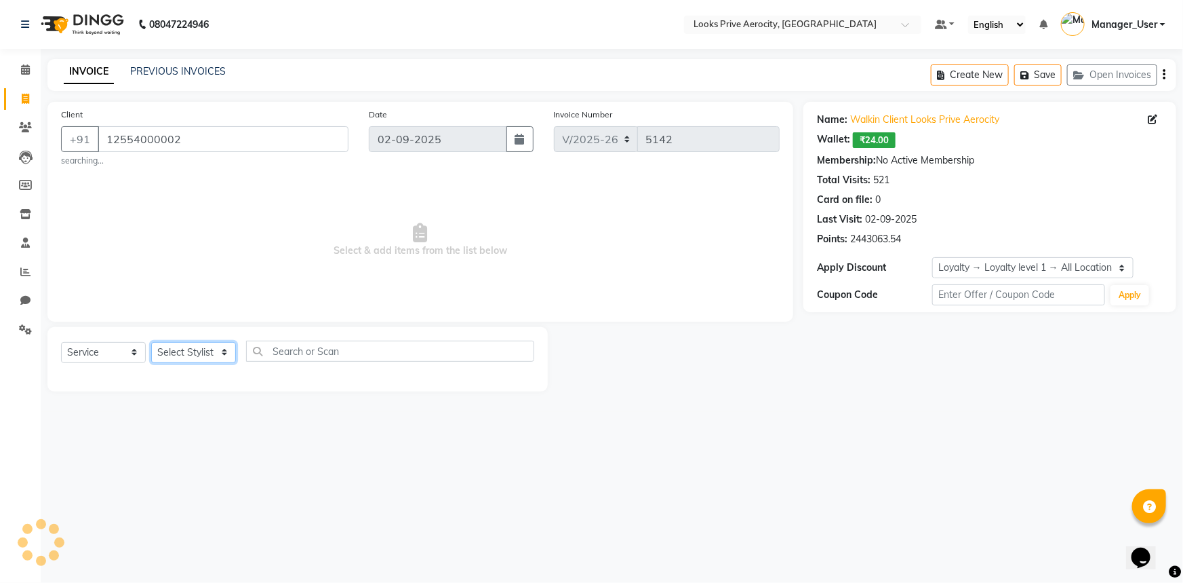
select select "66241"
click at [151, 342] on select "Select Stylist Aman_Barber Amit Amu Dharma Erica CR Eric_asst Esha Ishita kapil…" at bounding box center [193, 352] width 85 height 21
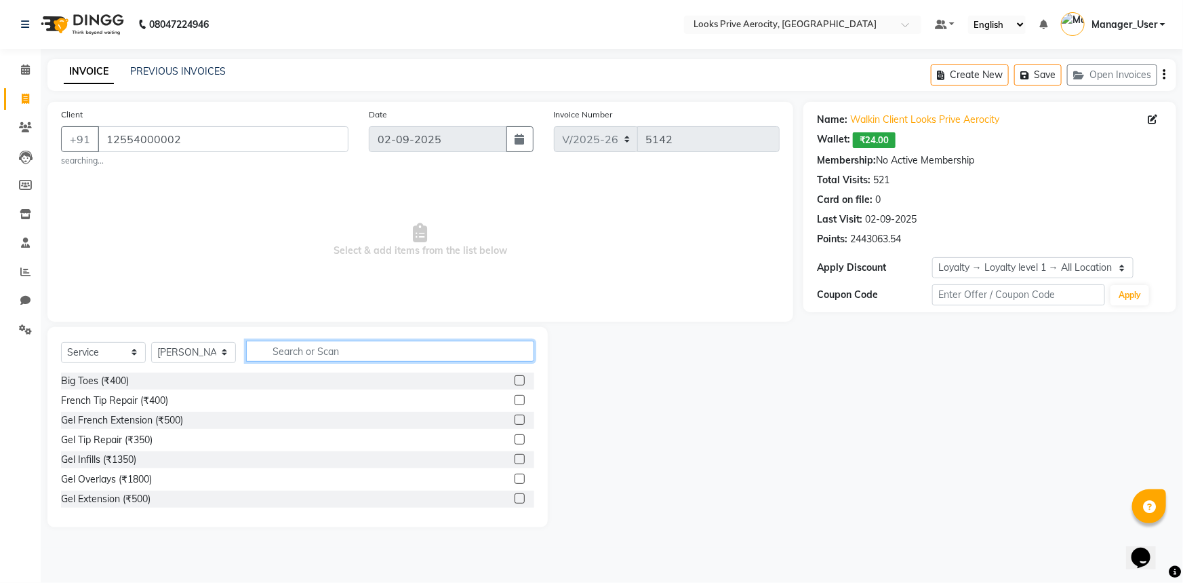
click at [305, 346] on input "text" at bounding box center [390, 350] width 288 height 21
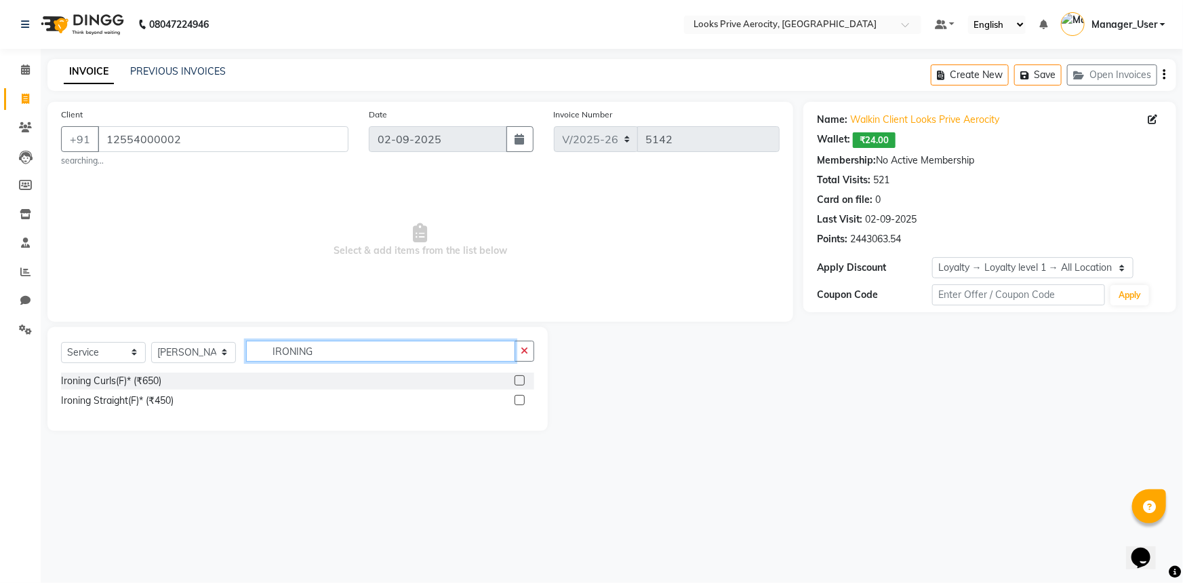
type input "IRONING"
click at [519, 400] on label at bounding box center [520, 400] width 10 height 10
click at [519, 400] on input "checkbox" at bounding box center [519, 400] width 9 height 9
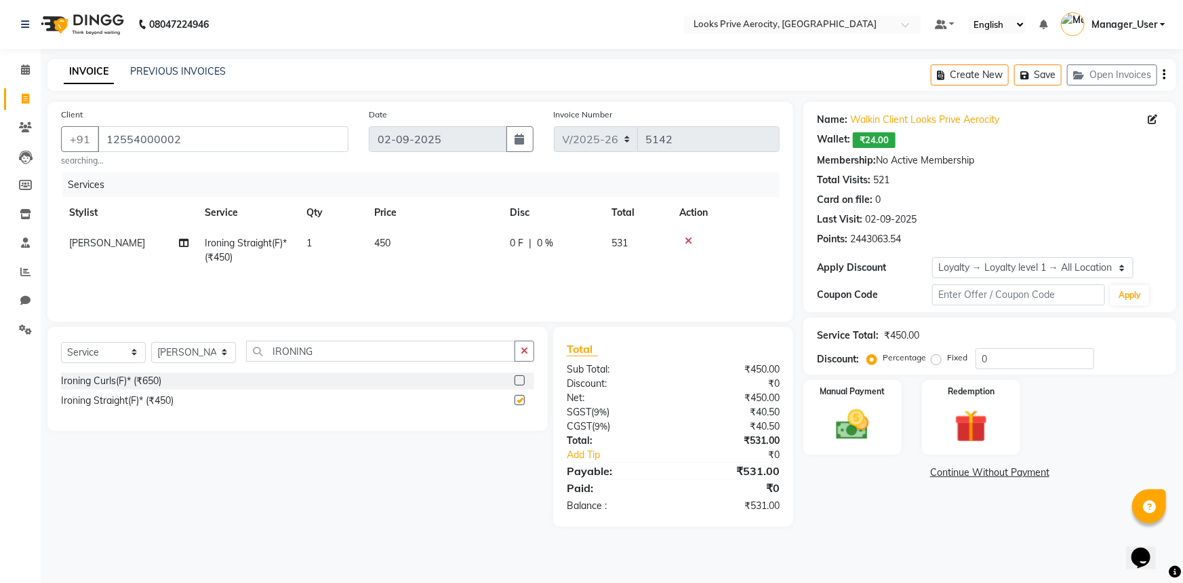
checkbox input "false"
click at [383, 254] on td "450" at bounding box center [434, 250] width 136 height 45
select select "66241"
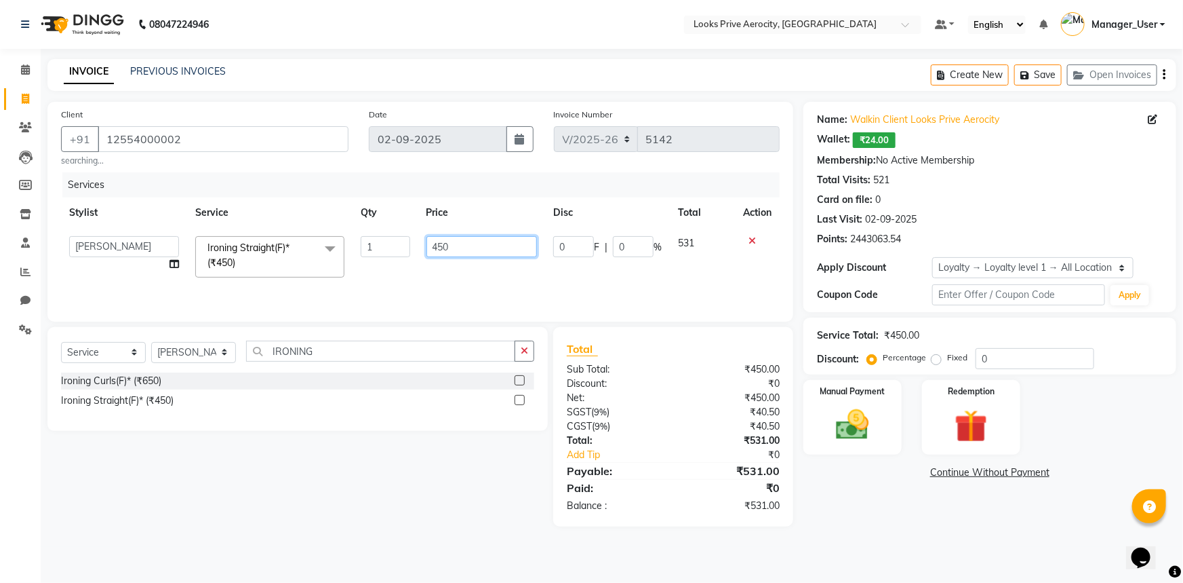
click at [436, 244] on input "450" at bounding box center [482, 246] width 111 height 21
click at [442, 246] on input "450" at bounding box center [482, 246] width 111 height 21
type input "1500"
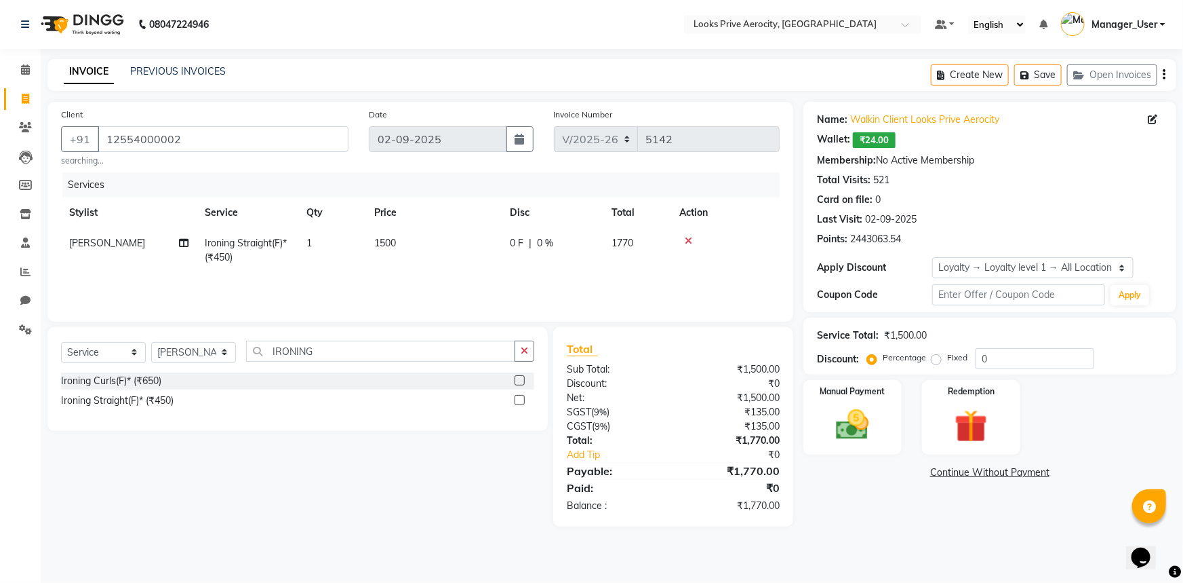
click at [445, 272] on td "1500" at bounding box center [434, 250] width 136 height 45
select select "66241"
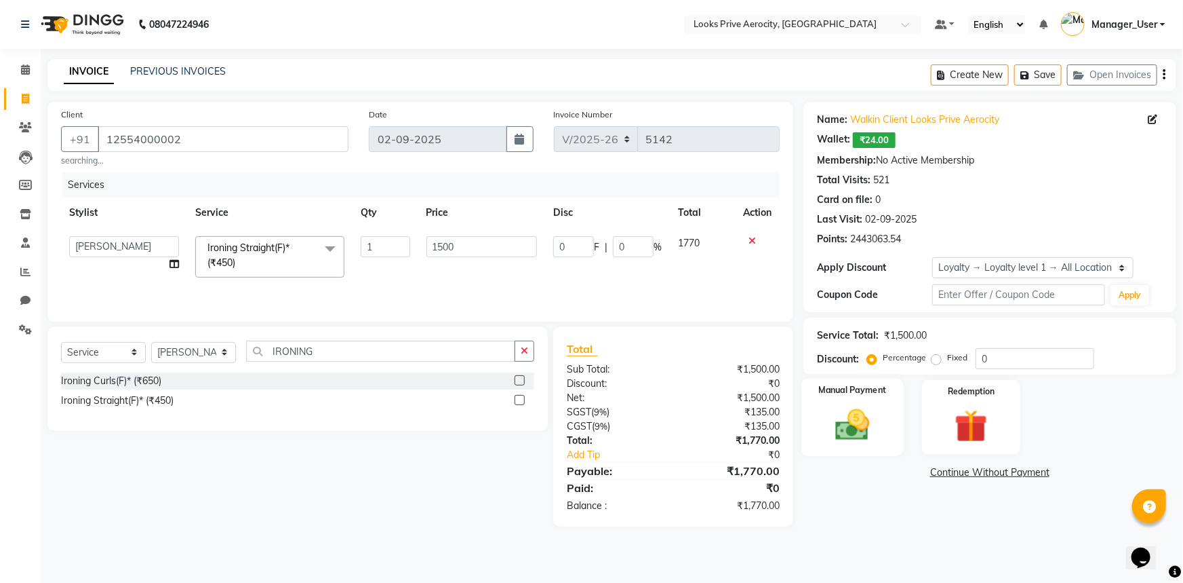
click at [888, 425] on div "Manual Payment" at bounding box center [853, 417] width 102 height 78
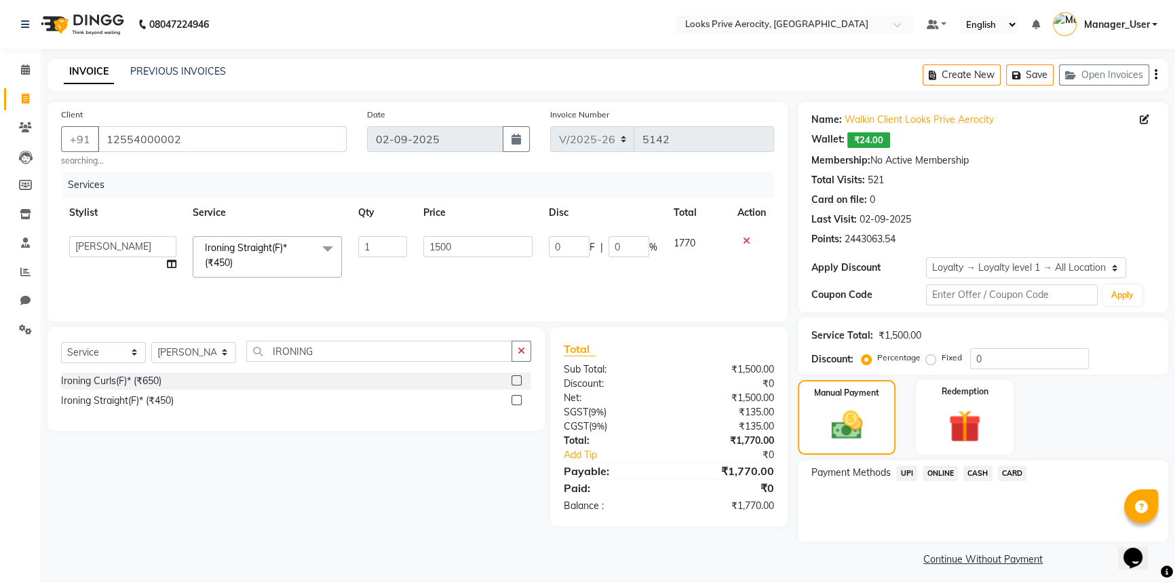
click at [985, 473] on span "CASH" at bounding box center [977, 473] width 29 height 16
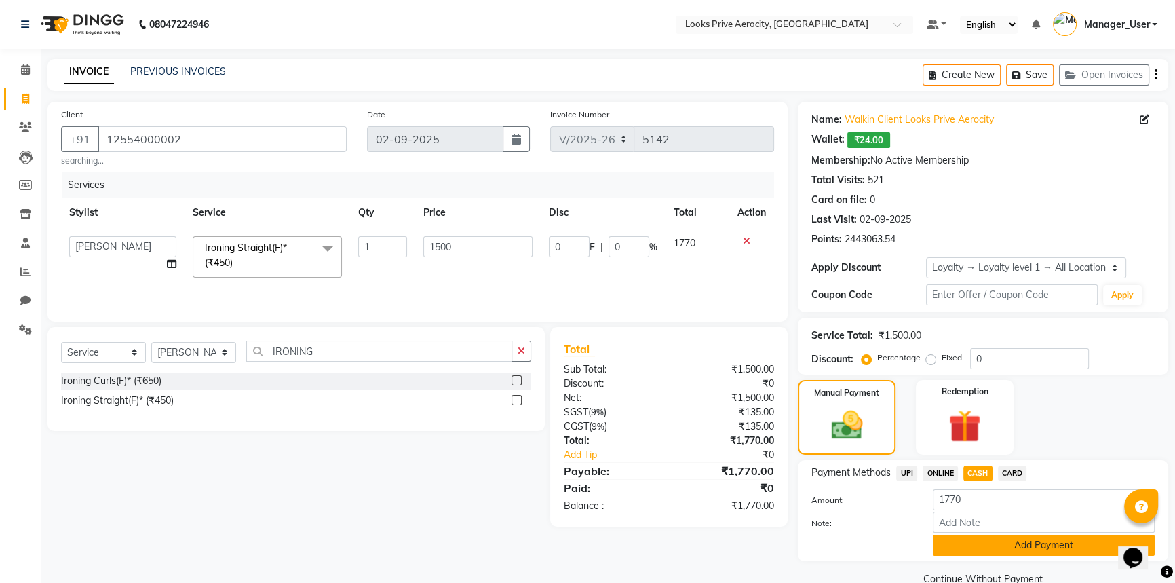
click at [987, 544] on button "Add Payment" at bounding box center [1044, 544] width 222 height 21
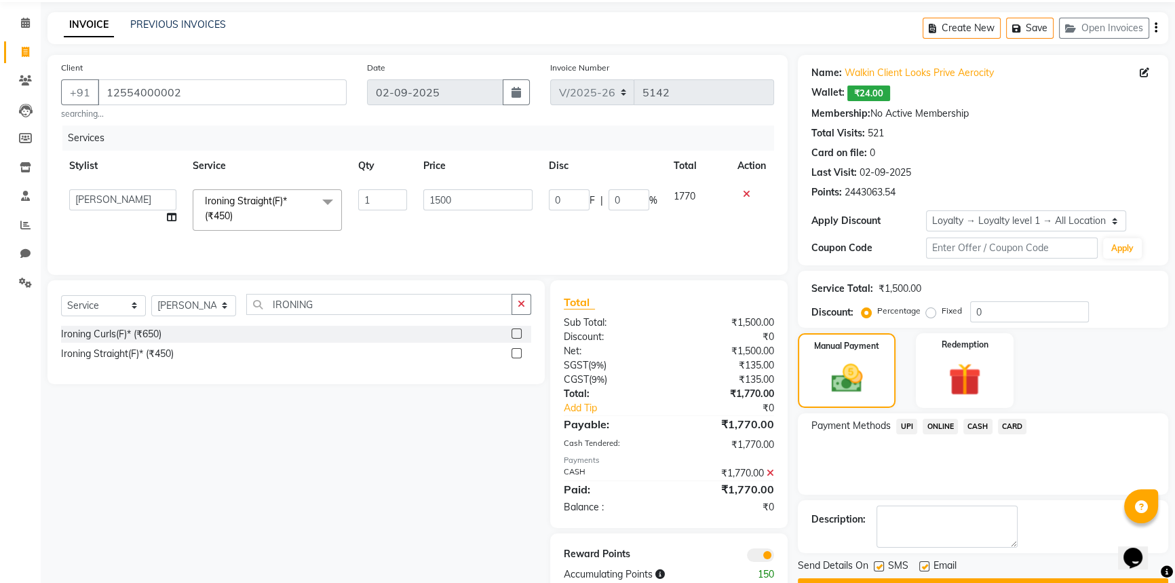
scroll to position [82, 0]
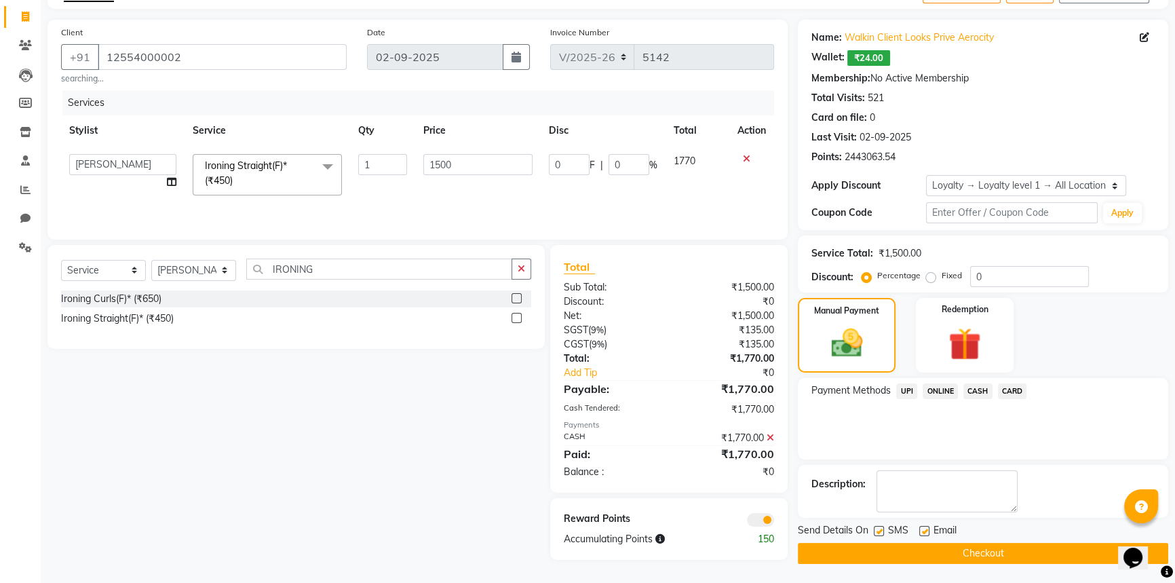
click at [882, 527] on label at bounding box center [879, 531] width 10 height 10
click at [882, 527] on input "checkbox" at bounding box center [878, 531] width 9 height 9
checkbox input "false"
click at [888, 545] on button "Checkout" at bounding box center [983, 553] width 370 height 21
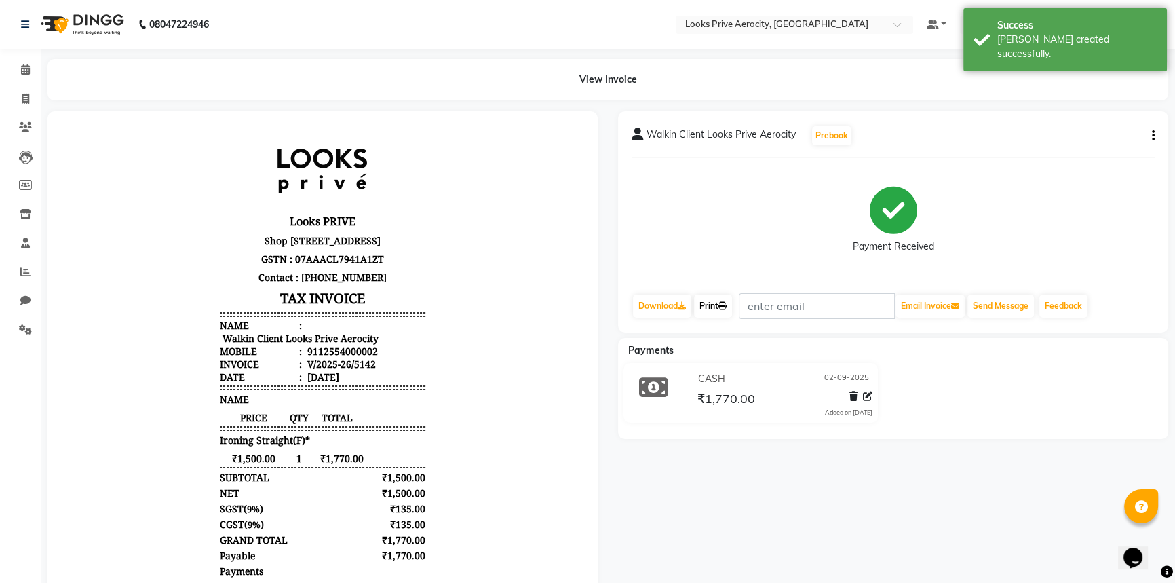
click at [727, 310] on link "Print" at bounding box center [713, 305] width 38 height 23
drag, startPoint x: 22, startPoint y: 98, endPoint x: 40, endPoint y: 105, distance: 19.5
click at [22, 98] on icon at bounding box center [25, 99] width 7 height 10
select select "service"
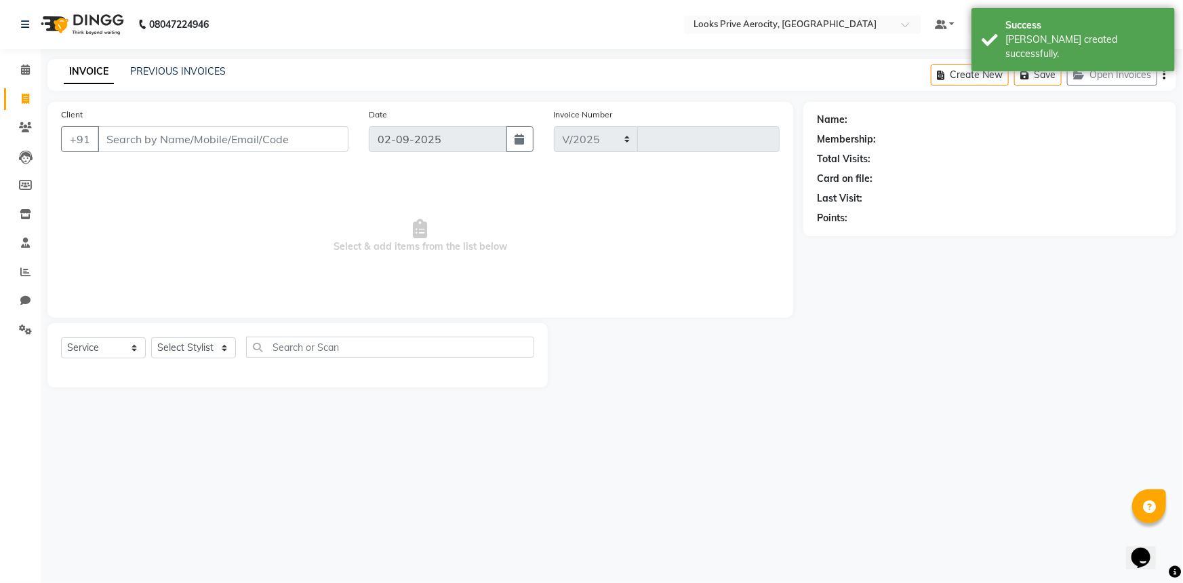
select select "5913"
type input "5143"
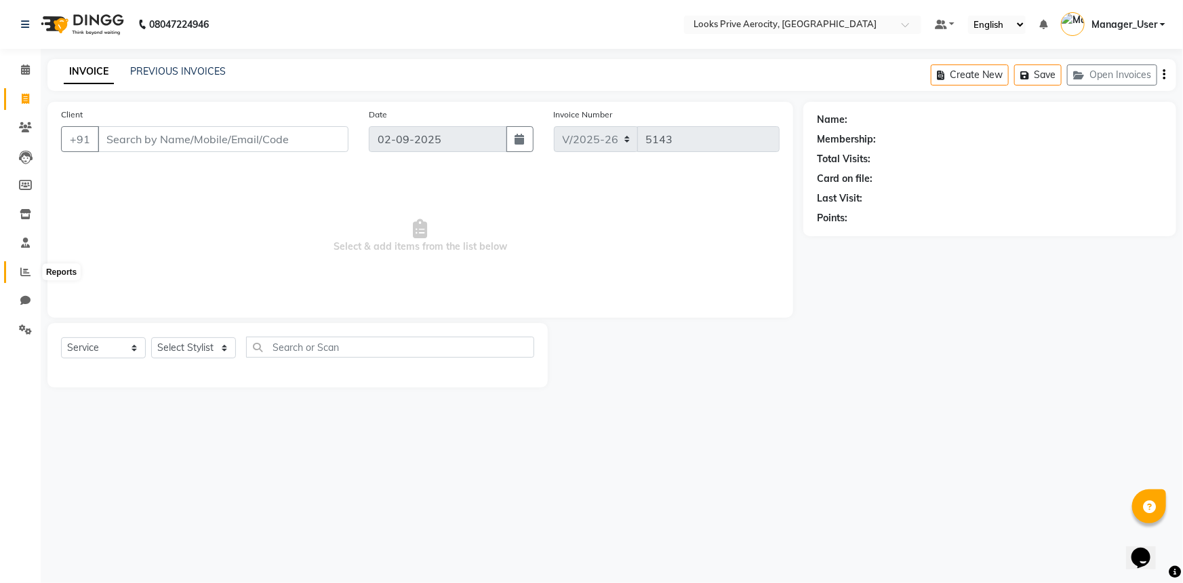
click at [27, 267] on icon at bounding box center [25, 272] width 10 height 10
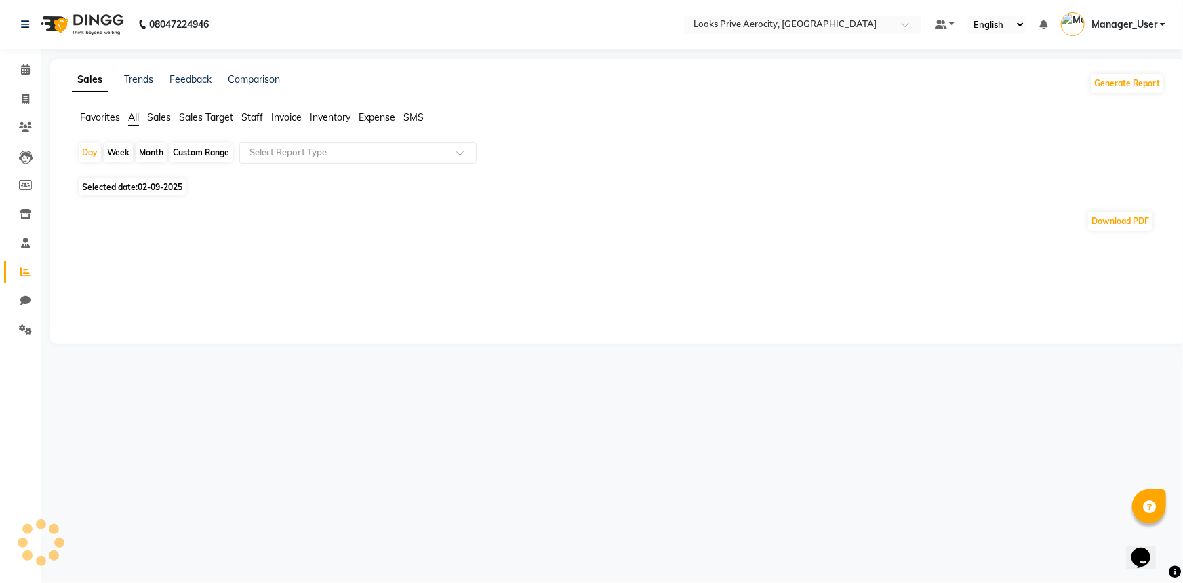
click at [261, 117] on span "Staff" at bounding box center [252, 117] width 22 height 12
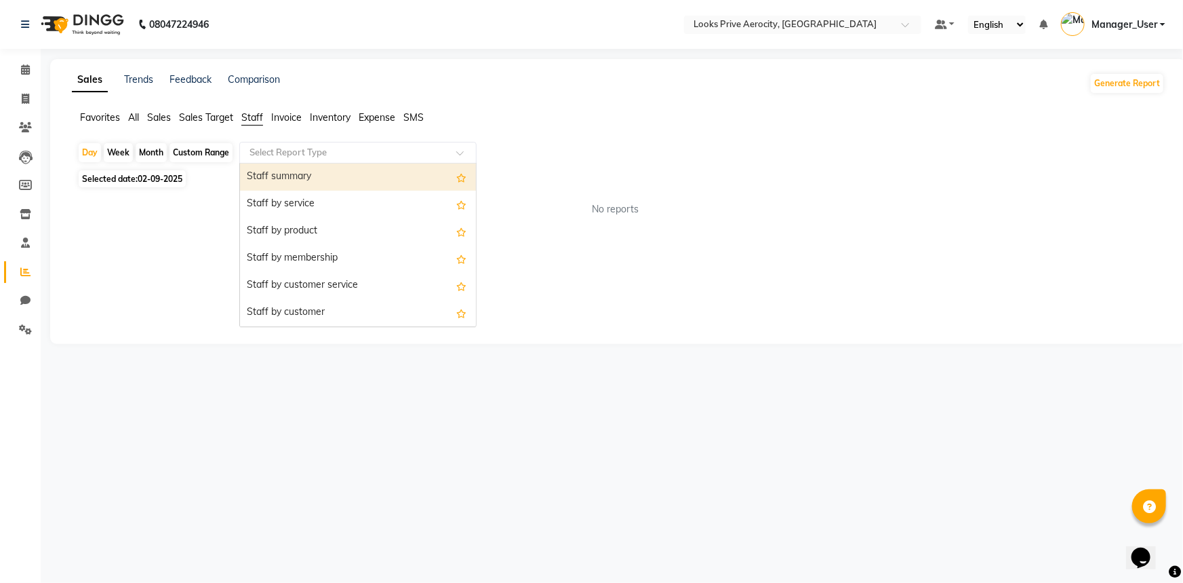
click at [271, 152] on input "text" at bounding box center [344, 153] width 195 height 14
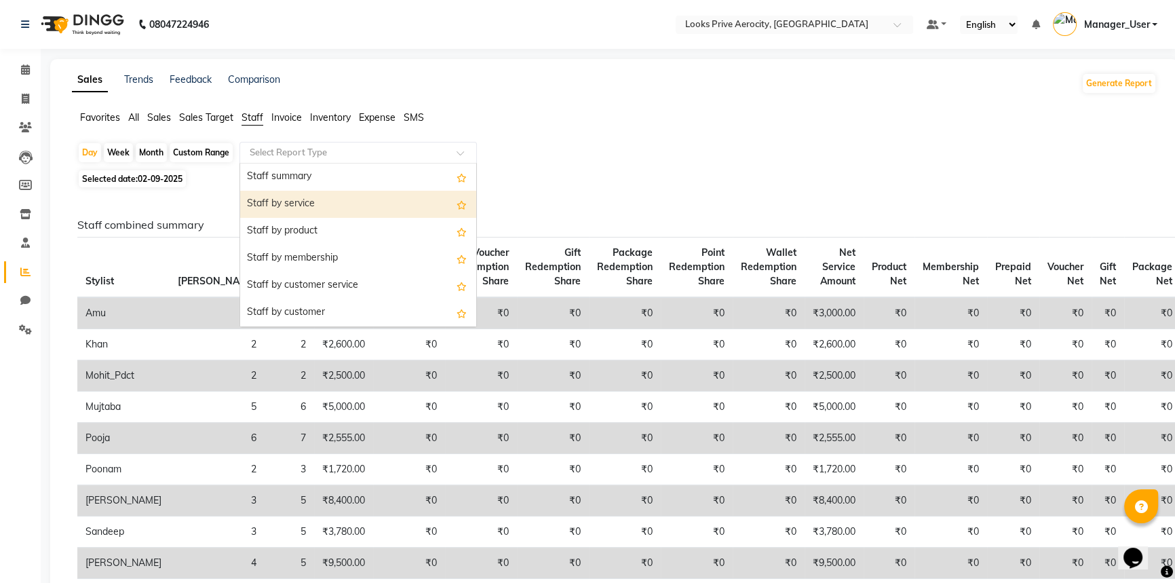
click at [282, 193] on div "Staff by service" at bounding box center [358, 204] width 236 height 27
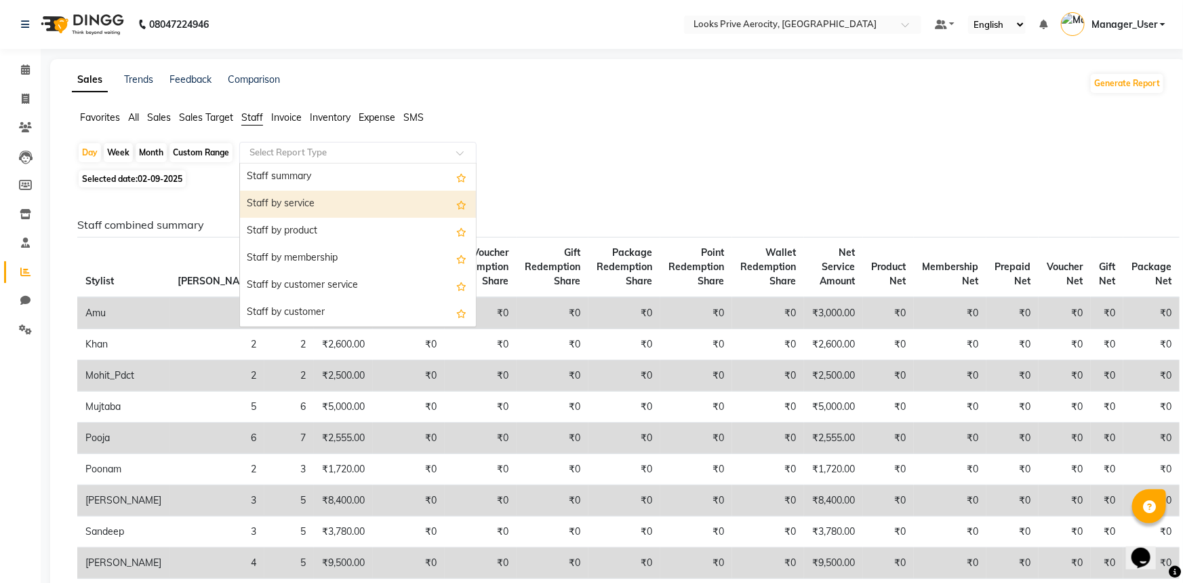
select select "full_report"
select select "csv"
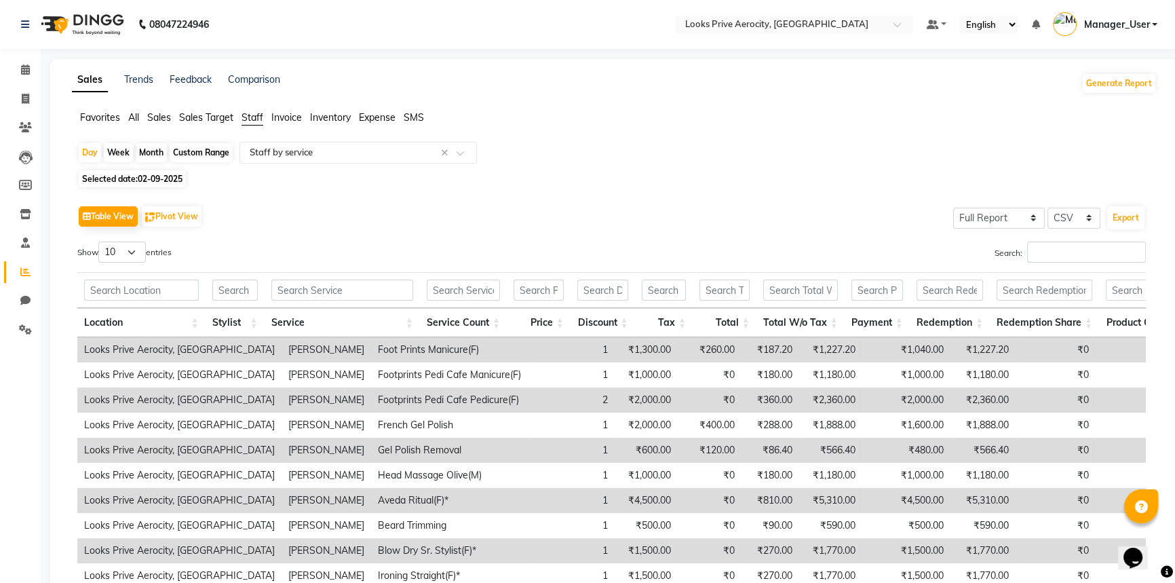
click at [1045, 249] on input "Search:" at bounding box center [1086, 251] width 119 height 21
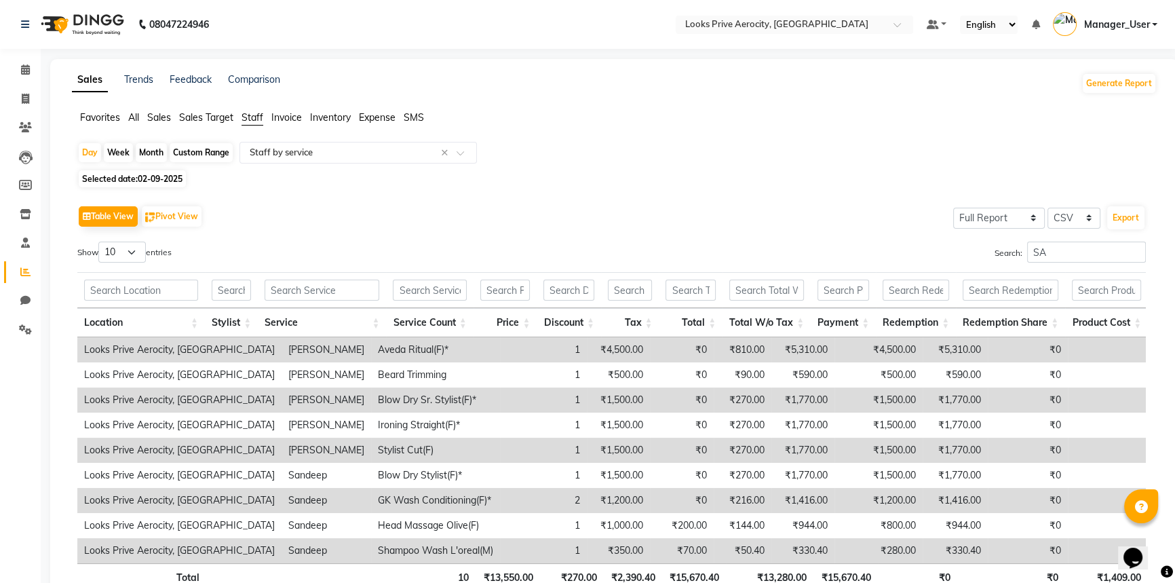
type input "S"
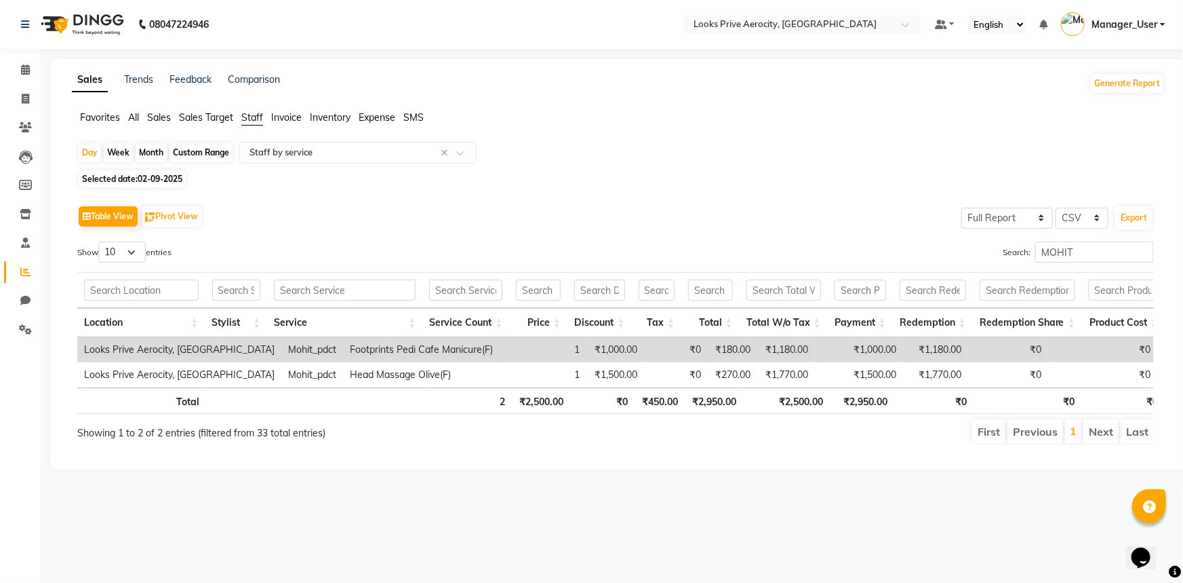
type input "MOHIT"
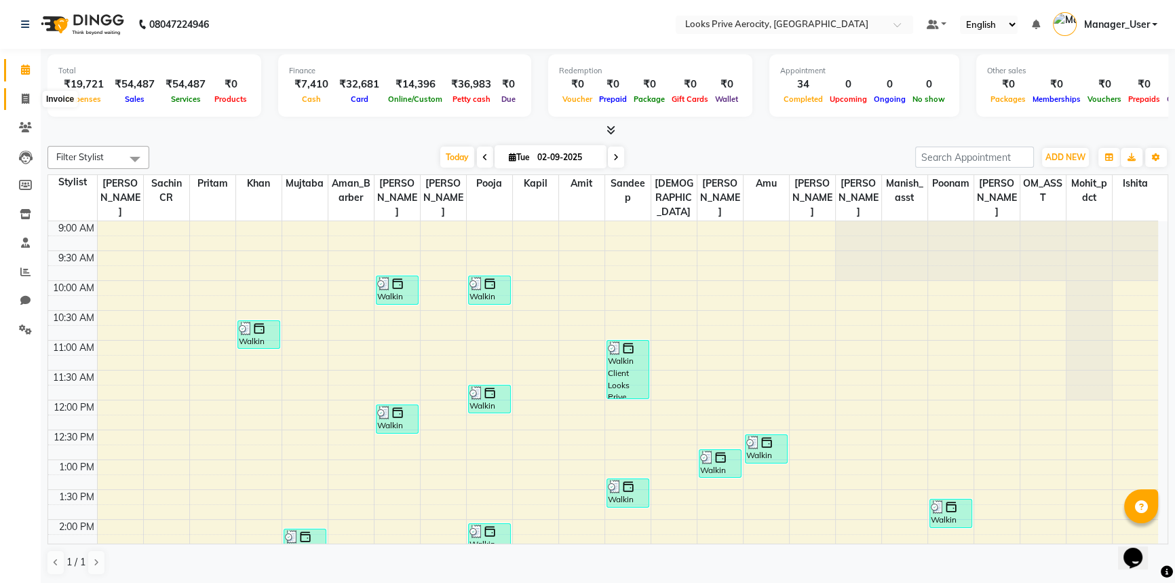
drag, startPoint x: 29, startPoint y: 98, endPoint x: 46, endPoint y: 104, distance: 18.0
click at [29, 98] on span at bounding box center [26, 100] width 24 height 16
select select "service"
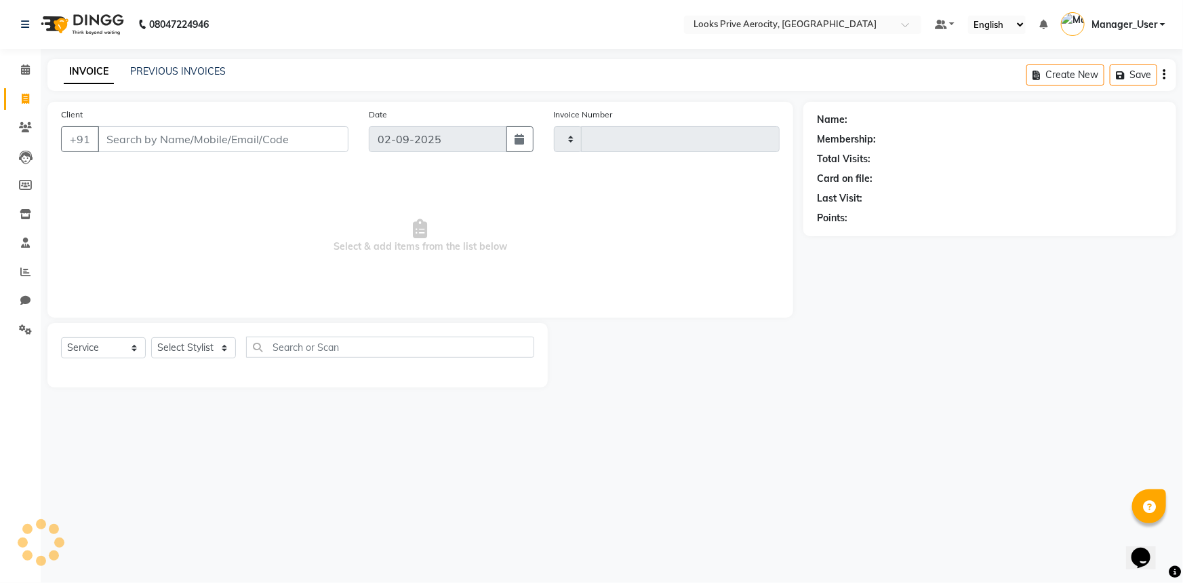
type input "5143"
select select "5913"
click at [177, 137] on input "Client" at bounding box center [223, 139] width 251 height 26
click at [28, 62] on span at bounding box center [26, 70] width 24 height 16
